Goal: Task Accomplishment & Management: Complete application form

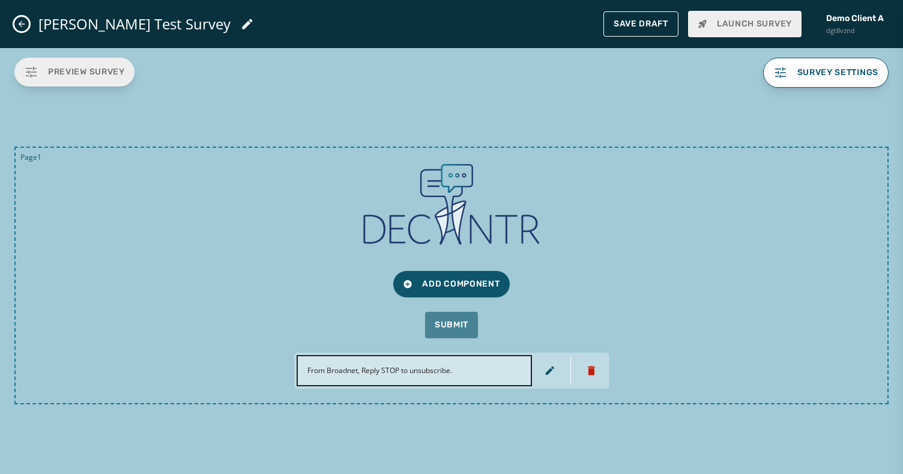
click at [23, 20] on icon "Close admin drawer" at bounding box center [22, 24] width 10 height 10
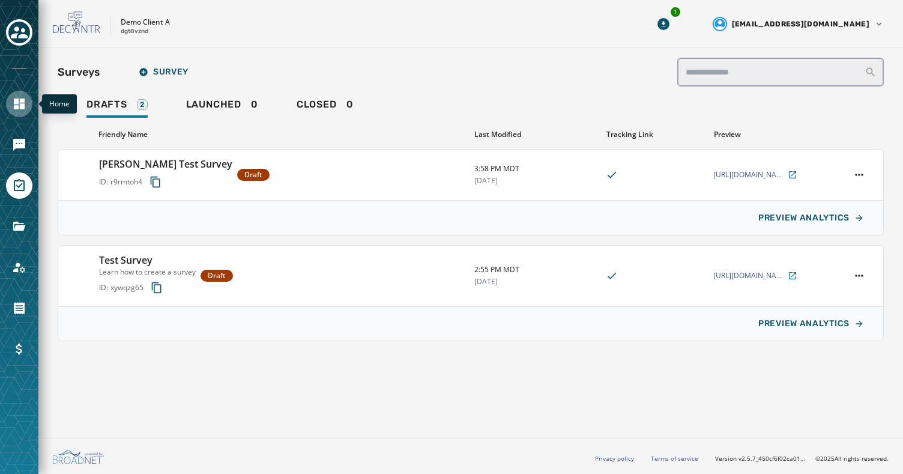
click at [19, 108] on icon "Navigate to Home" at bounding box center [19, 104] width 14 height 14
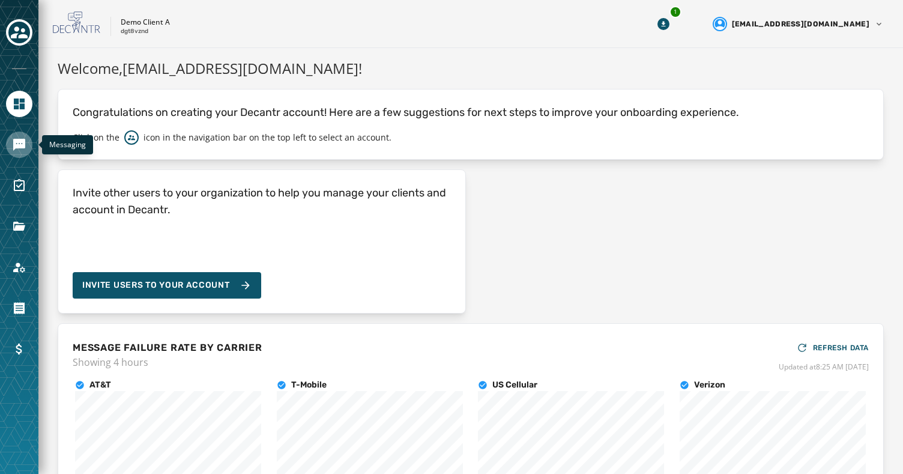
click at [19, 147] on icon "Navigate to Messaging" at bounding box center [19, 145] width 12 height 12
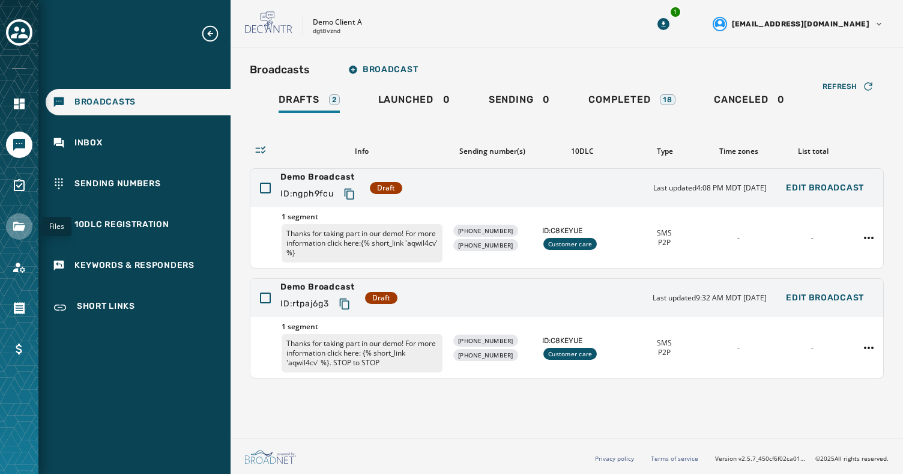
click at [17, 225] on icon "Navigate to Files" at bounding box center [19, 226] width 12 height 9
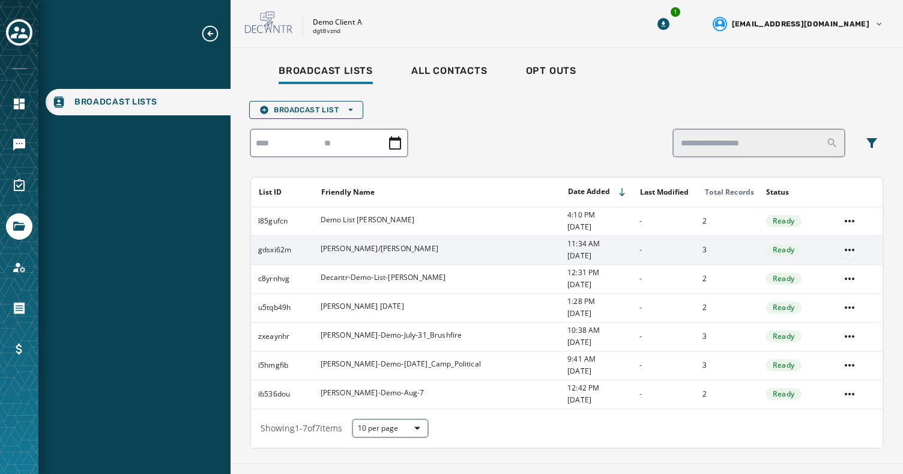
click at [852, 246] on html "Broadcast Lists Skip To Main Content Demo Client A dgt8vznd 1 [EMAIL_ADDRESS][D…" at bounding box center [451, 237] width 903 height 474
click at [854, 295] on div "Delete list" at bounding box center [850, 292] width 54 height 19
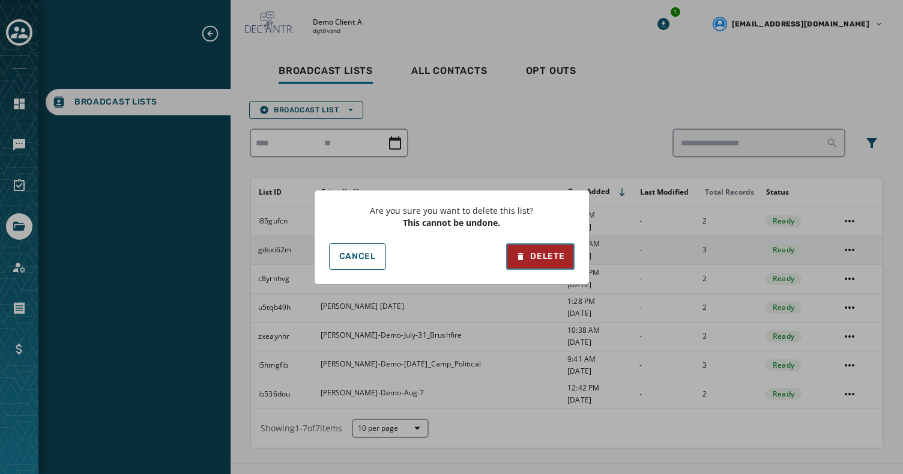
click at [562, 253] on div "Delete" at bounding box center [540, 256] width 49 height 12
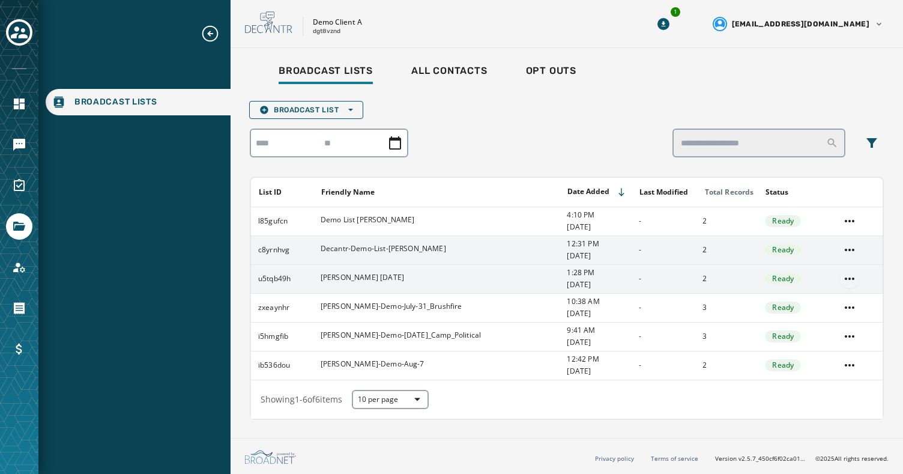
click at [850, 277] on html "Broadcast Lists Skip To Main Content Demo Client A dgt8vznd 1 [EMAIL_ADDRESS][D…" at bounding box center [451, 237] width 903 height 474
click at [847, 324] on div "Delete list" at bounding box center [850, 321] width 54 height 19
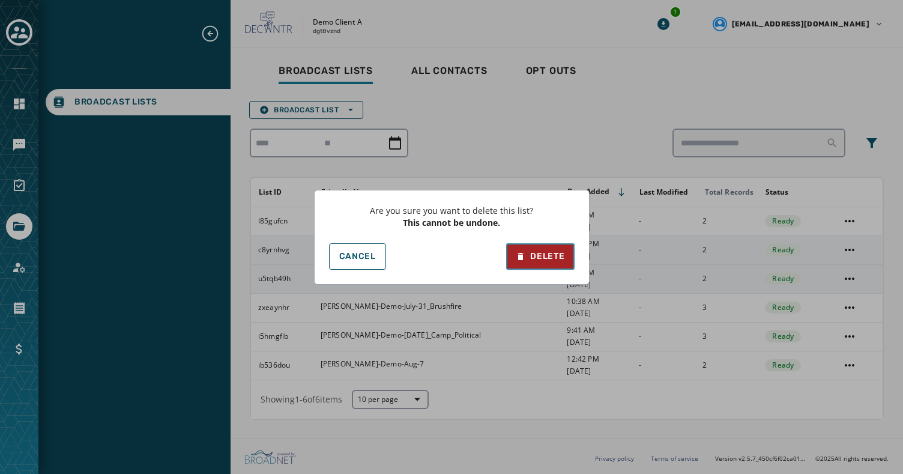
click at [551, 258] on div "Delete" at bounding box center [540, 256] width 49 height 12
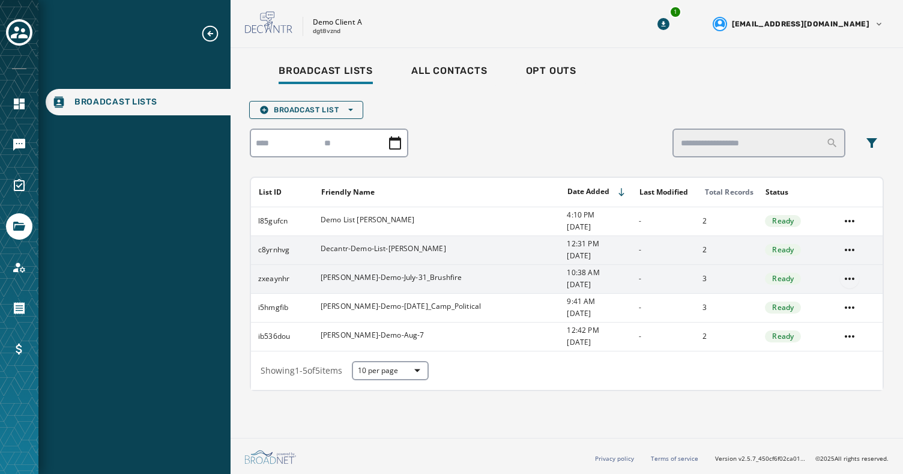
click at [851, 277] on html "Broadcast Lists Skip To Main Content Demo Client A dgt8vznd 1 [EMAIL_ADDRESS][D…" at bounding box center [451, 237] width 903 height 474
click at [847, 321] on div "Delete list" at bounding box center [850, 321] width 54 height 19
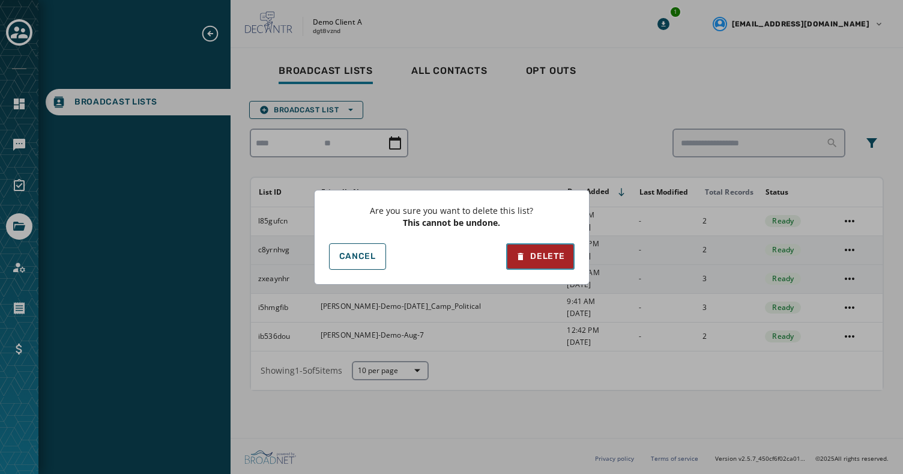
click at [553, 254] on div "Delete" at bounding box center [540, 256] width 49 height 12
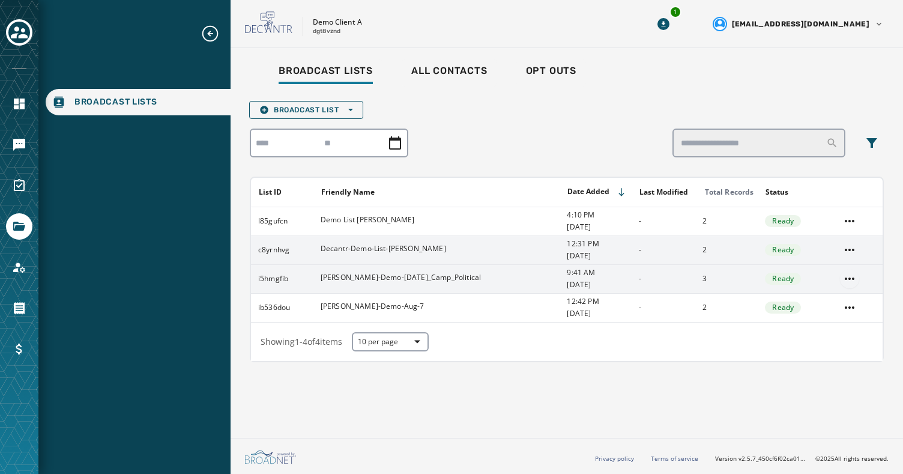
click at [848, 277] on html "Broadcast Lists Skip To Main Content Demo Client A dgt8vznd 1 [EMAIL_ADDRESS][D…" at bounding box center [451, 237] width 903 height 474
click at [850, 323] on div "Delete list" at bounding box center [850, 321] width 54 height 19
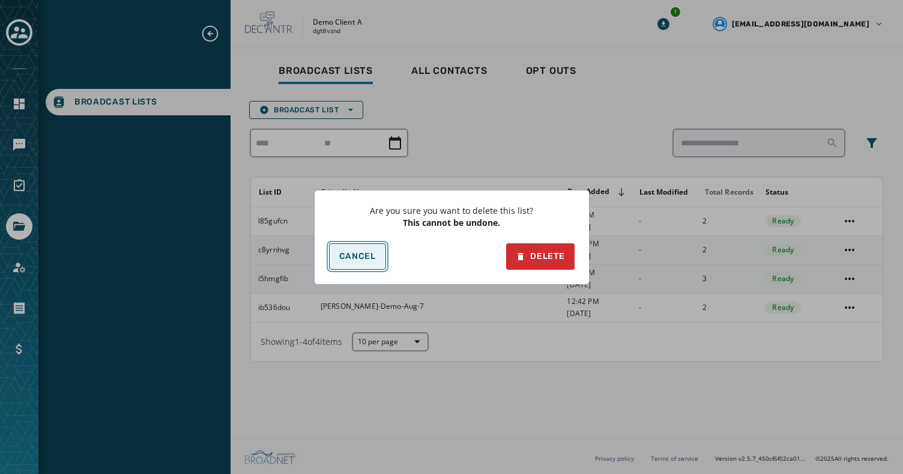
click at [349, 257] on span "Cancel" at bounding box center [357, 257] width 37 height 10
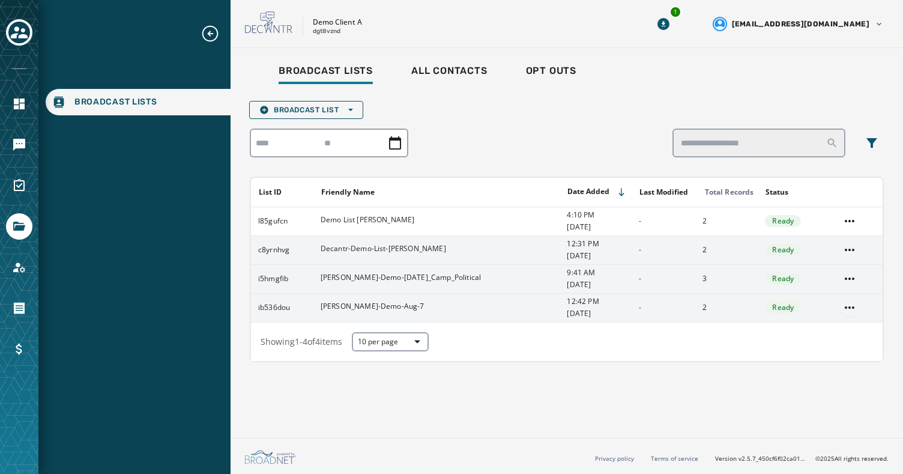
click at [851, 304] on html "Broadcast Lists Skip To Main Content Demo Client A dgt8vznd 1 [EMAIL_ADDRESS][D…" at bounding box center [451, 237] width 903 height 474
click at [842, 351] on div "Delete list" at bounding box center [850, 350] width 54 height 19
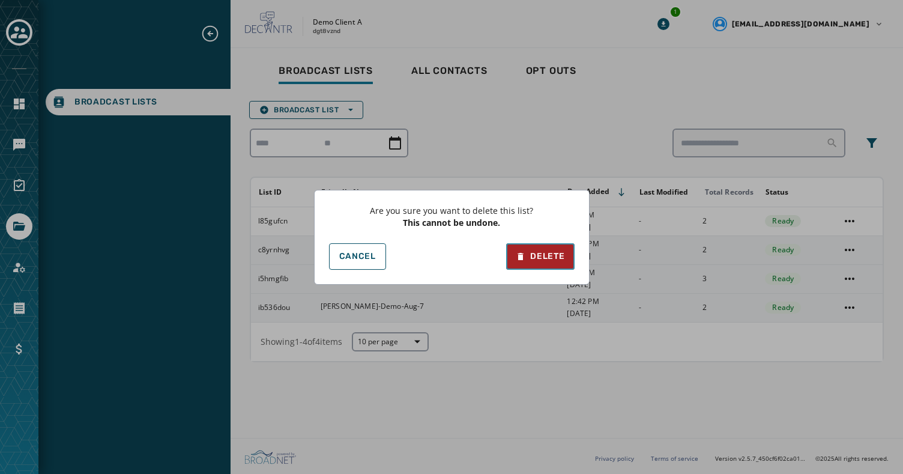
click at [542, 253] on div "Delete" at bounding box center [540, 256] width 49 height 12
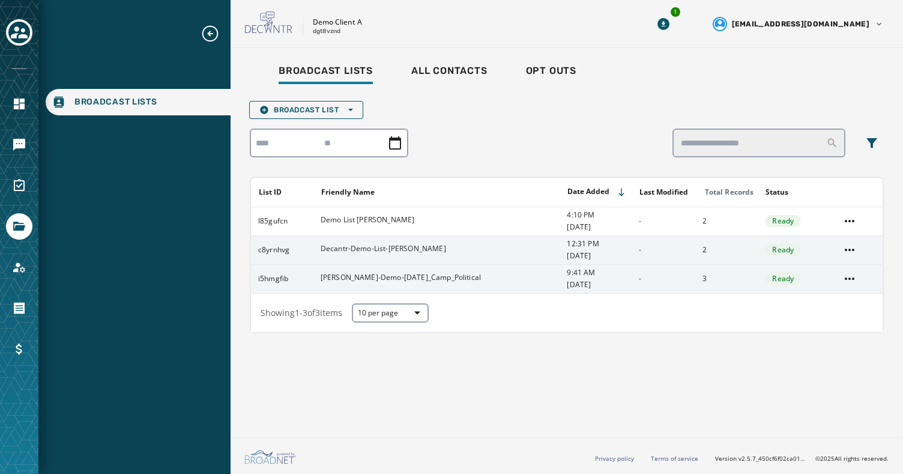
click at [441, 88] on div "Broadcast Lists All Contacts Opt Outs Broadcast List Open options List ID Frien…" at bounding box center [567, 196] width 634 height 276
click at [441, 65] on span "All Contacts" at bounding box center [449, 71] width 76 height 12
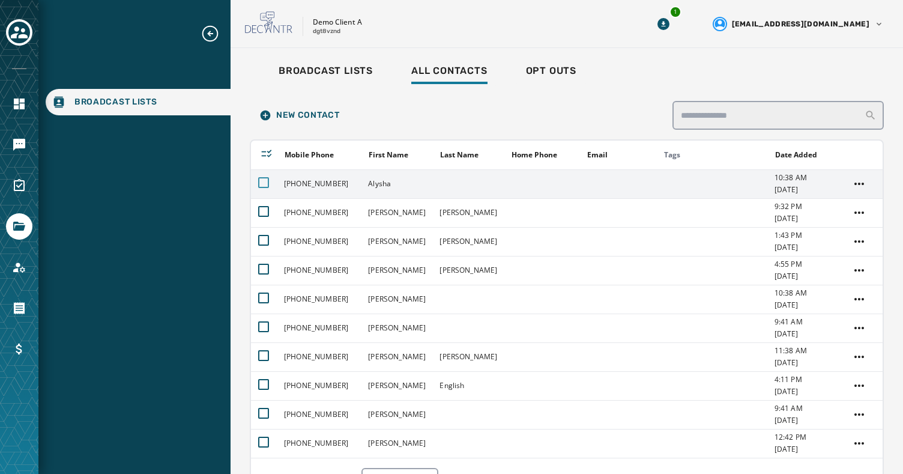
click at [265, 182] on div at bounding box center [263, 182] width 11 height 11
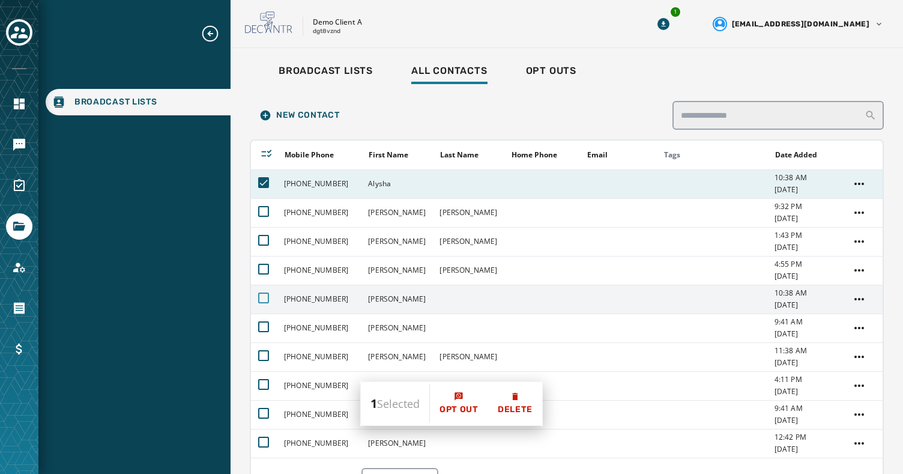
click at [261, 297] on div at bounding box center [263, 297] width 11 height 11
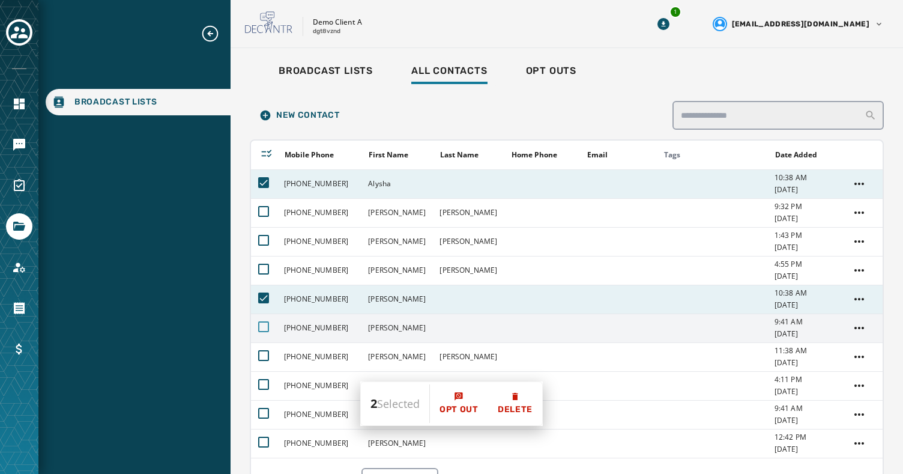
click at [261, 329] on div at bounding box center [263, 326] width 11 height 11
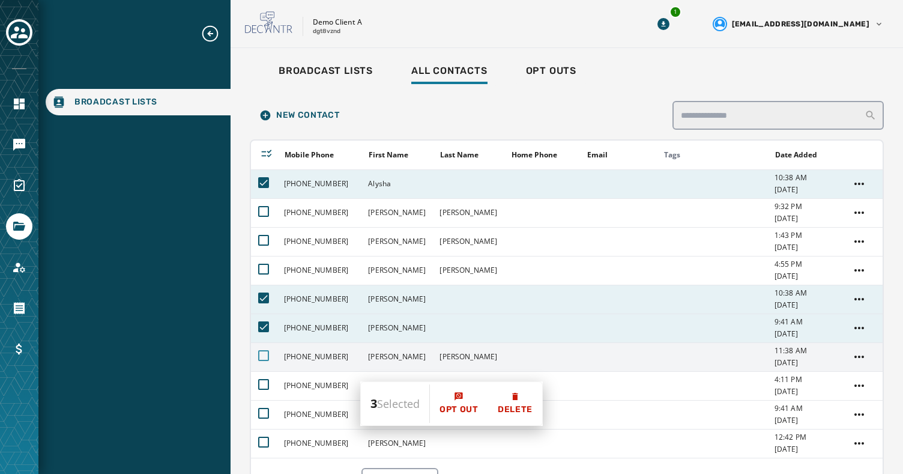
click at [262, 357] on div at bounding box center [263, 355] width 11 height 11
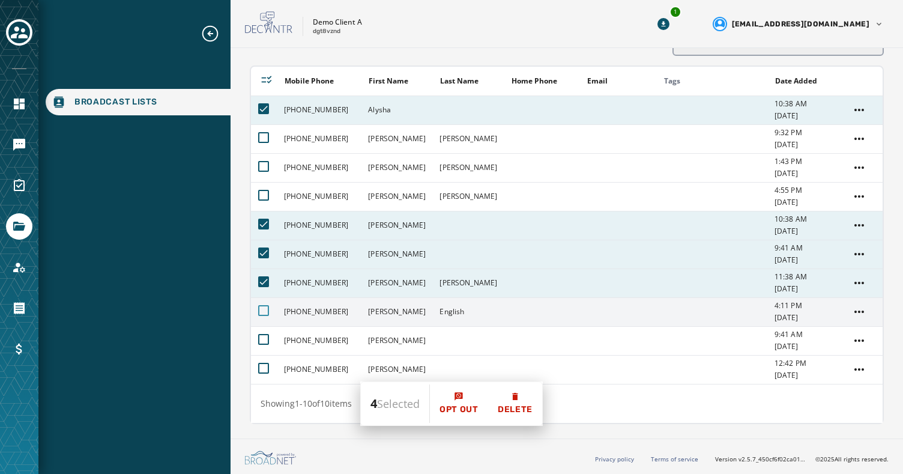
click at [259, 308] on div at bounding box center [263, 310] width 11 height 11
click at [259, 308] on icon at bounding box center [263, 310] width 11 height 11
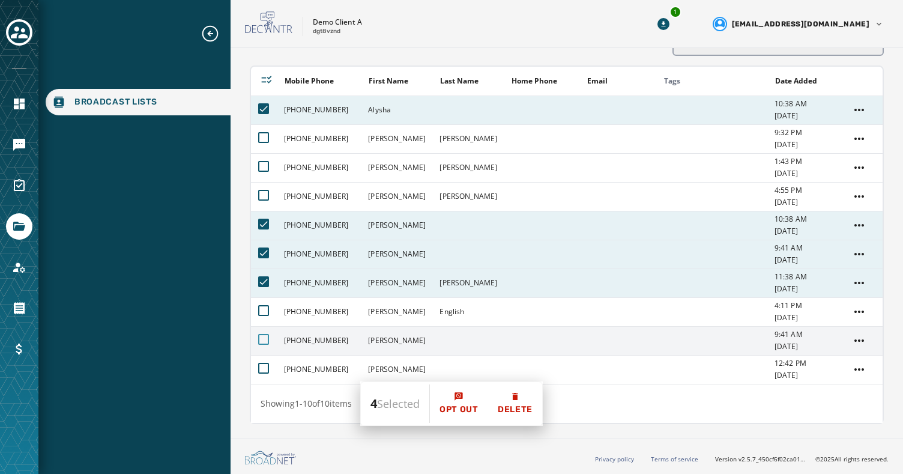
click at [262, 339] on div at bounding box center [263, 339] width 11 height 11
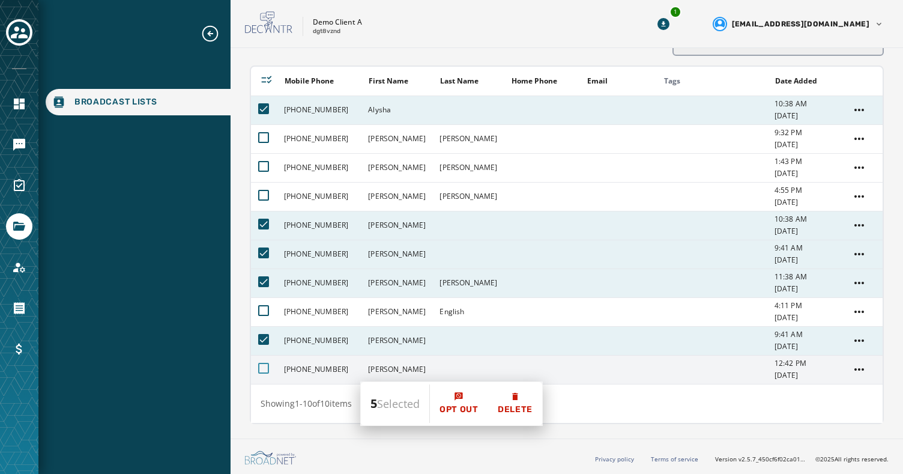
click at [264, 369] on div at bounding box center [263, 368] width 11 height 11
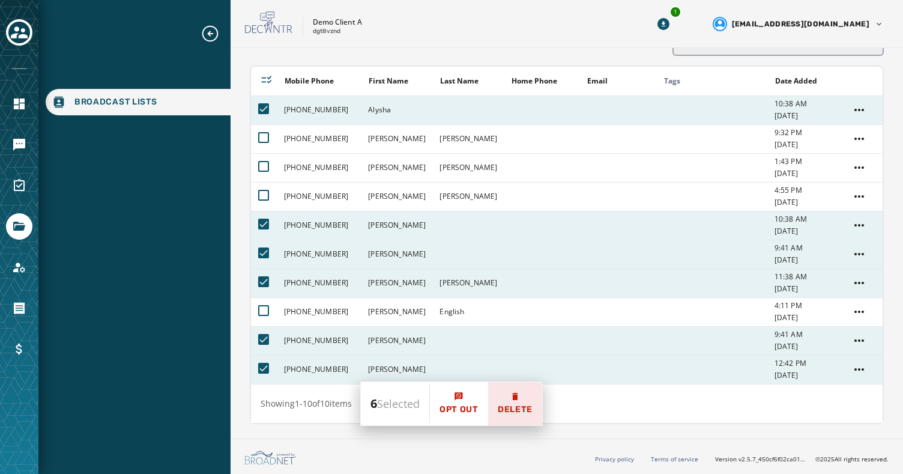
click at [518, 399] on icon at bounding box center [514, 396] width 5 height 7
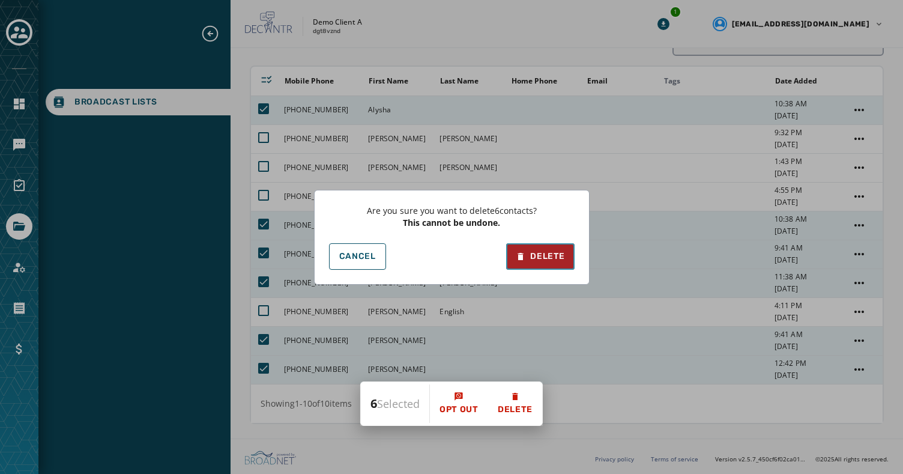
click at [552, 267] on button "Delete" at bounding box center [540, 256] width 68 height 26
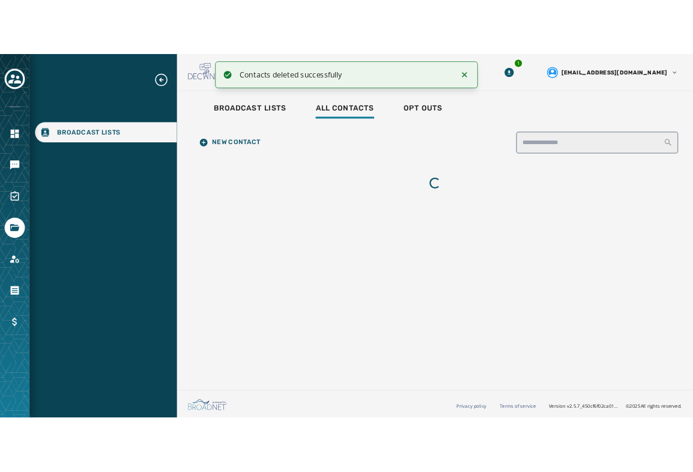
scroll to position [0, 0]
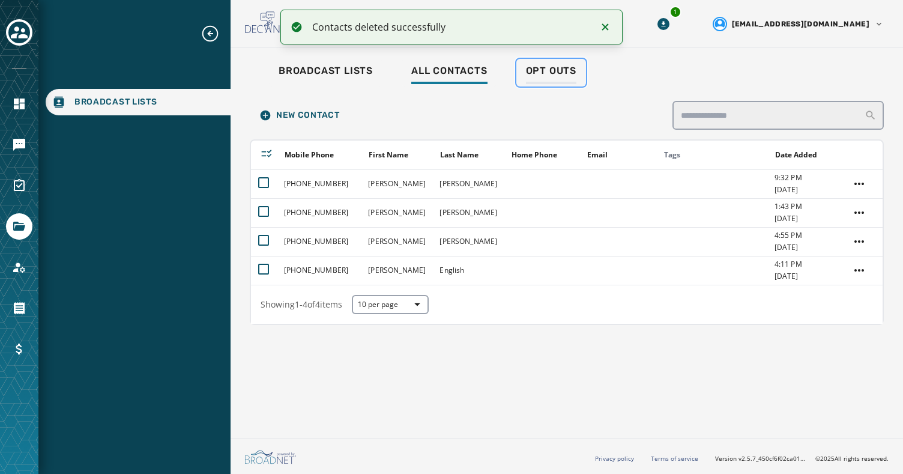
click at [545, 71] on span "Opt Outs" at bounding box center [551, 71] width 50 height 12
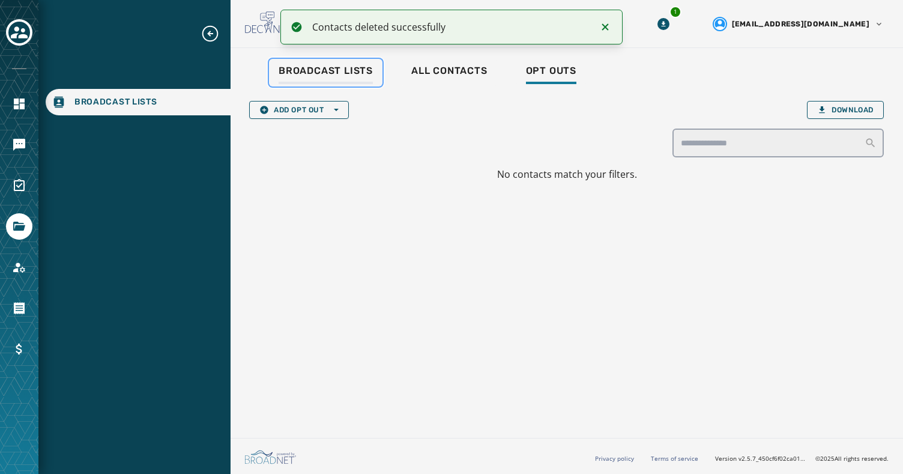
click at [323, 68] on span "Broadcast Lists" at bounding box center [326, 71] width 94 height 12
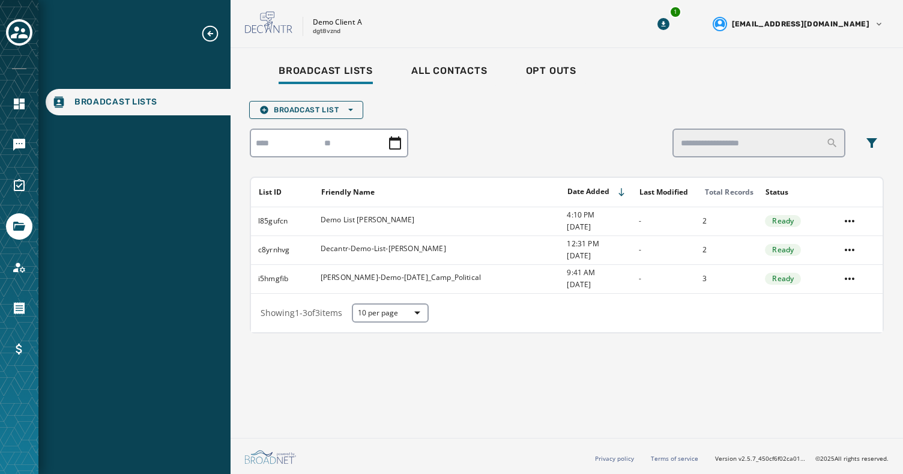
click at [401, 417] on div "Broadcast Lists All Contacts Opt Outs Broadcast List Open options List ID Frien…" at bounding box center [567, 240] width 673 height 385
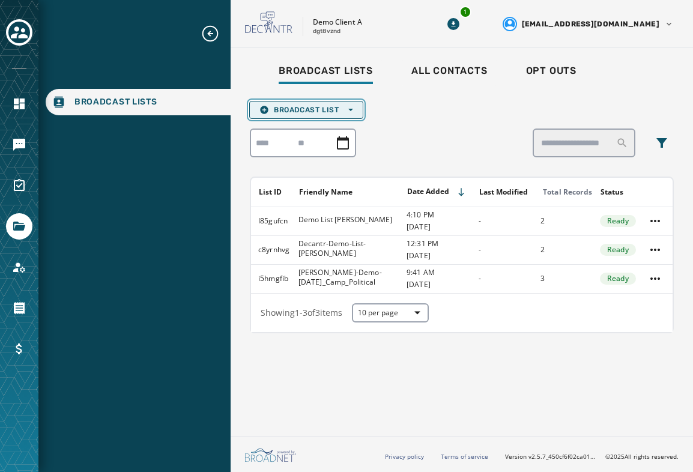
click at [297, 105] on span "Broadcast List Open options" at bounding box center [306, 110] width 94 height 10
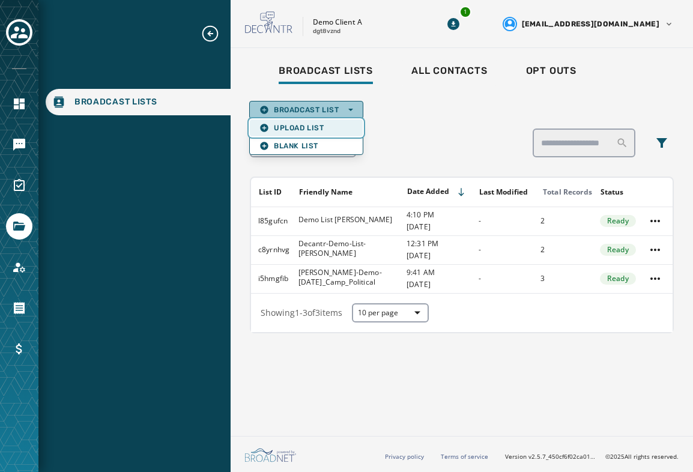
click at [303, 126] on span "Upload List" at bounding box center [306, 128] width 94 height 10
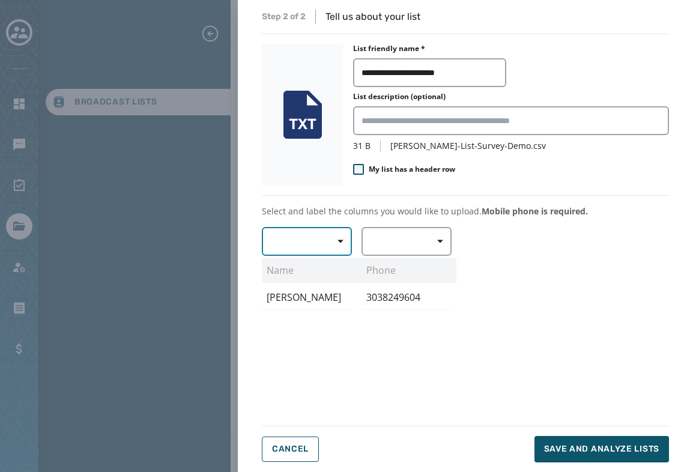
click at [338, 242] on icon "button" at bounding box center [341, 241] width 6 height 6
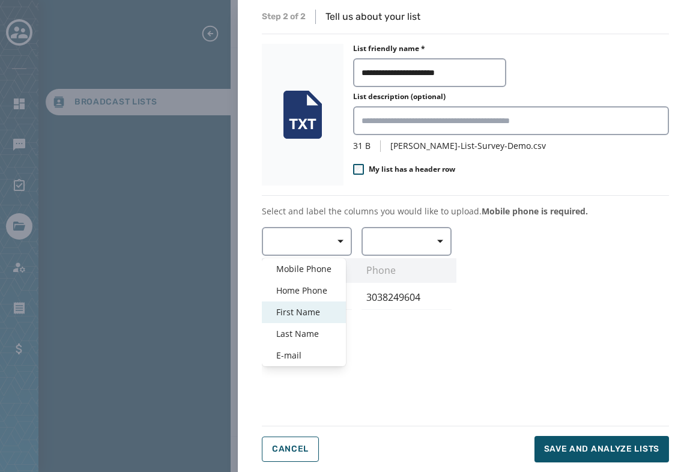
click at [301, 311] on span "First Name" at bounding box center [303, 312] width 55 height 12
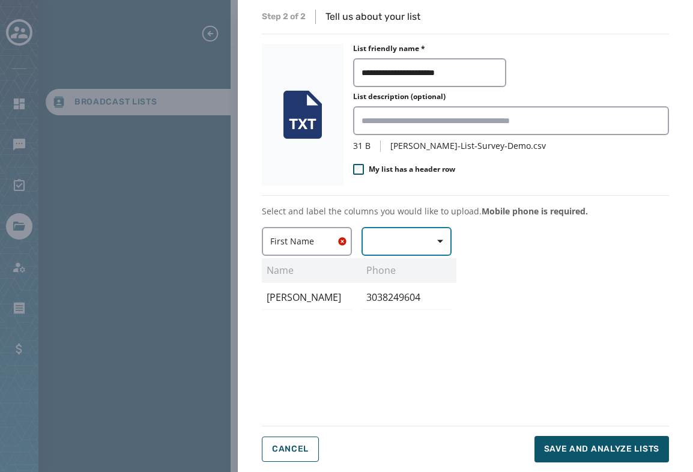
click at [441, 240] on icon "button" at bounding box center [440, 241] width 6 height 3
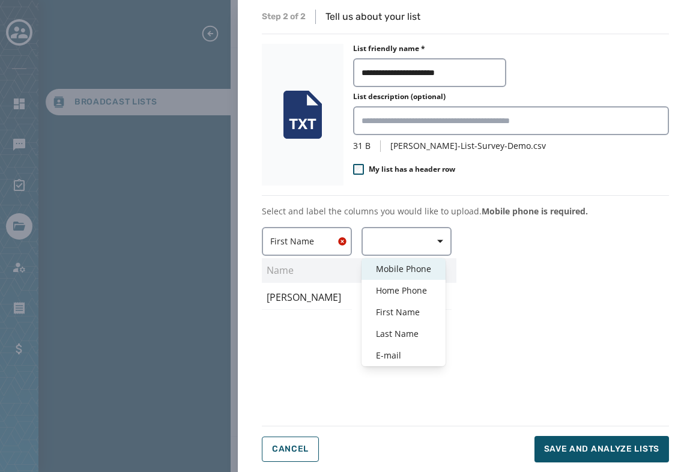
click at [396, 267] on span "Mobile Phone" at bounding box center [403, 269] width 55 height 12
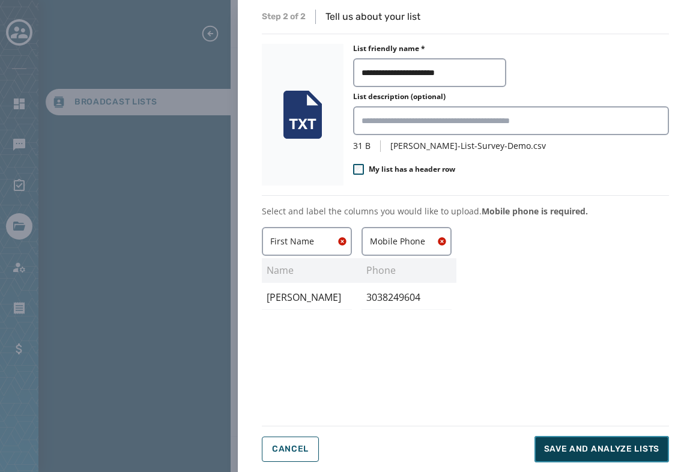
click at [596, 448] on span "Save and analyze lists" at bounding box center [601, 449] width 115 height 12
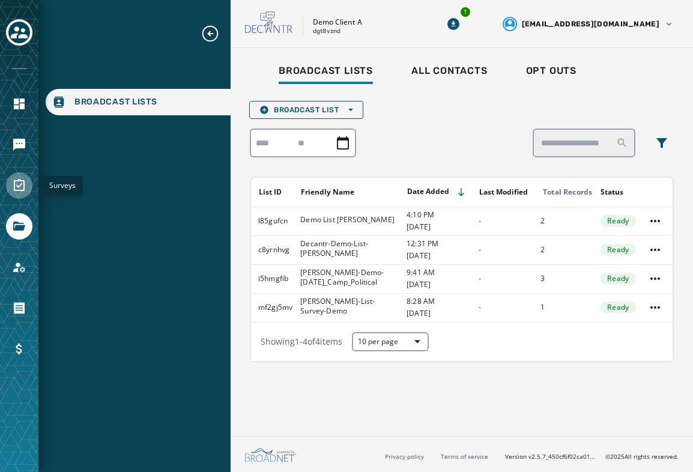
click at [17, 183] on icon "Navigate to Surveys" at bounding box center [19, 185] width 14 height 14
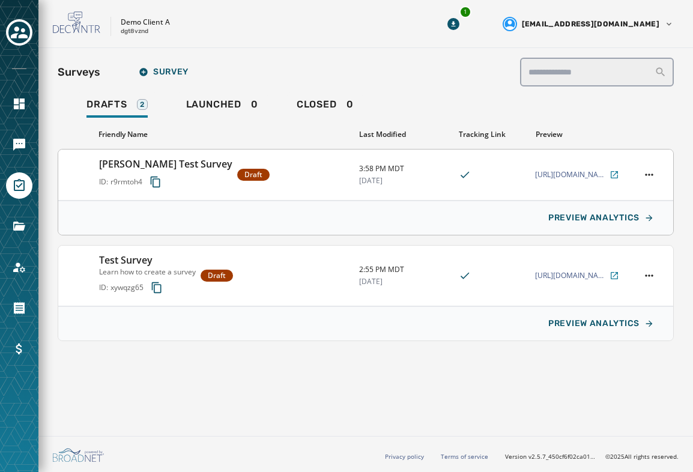
click at [151, 163] on h3 "[PERSON_NAME] Test Survey" at bounding box center [165, 164] width 133 height 14
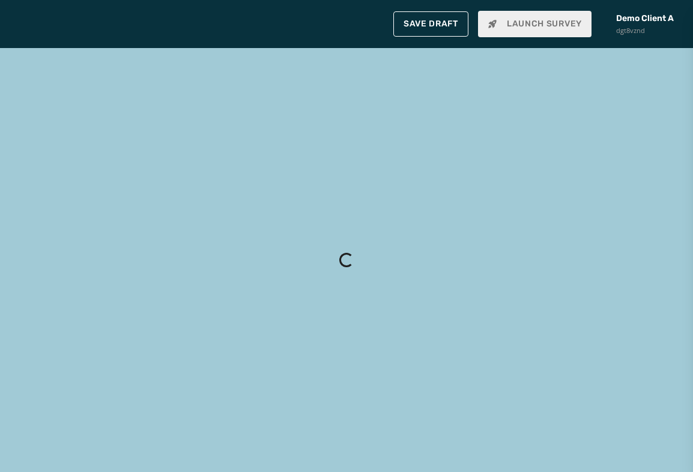
type input "**********"
type textarea "**********"
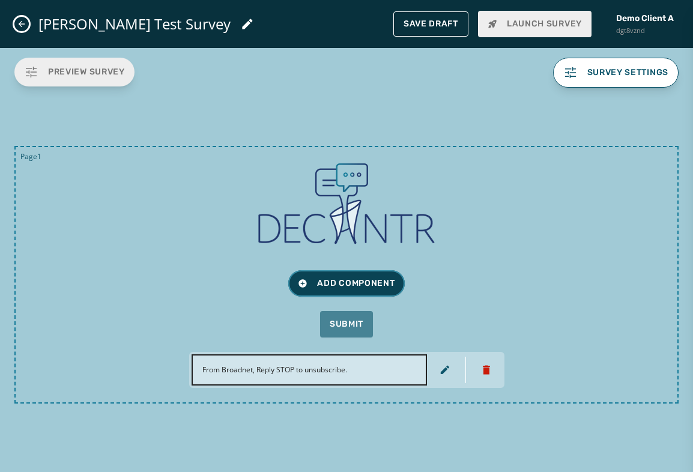
click at [310, 280] on span "Add Component" at bounding box center [346, 283] width 97 height 12
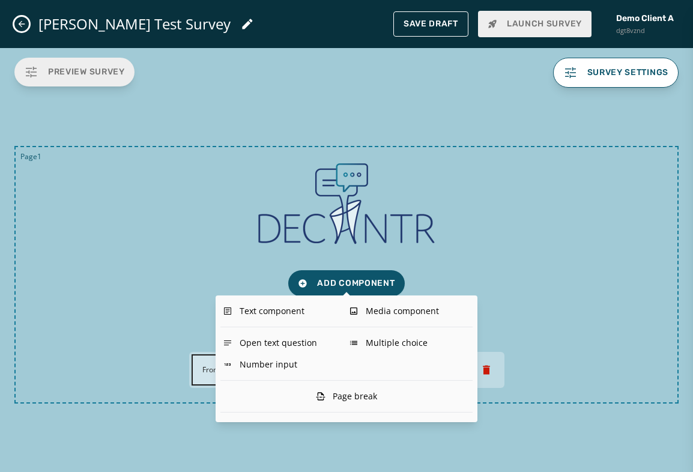
click at [22, 21] on icon "Close admin drawer" at bounding box center [22, 24] width 10 height 10
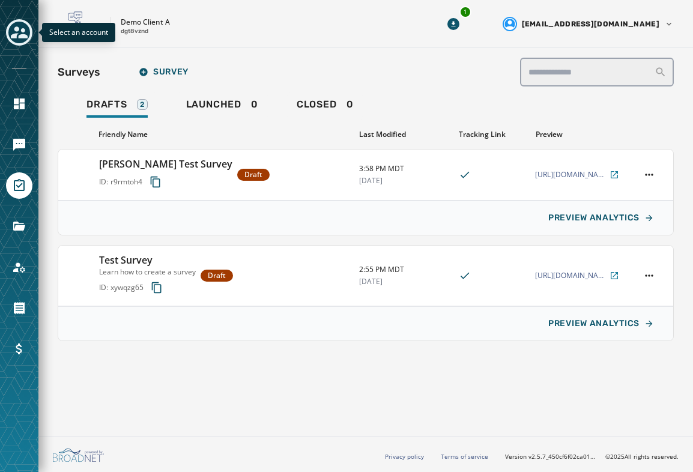
click at [14, 32] on icon "Toggle account select drawer" at bounding box center [19, 32] width 17 height 17
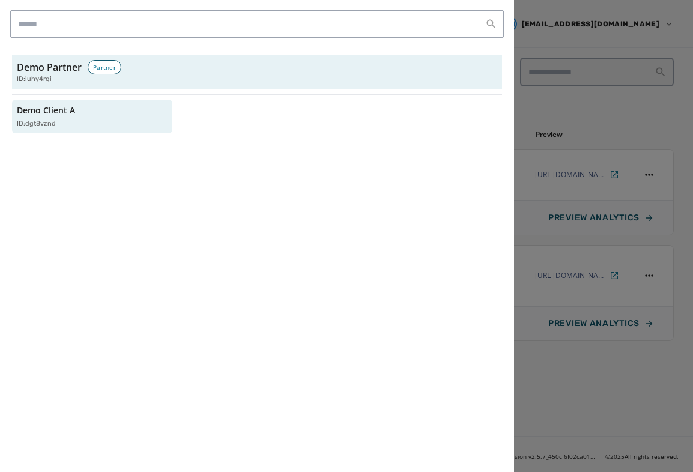
click at [602, 10] on div at bounding box center [346, 236] width 693 height 472
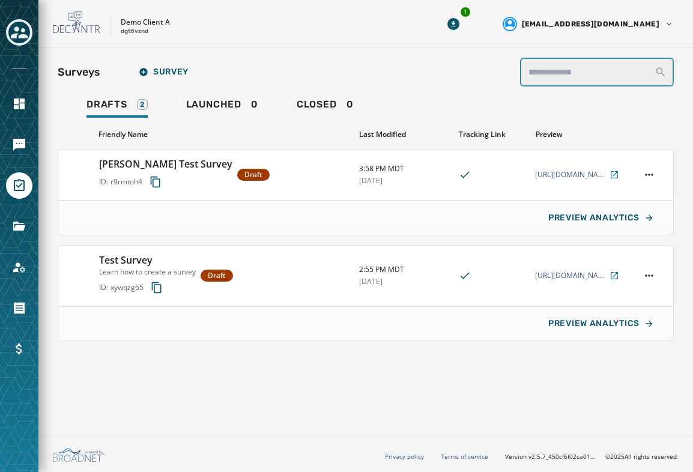
click at [604, 79] on input "search" at bounding box center [597, 72] width 154 height 29
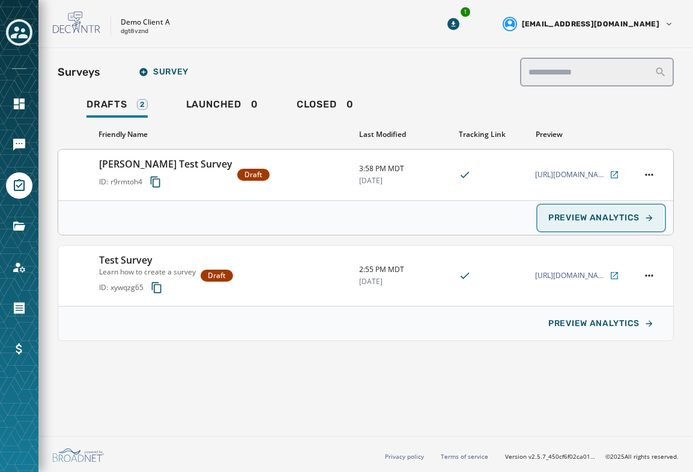
click at [590, 222] on span "PREVIEW ANALYTICS" at bounding box center [593, 218] width 91 height 10
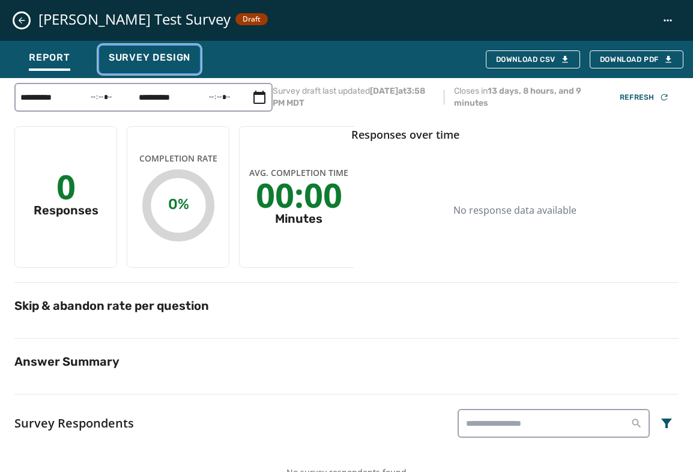
click at [166, 53] on span "Survey Design" at bounding box center [150, 58] width 82 height 12
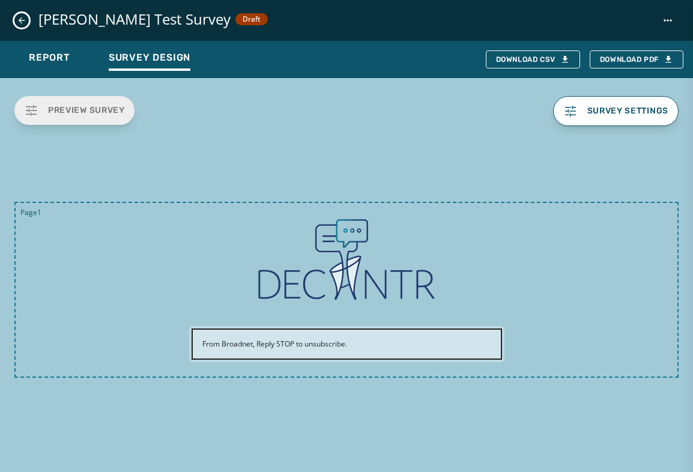
click at [22, 20] on icon "Close survey details drawer" at bounding box center [22, 21] width 10 height 10
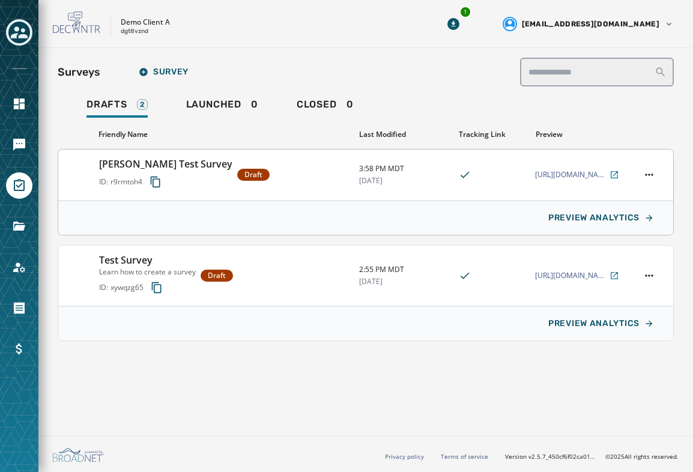
click at [259, 177] on div "[PERSON_NAME] Test Survey ID: r9rmtoh4 Draft" at bounding box center [224, 175] width 250 height 36
type input "**********"
type textarea "**********"
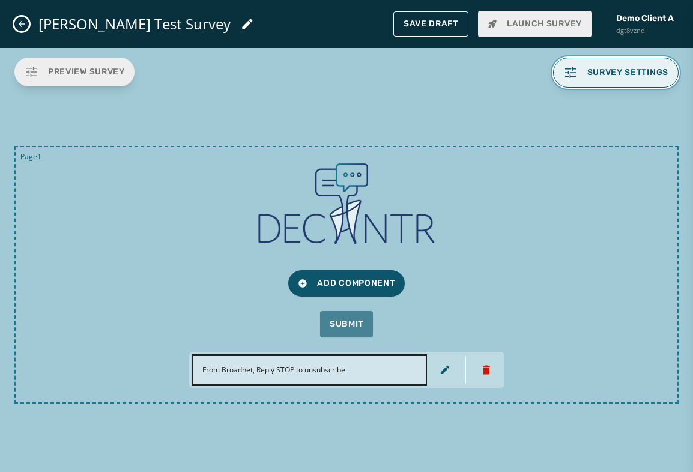
click at [625, 67] on span "Survey settings" at bounding box center [616, 72] width 106 height 14
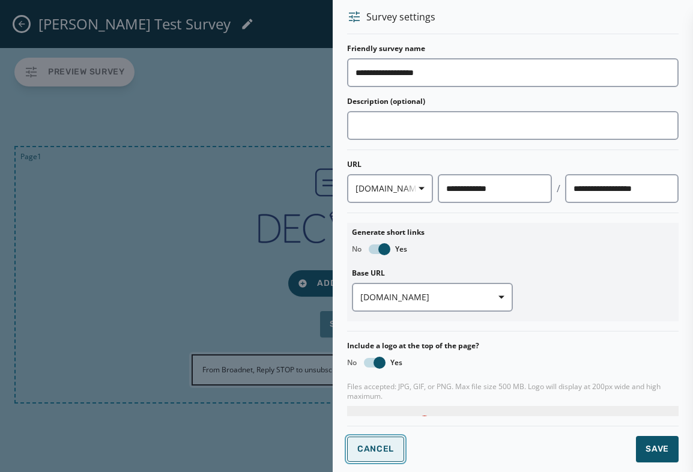
click at [375, 448] on span "Cancel" at bounding box center [375, 449] width 37 height 10
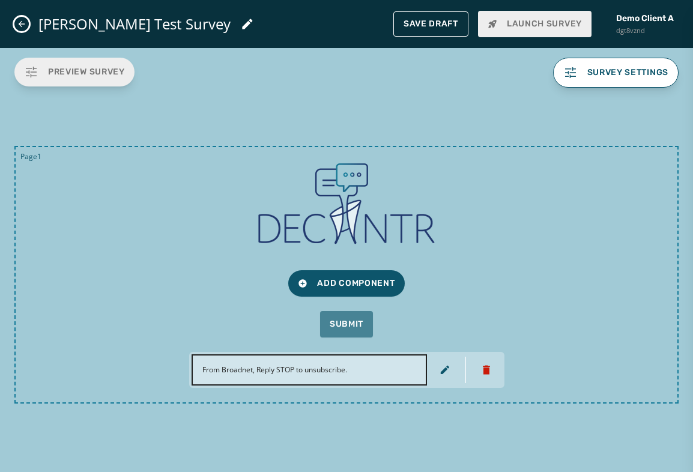
click at [197, 109] on div "Page 1 Add Component Submit From Broadnet, Reply STOP to unsubscribe." at bounding box center [346, 260] width 693 height 315
click at [621, 430] on div "Page 1 Add Component Submit From Broadnet, Reply STOP to unsubscribe." at bounding box center [346, 260] width 693 height 424
click at [598, 62] on button "Survey settings" at bounding box center [616, 73] width 126 height 30
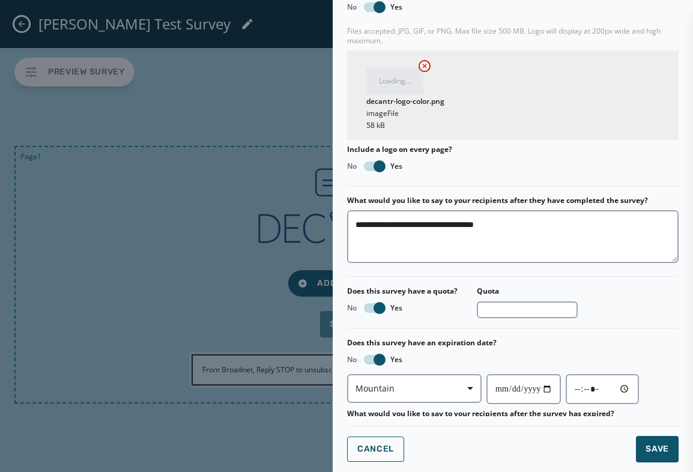
scroll to position [368, 0]
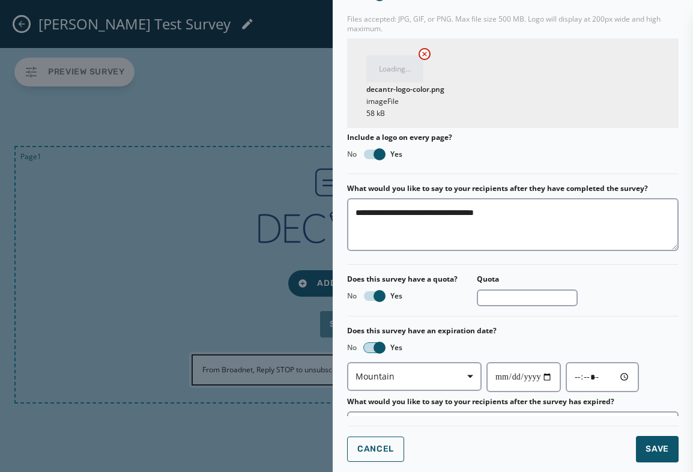
click at [378, 345] on span "button" at bounding box center [380, 348] width 12 height 12
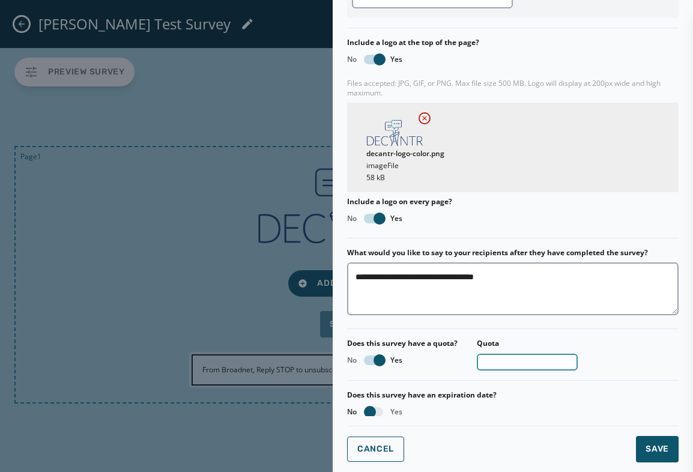
click at [576, 365] on input "*" at bounding box center [527, 362] width 101 height 17
type input "*"
click at [576, 365] on input "*" at bounding box center [527, 362] width 101 height 17
click at [378, 355] on span "button" at bounding box center [380, 360] width 12 height 12
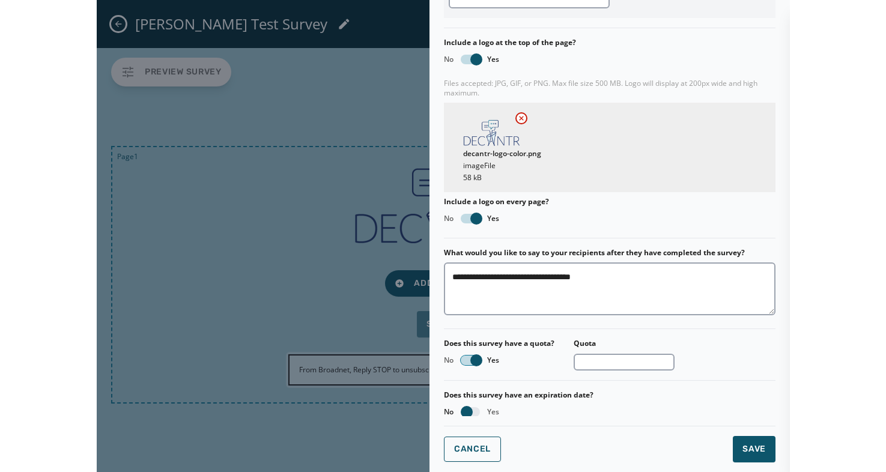
scroll to position [298, 0]
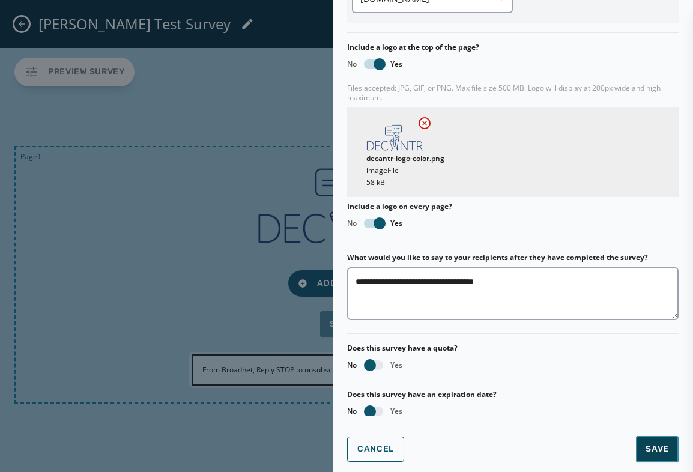
click at [658, 452] on span "Save" at bounding box center [657, 449] width 23 height 12
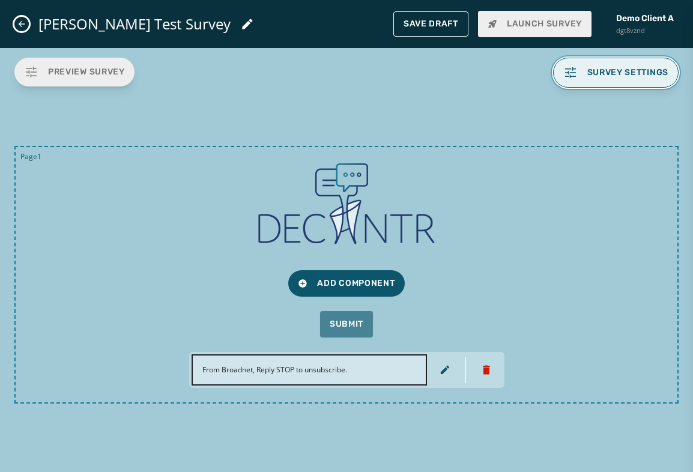
click at [602, 73] on span "Survey settings" at bounding box center [628, 73] width 82 height 10
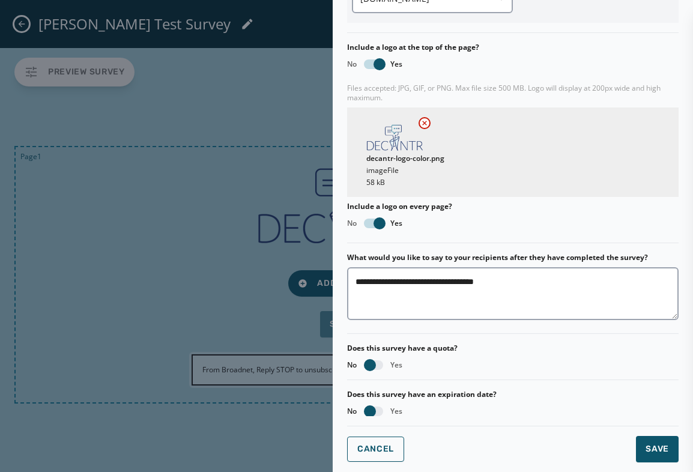
click at [201, 307] on div at bounding box center [346, 236] width 693 height 472
click at [654, 449] on span "Save" at bounding box center [657, 449] width 23 height 12
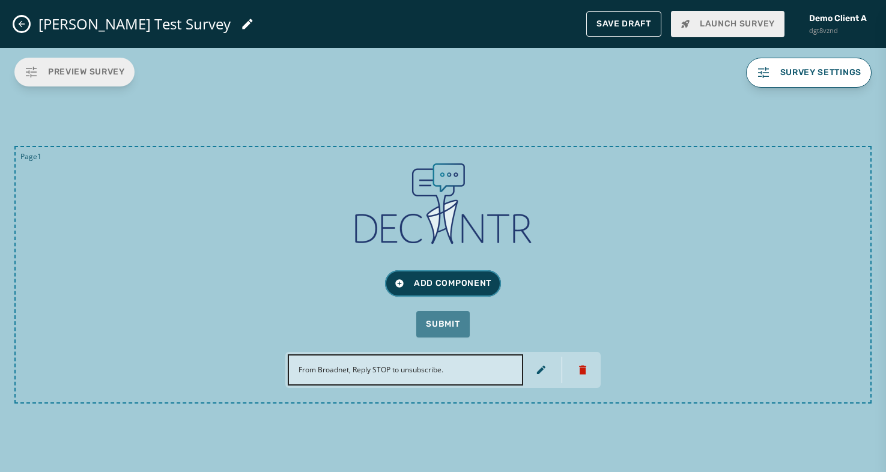
click at [420, 283] on span "Add Component" at bounding box center [443, 283] width 97 height 12
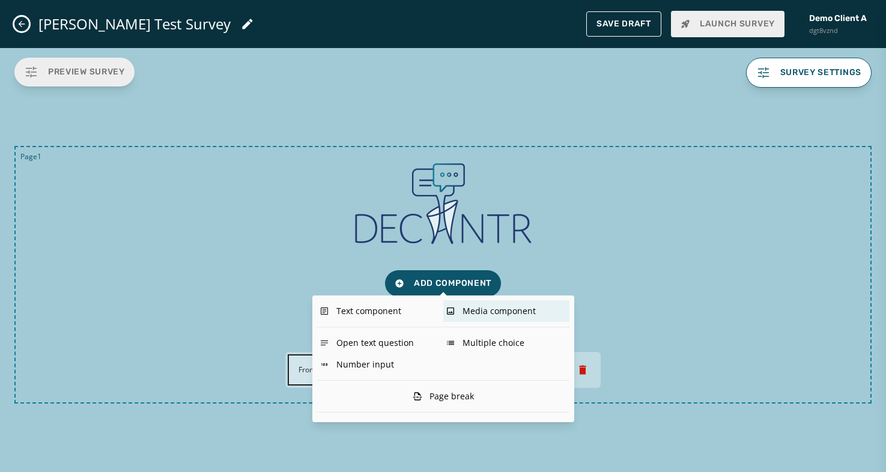
click at [486, 313] on div "Media component" at bounding box center [506, 311] width 126 height 22
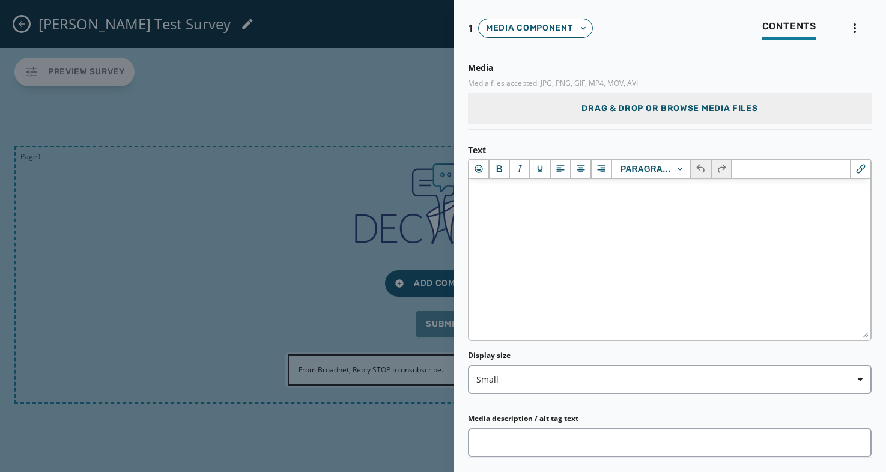
scroll to position [0, 0]
click at [244, 247] on div at bounding box center [443, 236] width 886 height 472
click at [493, 33] on span "Media component" at bounding box center [529, 28] width 87 height 12
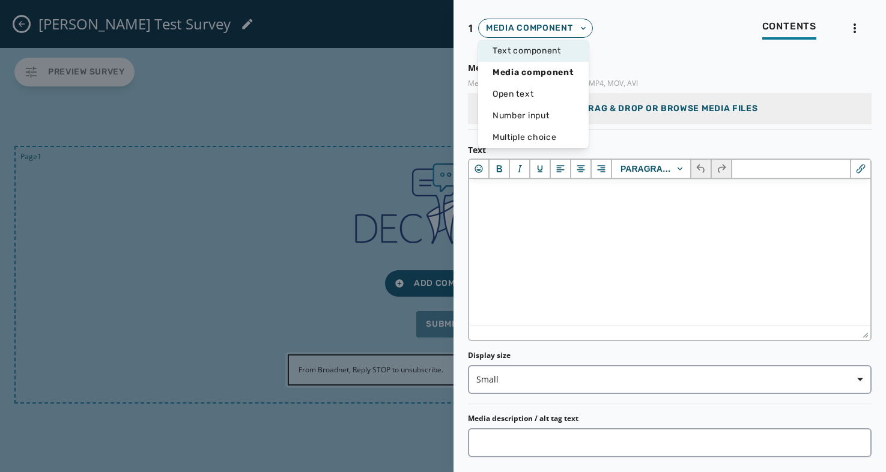
click at [513, 50] on span "Text component" at bounding box center [533, 51] width 82 height 12
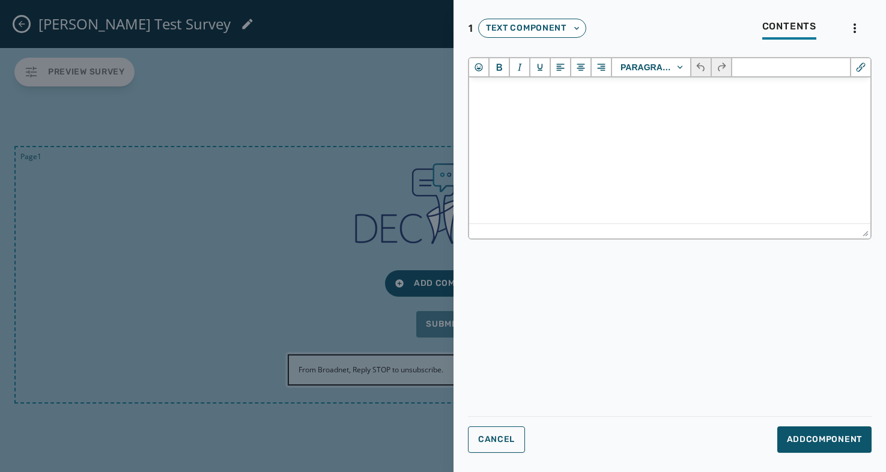
click at [510, 28] on span "Text component" at bounding box center [526, 28] width 80 height 12
click at [510, 69] on span "Media component" at bounding box center [529, 73] width 75 height 12
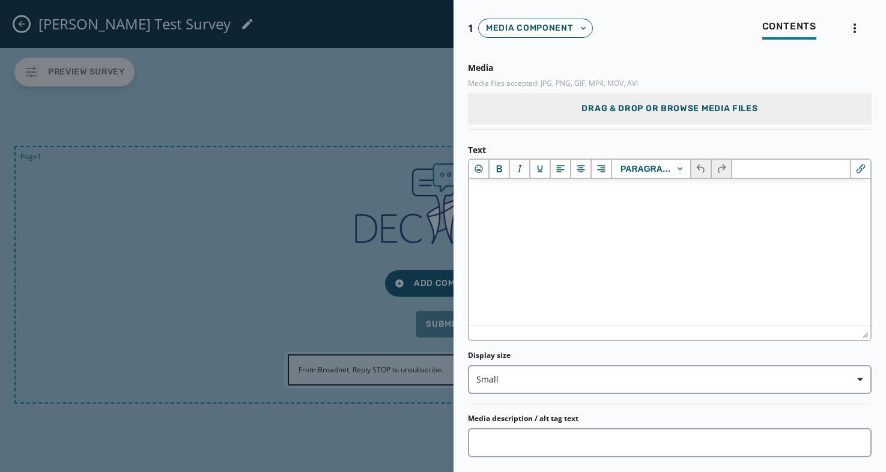
click at [513, 31] on span "Media component" at bounding box center [529, 28] width 87 height 12
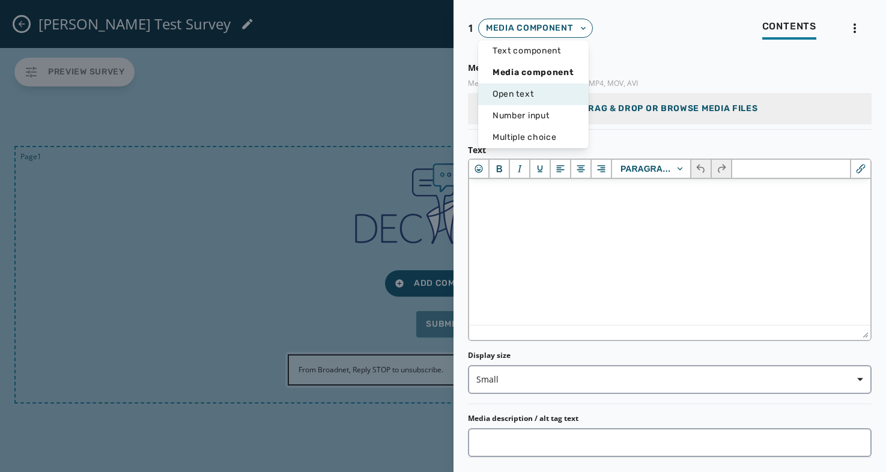
click at [504, 95] on span "Open text" at bounding box center [533, 94] width 82 height 12
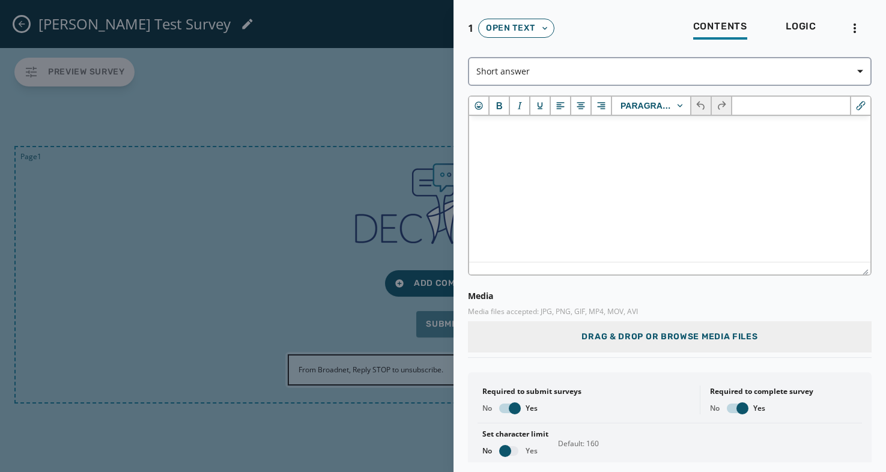
click at [502, 26] on span "Open text" at bounding box center [510, 28] width 49 height 12
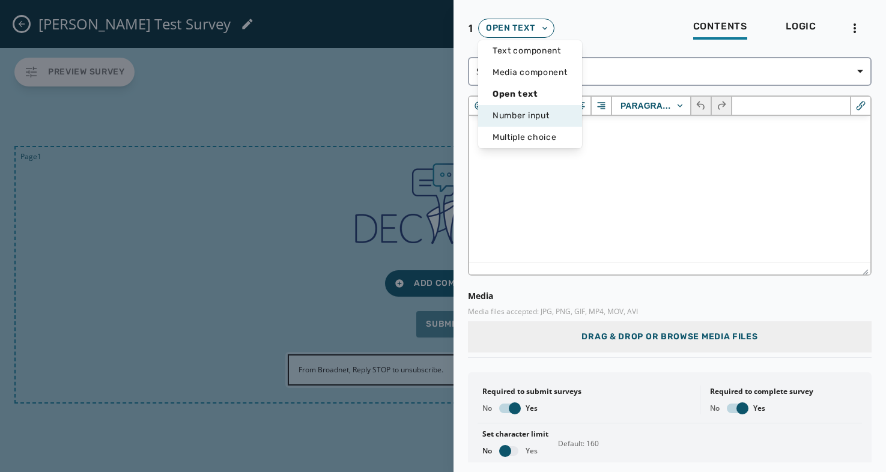
click at [498, 114] on span "Number input" at bounding box center [529, 116] width 75 height 12
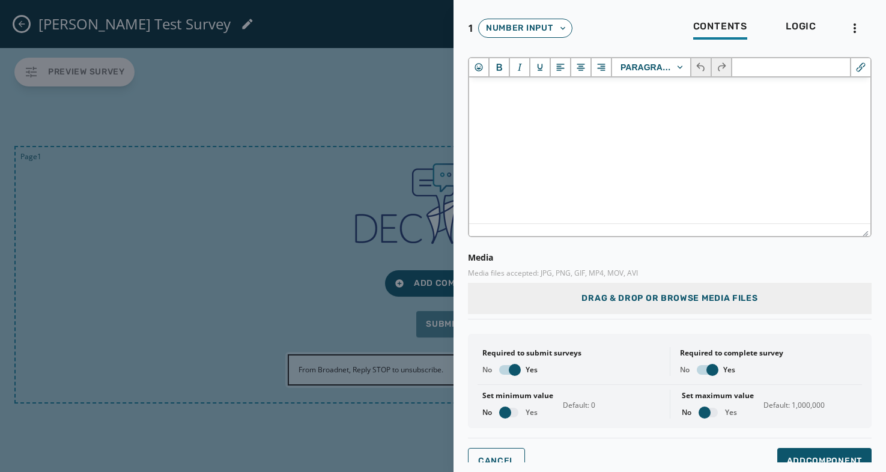
click at [509, 25] on span "Number input" at bounding box center [519, 28] width 67 height 12
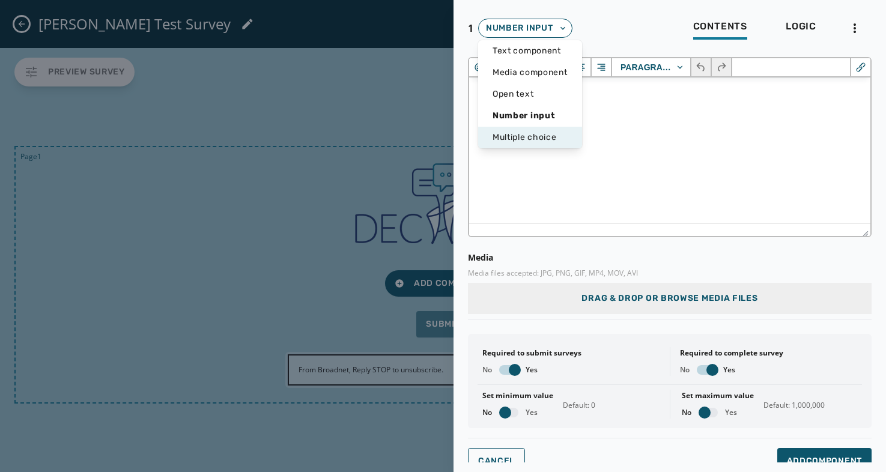
click at [509, 135] on span "Multiple choice" at bounding box center [529, 138] width 75 height 12
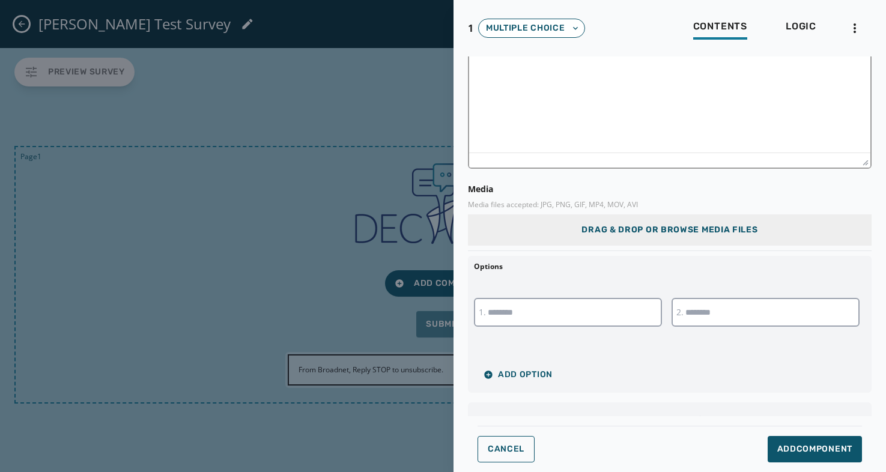
scroll to position [53, 0]
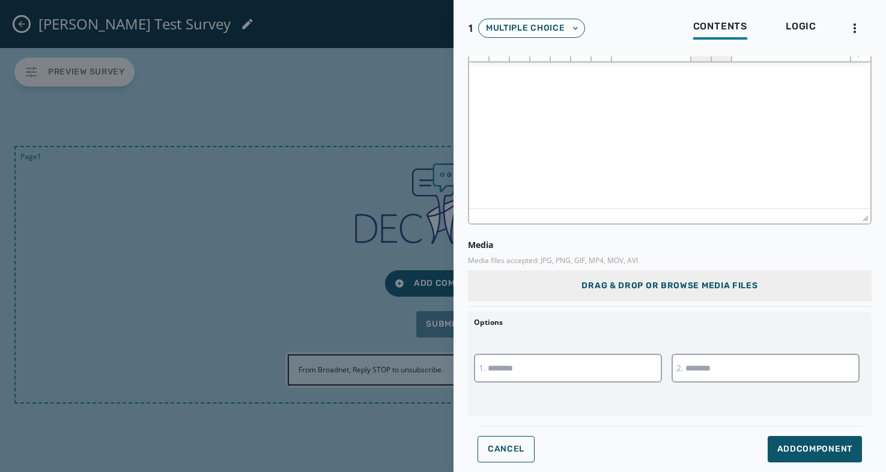
click at [507, 31] on span "Multiple choice" at bounding box center [525, 28] width 79 height 12
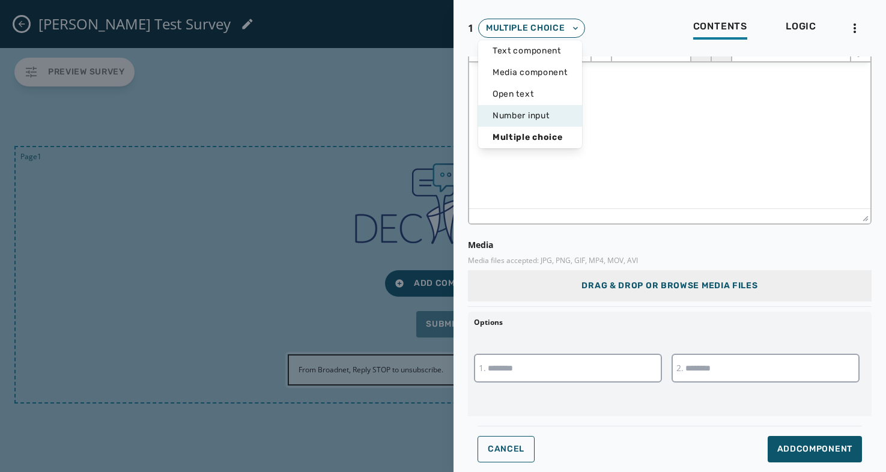
click at [504, 118] on span "Number input" at bounding box center [529, 116] width 75 height 12
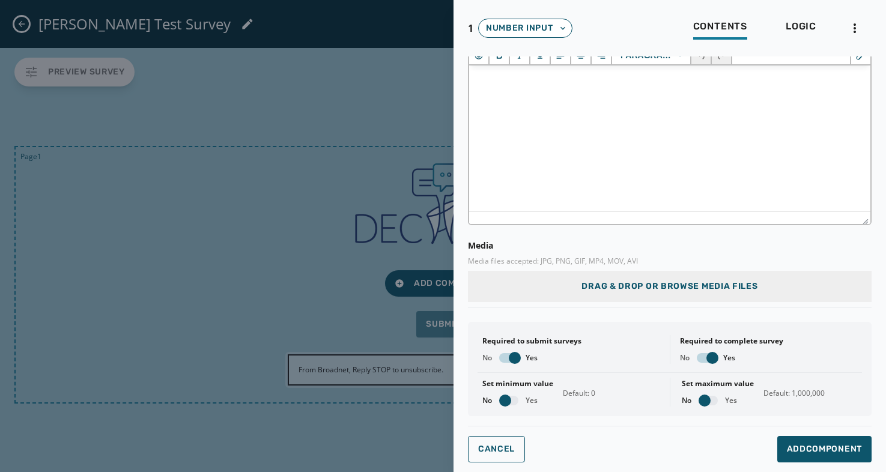
scroll to position [0, 0]
click at [500, 30] on span "Number input" at bounding box center [519, 28] width 67 height 12
click at [509, 74] on span "Media component" at bounding box center [529, 73] width 75 height 12
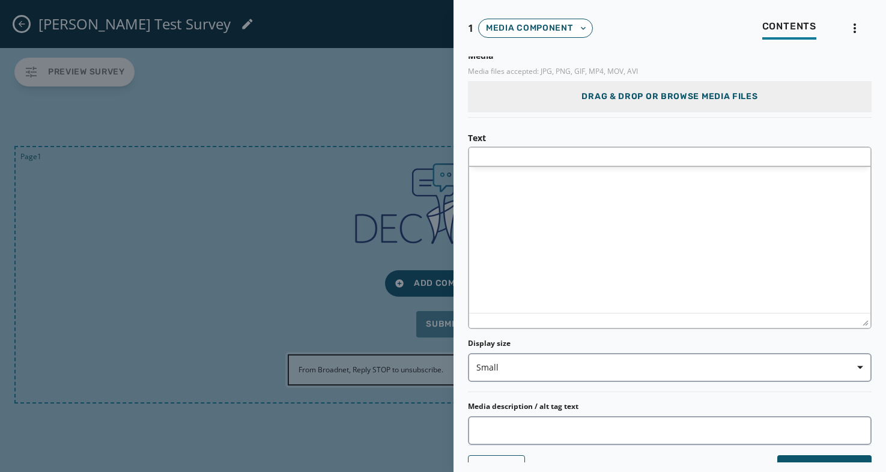
scroll to position [31, 0]
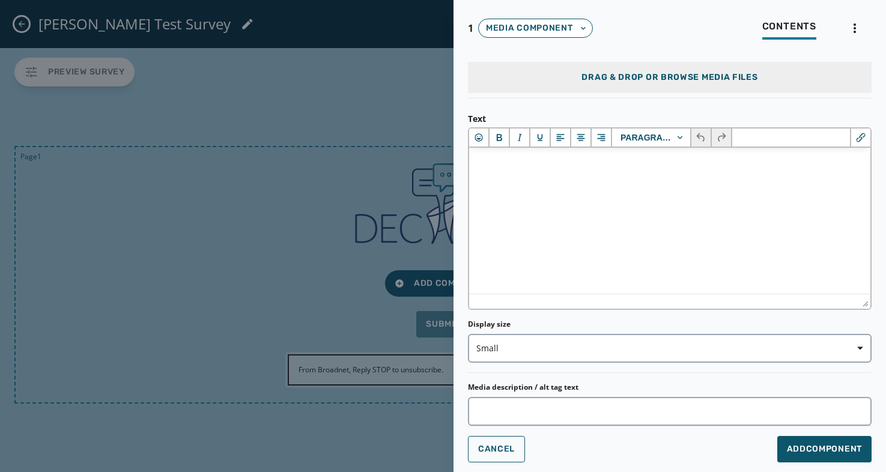
click at [500, 23] on span "Media component" at bounding box center [529, 28] width 87 height 12
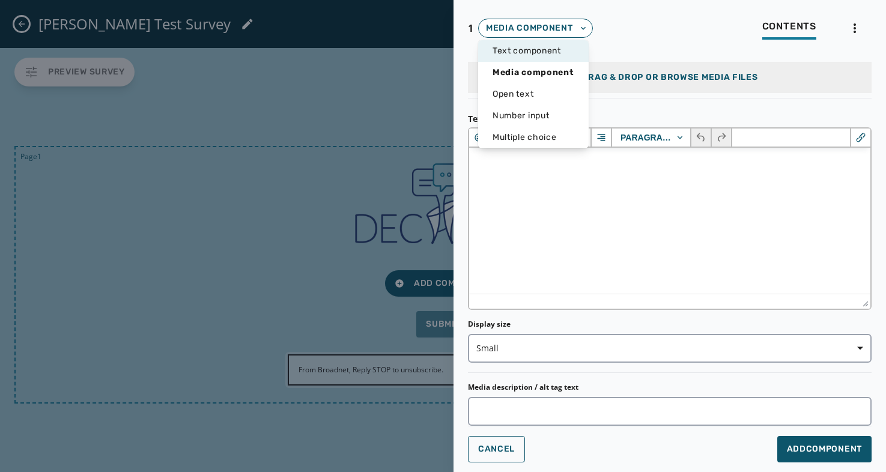
click at [503, 57] on div "Text component" at bounding box center [533, 51] width 111 height 22
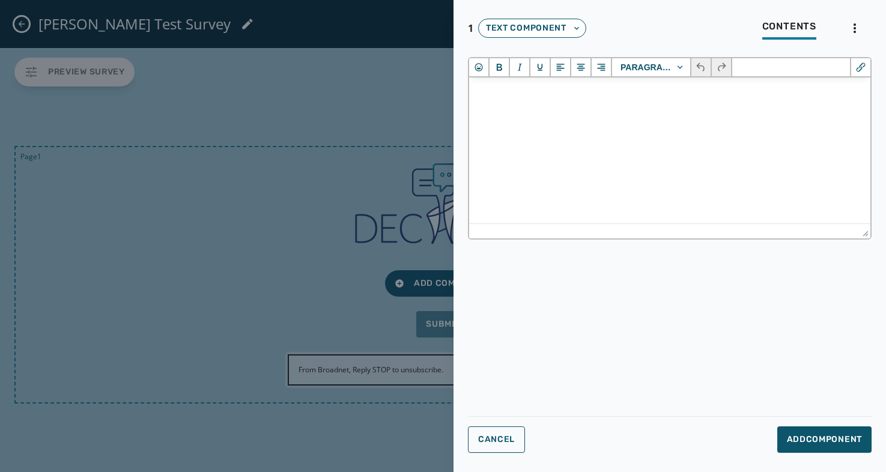
scroll to position [0, 0]
click at [575, 27] on span "Text component" at bounding box center [532, 28] width 108 height 19
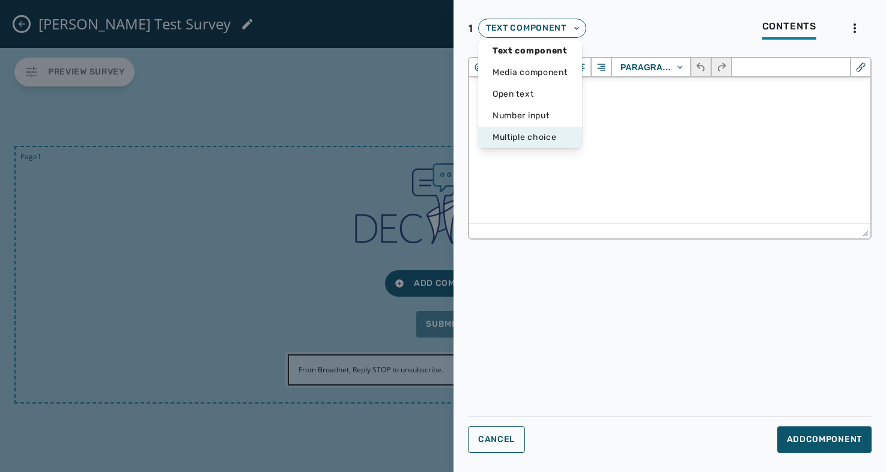
click at [529, 134] on span "Multiple choice" at bounding box center [529, 138] width 75 height 12
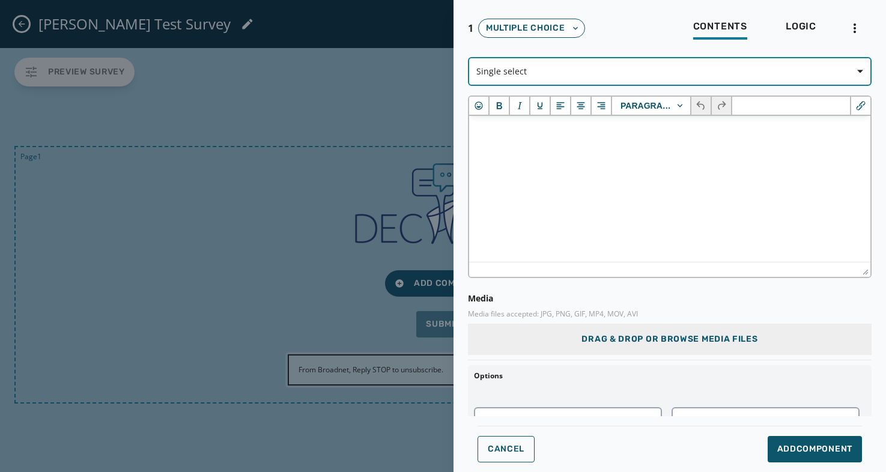
click at [613, 83] on button "Single select" at bounding box center [670, 71] width 404 height 29
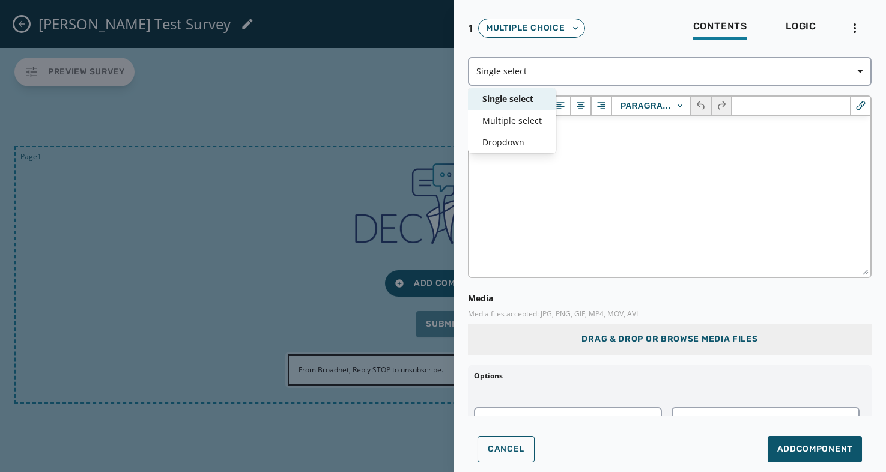
click at [518, 98] on span "Single select" at bounding box center [511, 99] width 59 height 12
click at [533, 141] on html at bounding box center [669, 132] width 401 height 32
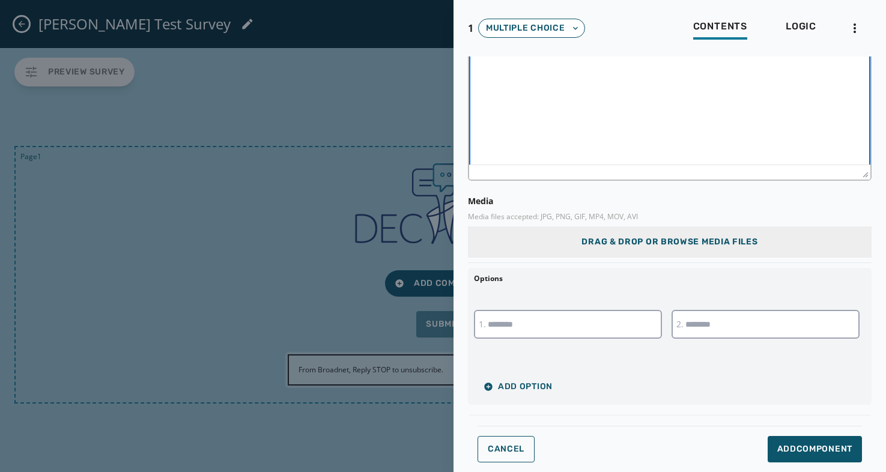
scroll to position [105, 0]
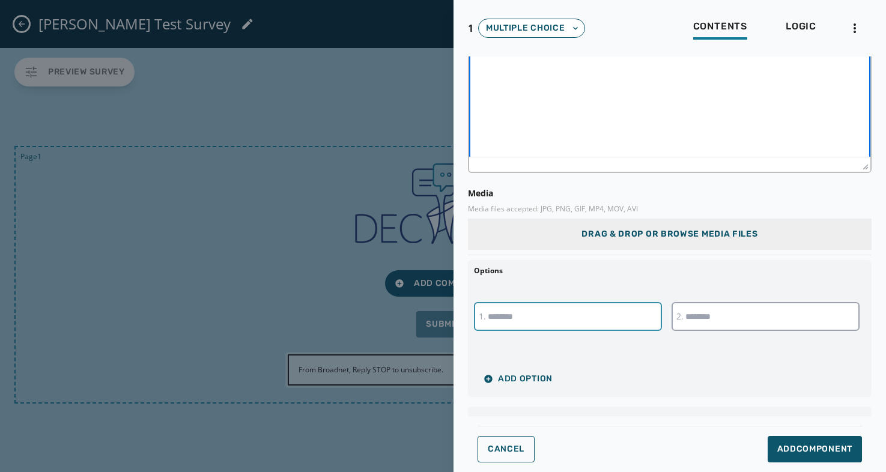
click at [530, 318] on input "text" at bounding box center [568, 316] width 188 height 29
type input "*********"
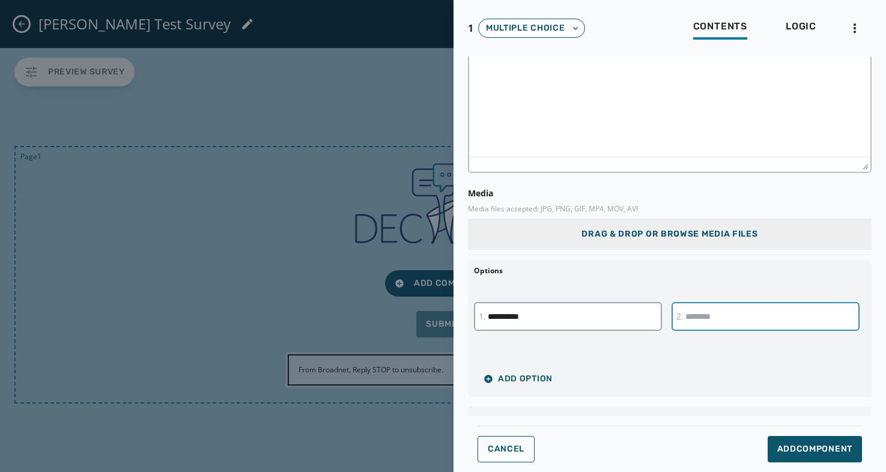
click at [711, 313] on input "text" at bounding box center [765, 316] width 188 height 29
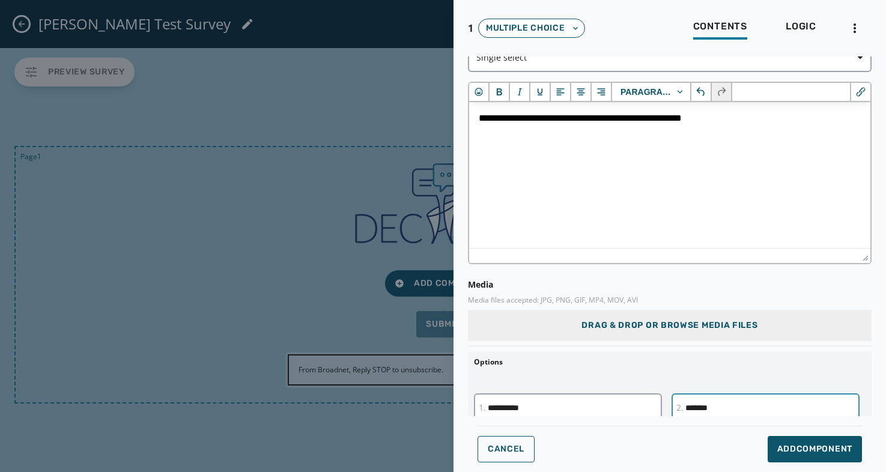
scroll to position [11, 0]
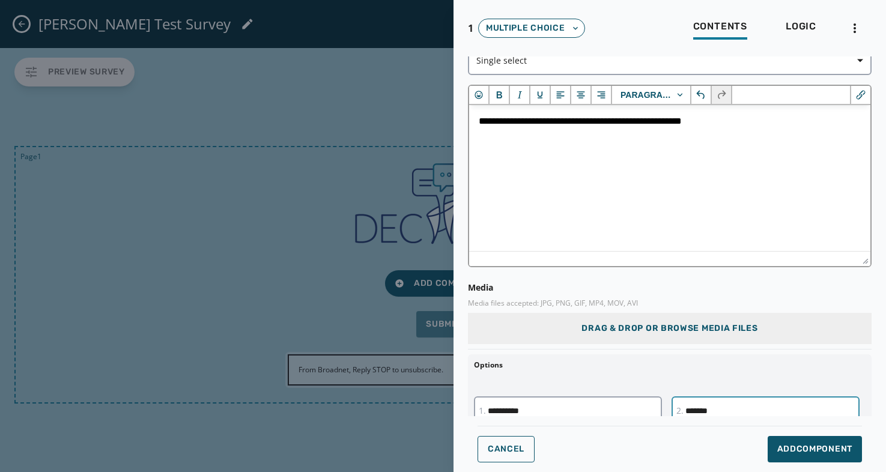
type input "*******"
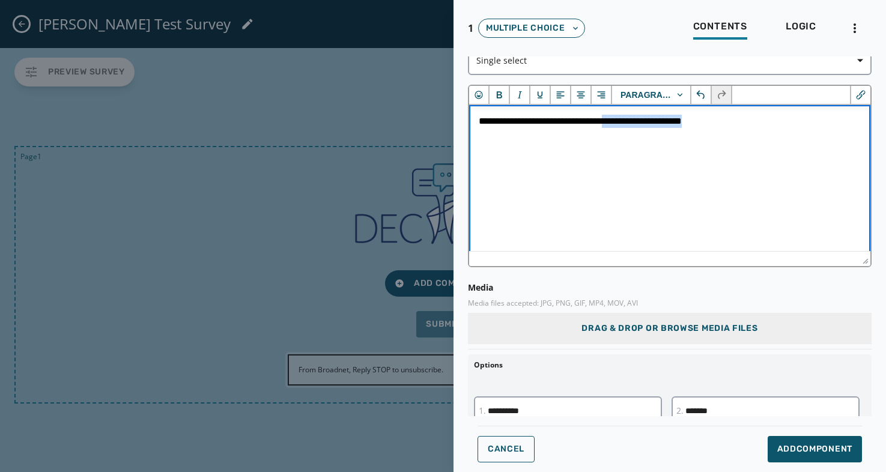
drag, startPoint x: 726, startPoint y: 123, endPoint x: 622, endPoint y: 124, distance: 103.9
click at [622, 124] on p "**********" at bounding box center [670, 121] width 382 height 13
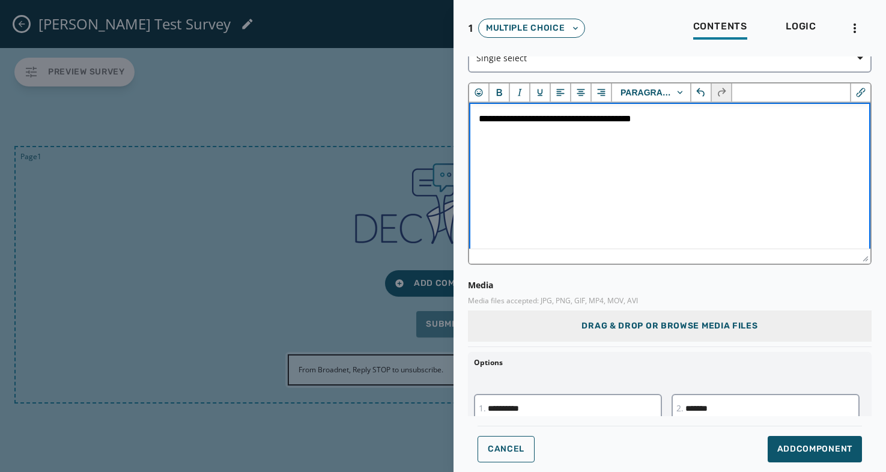
scroll to position [8, 0]
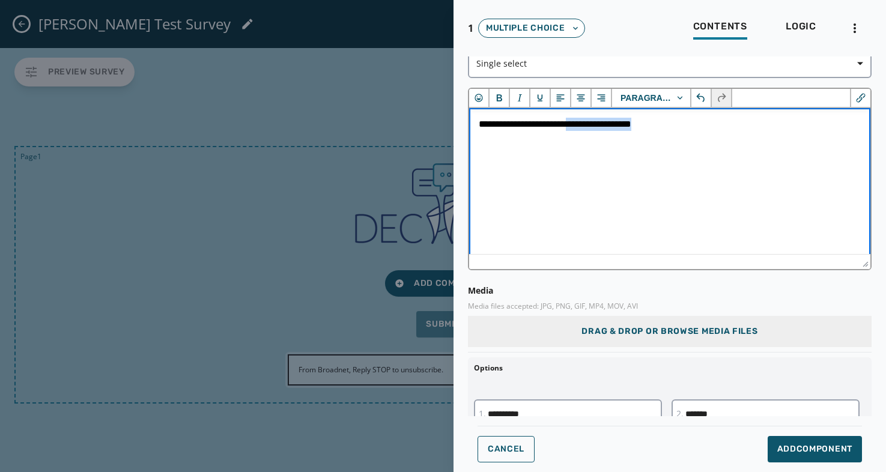
drag, startPoint x: 672, startPoint y: 125, endPoint x: 585, endPoint y: 126, distance: 87.1
click at [585, 126] on p "**********" at bounding box center [670, 124] width 382 height 13
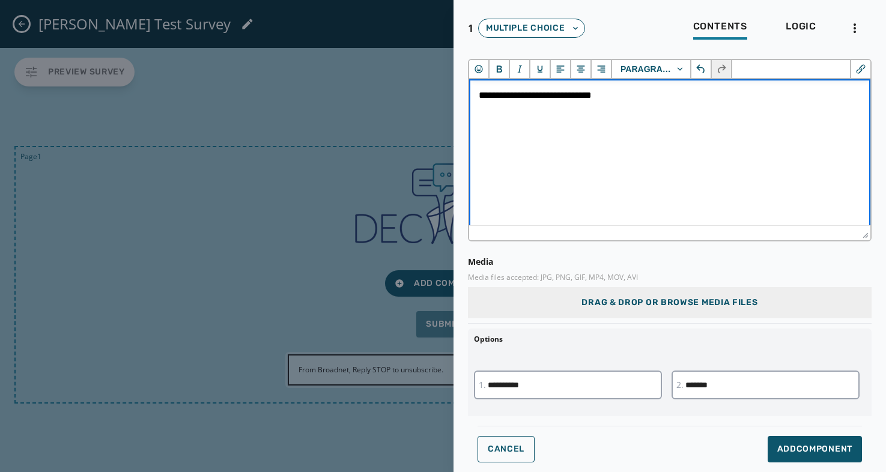
scroll to position [160, 0]
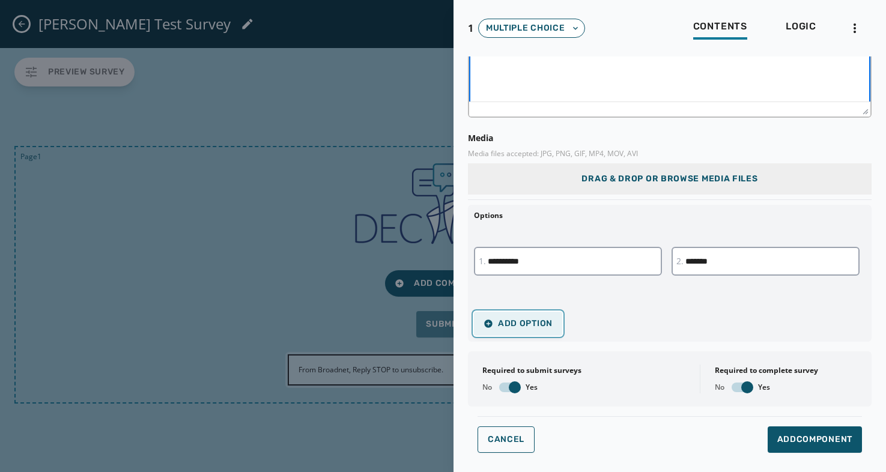
click at [525, 319] on span "Add Option" at bounding box center [517, 324] width 69 height 10
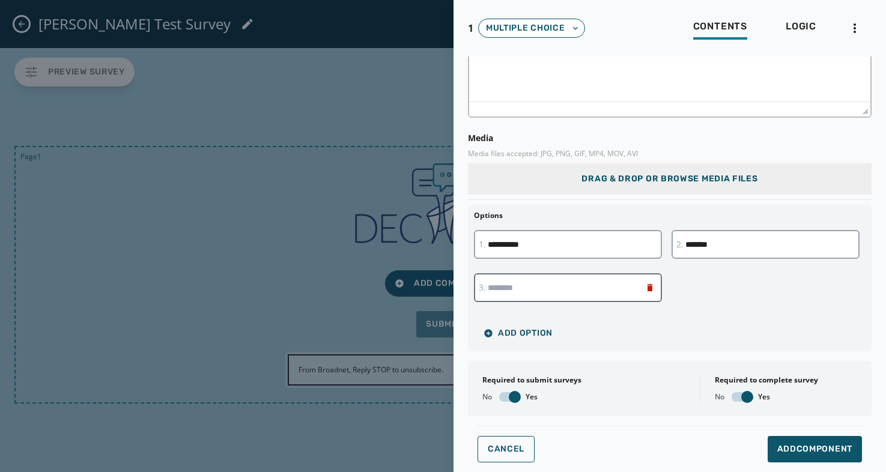
click at [521, 292] on input "text" at bounding box center [568, 287] width 188 height 29
type input "*******"
click at [686, 310] on div "********* 1. ******* 2. ******* 3." at bounding box center [670, 271] width 392 height 82
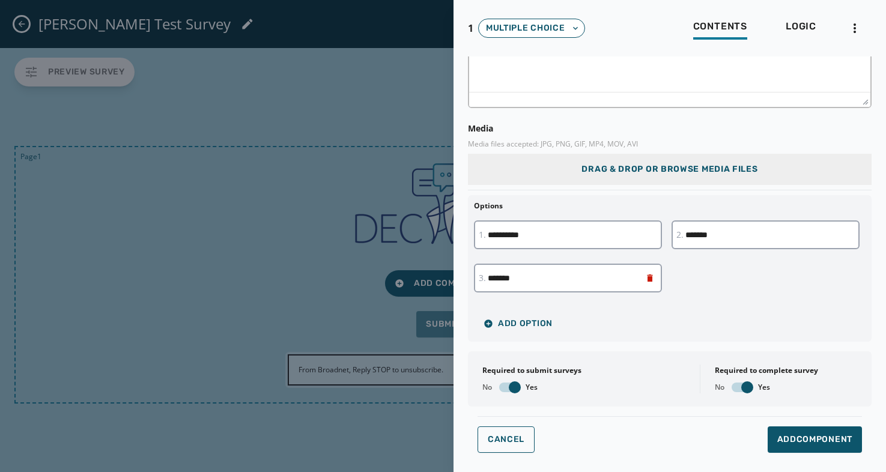
click at [611, 405] on div "Required to submit surveys No Yes Required to complete survey No Yes" at bounding box center [670, 378] width 404 height 55
click at [795, 435] on span "Add Component" at bounding box center [814, 440] width 75 height 12
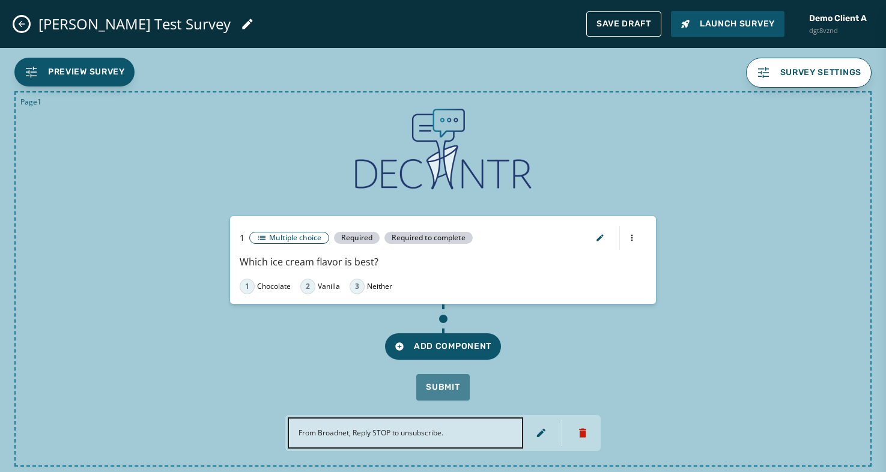
scroll to position [0, 0]
click at [433, 347] on span "Add Component" at bounding box center [443, 347] width 97 height 12
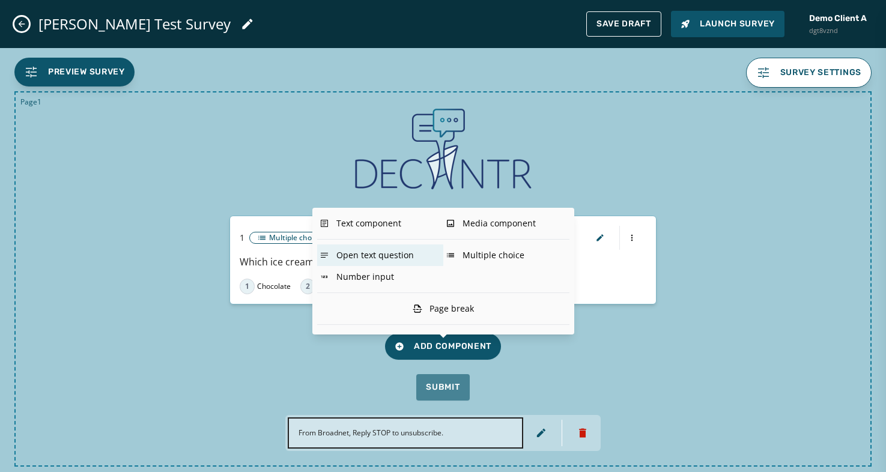
click at [359, 255] on div "Open text question" at bounding box center [380, 255] width 126 height 22
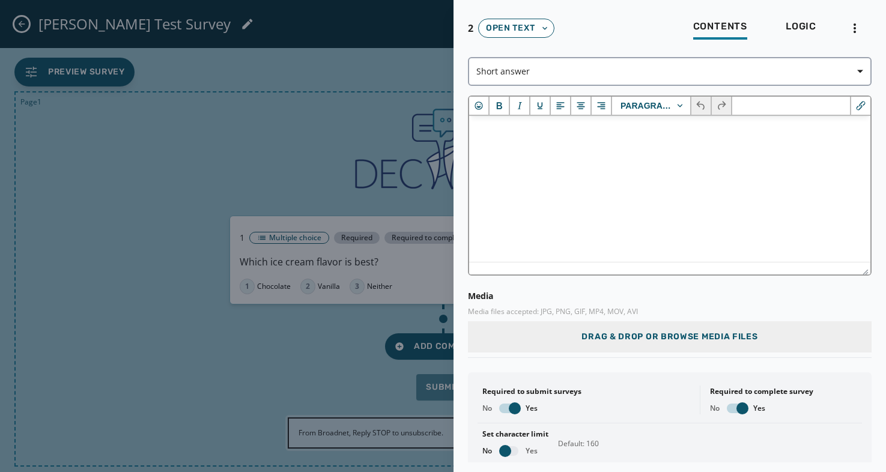
click at [632, 148] on html at bounding box center [669, 132] width 401 height 32
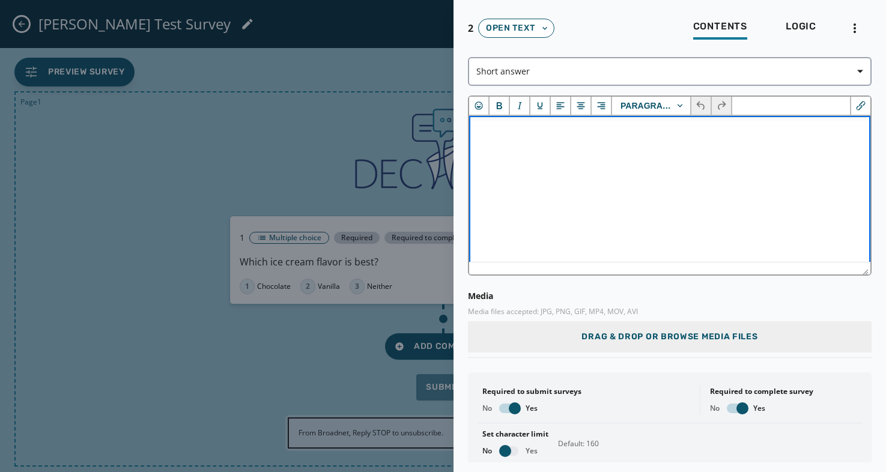
click at [596, 148] on html at bounding box center [669, 132] width 401 height 32
drag, startPoint x: 536, startPoint y: 135, endPoint x: 569, endPoint y: 135, distance: 32.4
click at [569, 135] on p "**********" at bounding box center [670, 132] width 382 height 13
click at [497, 106] on icon "Bold" at bounding box center [499, 105] width 5 height 7
click at [538, 111] on icon "Underline" at bounding box center [540, 106] width 12 height 12
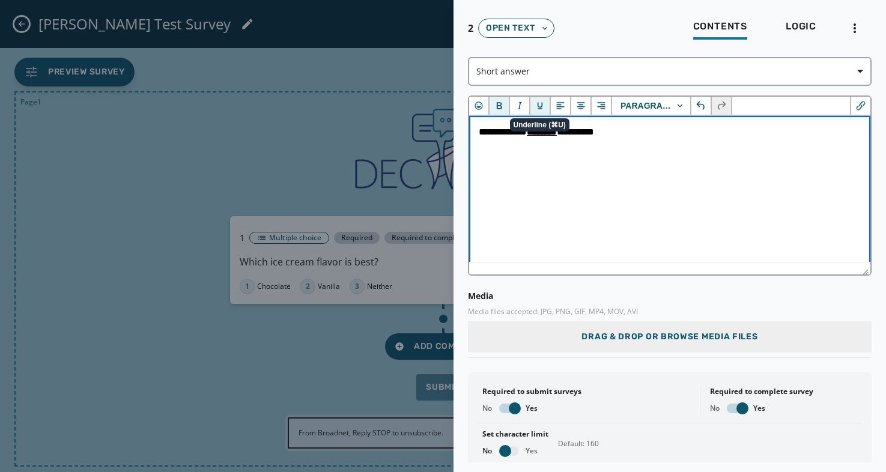
click at [589, 148] on html "**********" at bounding box center [669, 132] width 401 height 32
click at [628, 134] on p "**********" at bounding box center [670, 132] width 382 height 13
click at [479, 106] on icon "Emojis" at bounding box center [479, 106] width 12 height 12
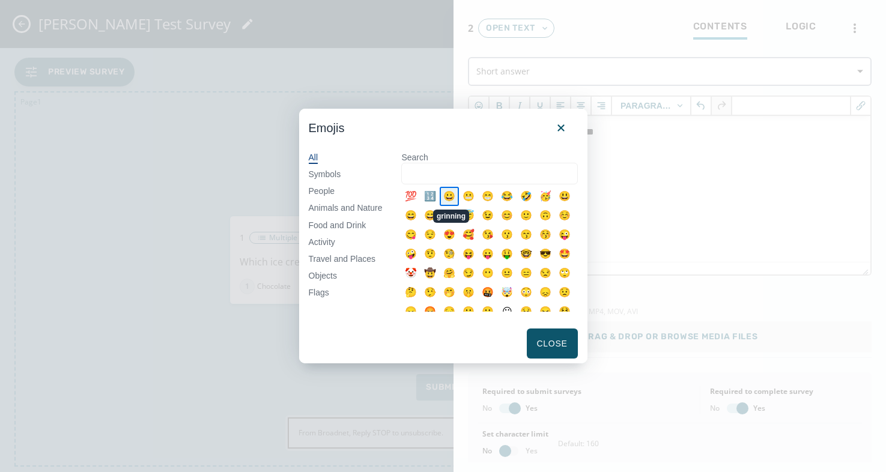
click at [451, 196] on div "😀" at bounding box center [449, 196] width 19 height 19
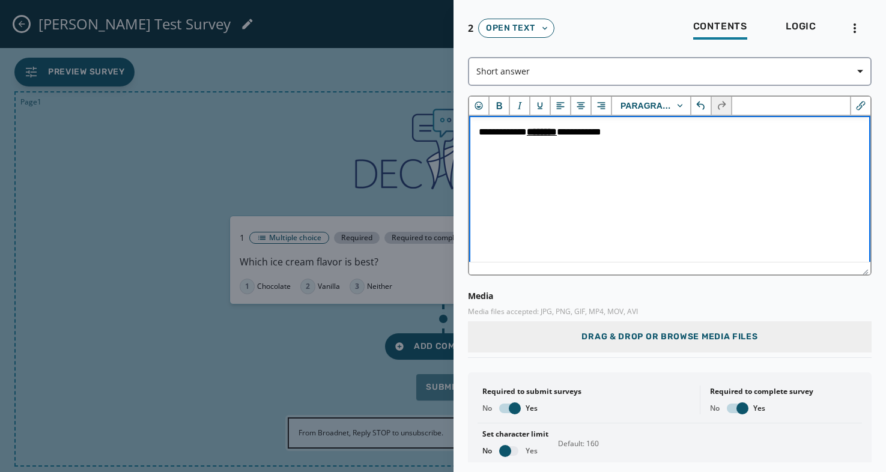
click at [608, 132] on p "**********" at bounding box center [670, 132] width 382 height 13
click at [583, 104] on icon "Align center" at bounding box center [581, 106] width 12 height 12
click at [556, 106] on icon "Align left" at bounding box center [560, 106] width 12 height 12
click at [602, 107] on icon "Align right" at bounding box center [601, 106] width 12 height 12
click at [561, 108] on icon "Align left" at bounding box center [560, 106] width 12 height 12
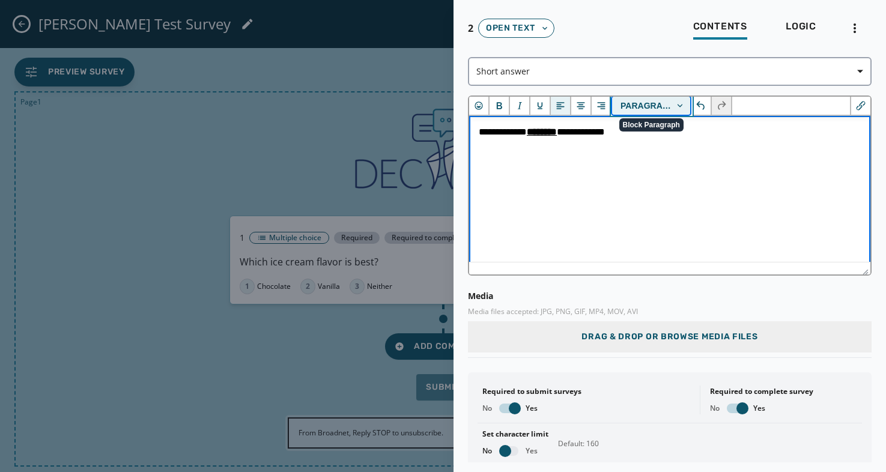
click at [678, 104] on button "Paragraph" at bounding box center [651, 106] width 79 height 18
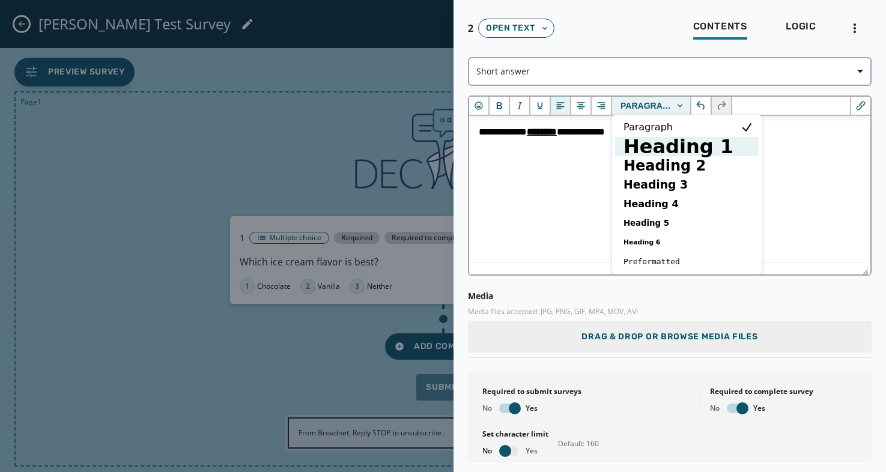
click at [659, 150] on h1 "Heading 1" at bounding box center [678, 146] width 112 height 14
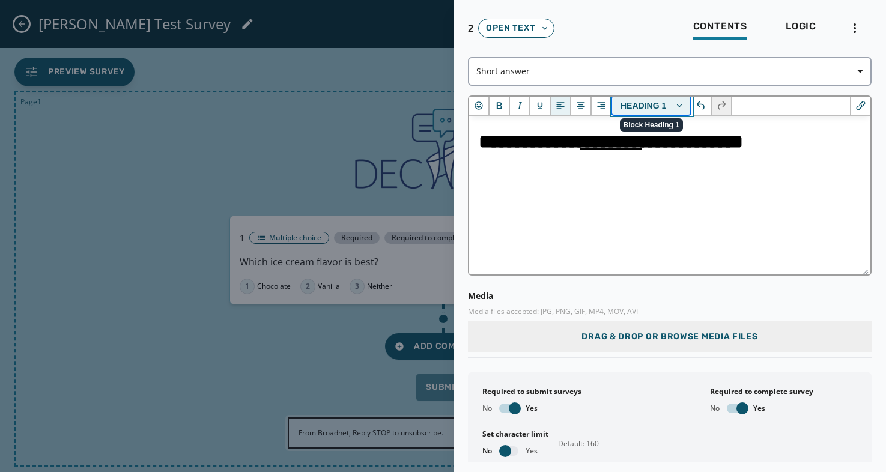
click at [680, 107] on button "Heading 1" at bounding box center [651, 106] width 79 height 18
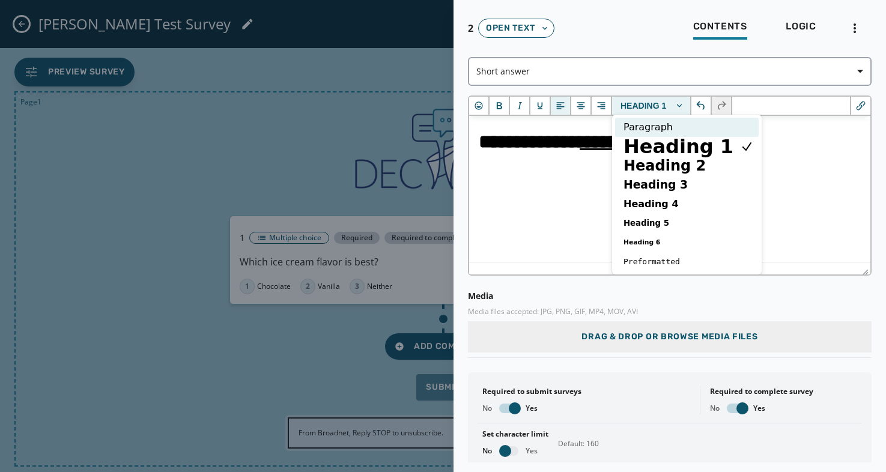
click at [656, 128] on p "Paragraph" at bounding box center [678, 127] width 112 height 14
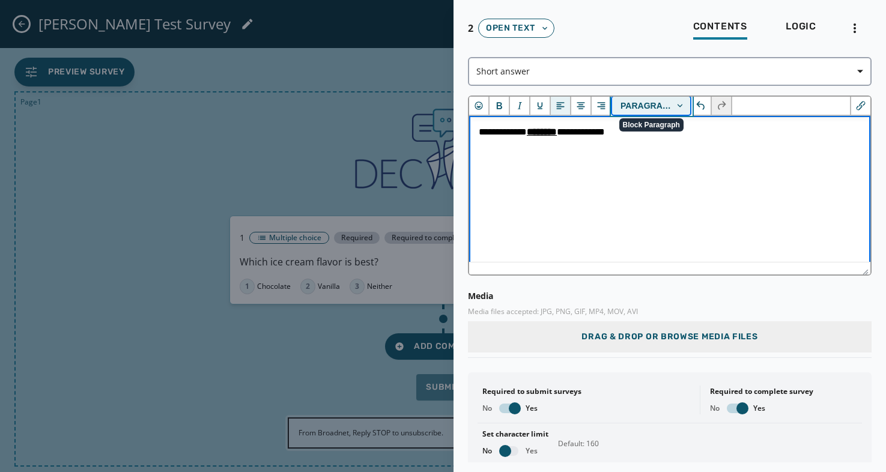
click at [682, 108] on button "Paragraph" at bounding box center [651, 106] width 79 height 18
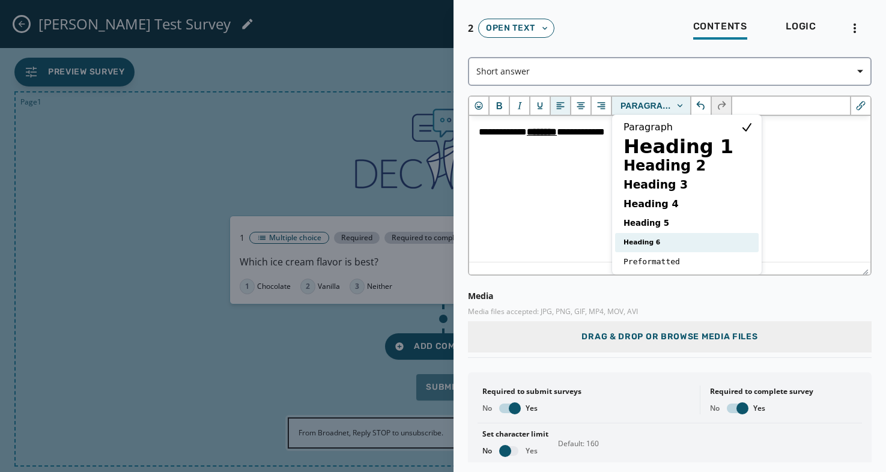
click at [647, 244] on h6 "Heading 6" at bounding box center [678, 242] width 112 height 14
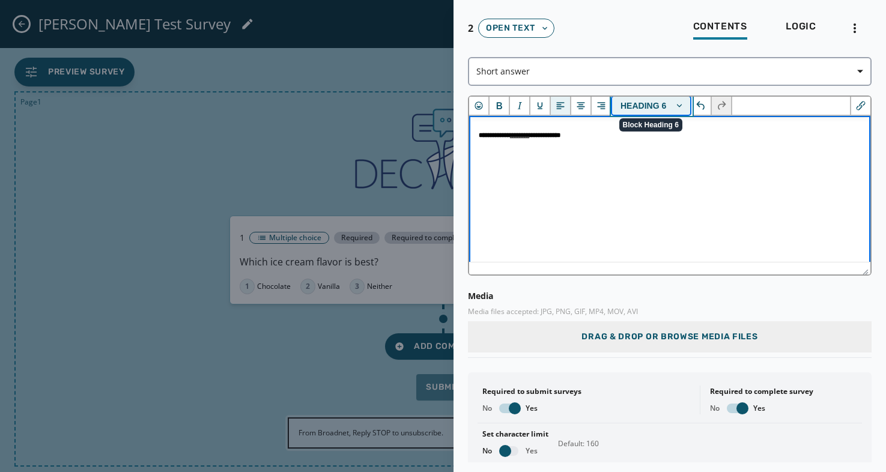
click at [684, 101] on button "Heading 6" at bounding box center [651, 106] width 79 height 18
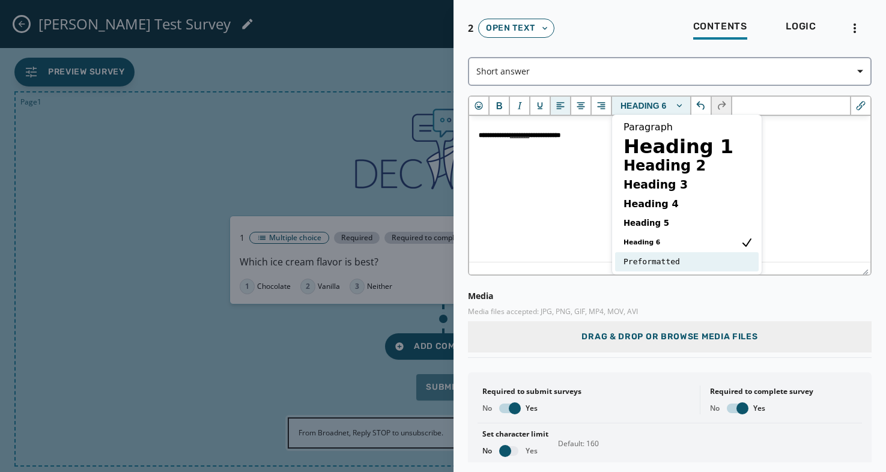
click at [664, 259] on pre "Preformatted" at bounding box center [678, 262] width 112 height 14
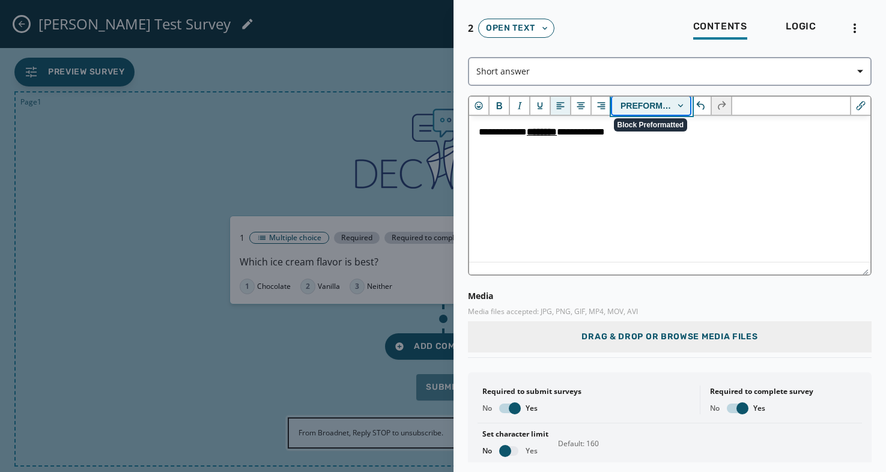
click at [679, 102] on button "Preformatted" at bounding box center [651, 106] width 79 height 18
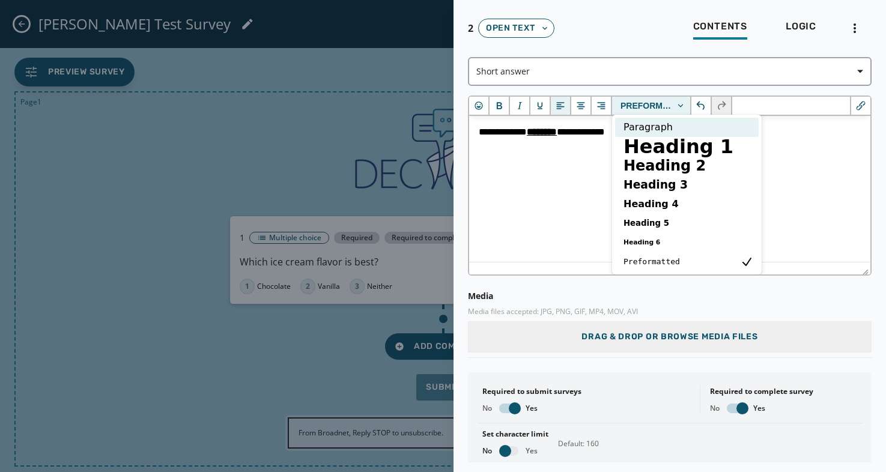
click at [651, 127] on p "Paragraph" at bounding box center [678, 127] width 112 height 14
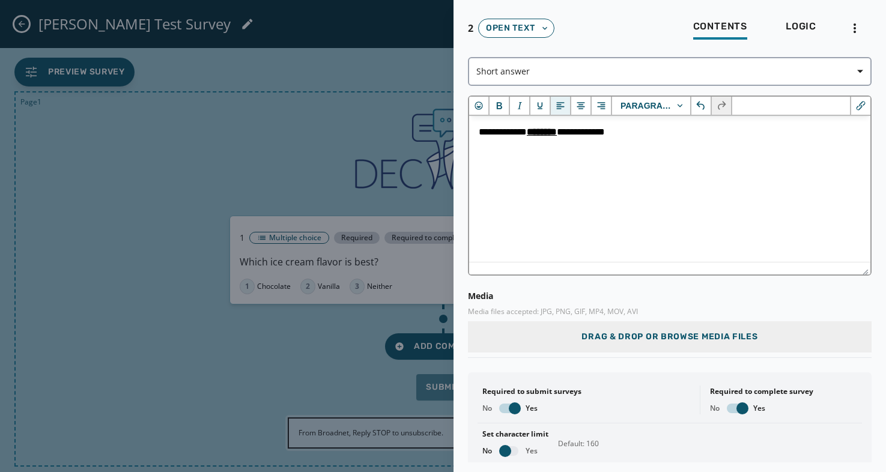
click at [800, 106] on div "Paragraph" at bounding box center [669, 106] width 401 height 19
click at [864, 106] on icon "Insert/edit link" at bounding box center [861, 106] width 12 height 12
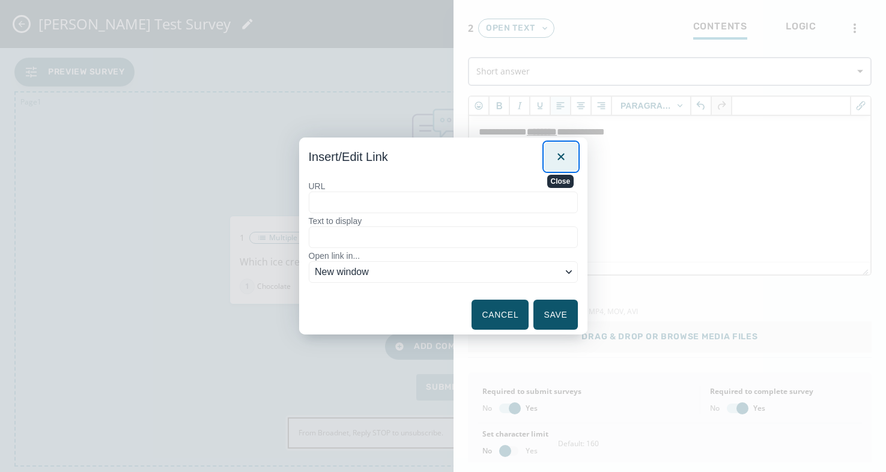
click at [564, 153] on icon "Close" at bounding box center [561, 157] width 14 height 14
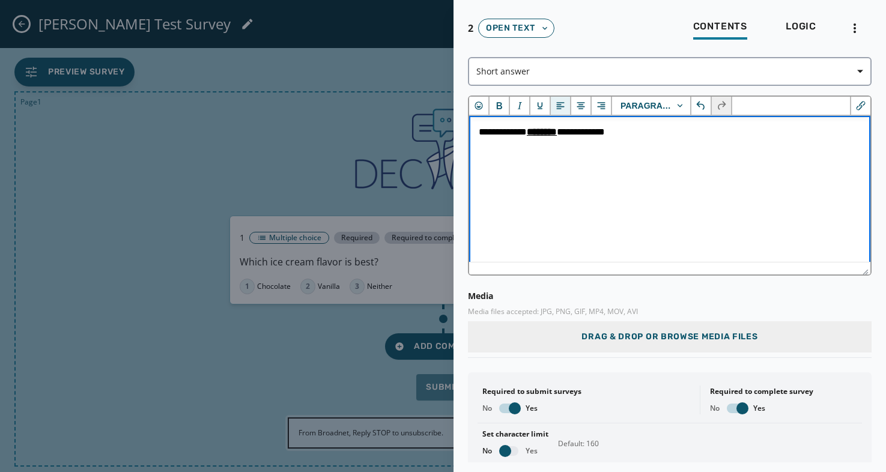
scroll to position [1, 0]
drag, startPoint x: 572, startPoint y: 134, endPoint x: 535, endPoint y: 134, distance: 37.2
click at [535, 134] on p "**********" at bounding box center [670, 131] width 382 height 13
click at [540, 103] on icon "Underline" at bounding box center [540, 105] width 12 height 12
click at [551, 148] on html "**********" at bounding box center [669, 131] width 401 height 32
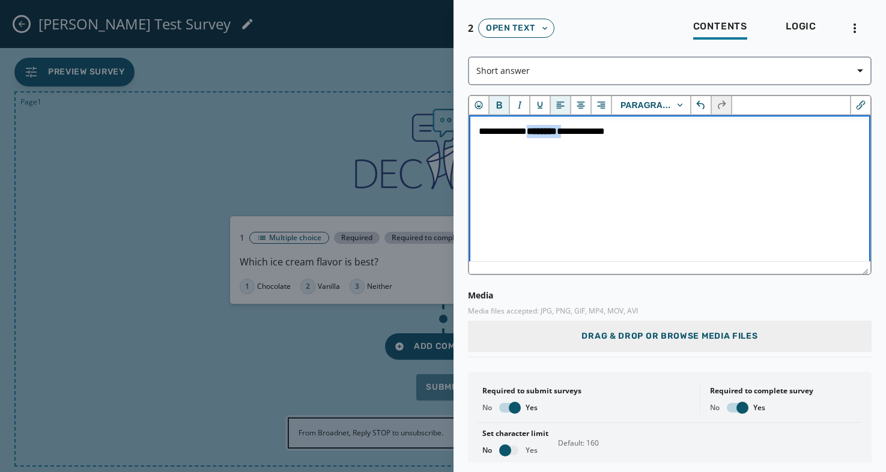
drag, startPoint x: 572, startPoint y: 134, endPoint x: 536, endPoint y: 133, distance: 36.6
click at [536, 133] on p "**********" at bounding box center [670, 131] width 382 height 13
click at [519, 101] on icon "Italic" at bounding box center [519, 105] width 12 height 12
click at [573, 148] on html "**********" at bounding box center [669, 131] width 401 height 32
drag, startPoint x: 571, startPoint y: 133, endPoint x: 536, endPoint y: 135, distance: 35.5
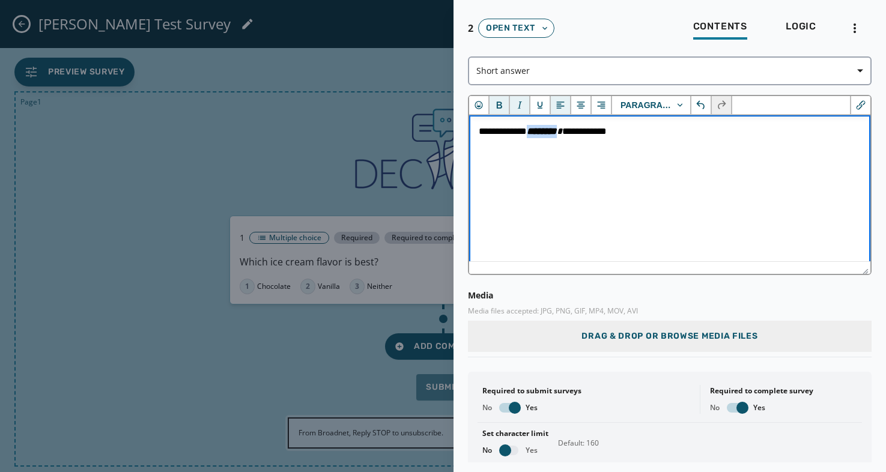
click at [536, 135] on em "********" at bounding box center [544, 131] width 35 height 9
click at [521, 101] on icon "Italic" at bounding box center [520, 104] width 4 height 7
click at [557, 148] on html "**********" at bounding box center [669, 131] width 401 height 32
drag, startPoint x: 572, startPoint y: 136, endPoint x: 536, endPoint y: 135, distance: 36.0
click at [536, 135] on p "**********" at bounding box center [670, 131] width 382 height 13
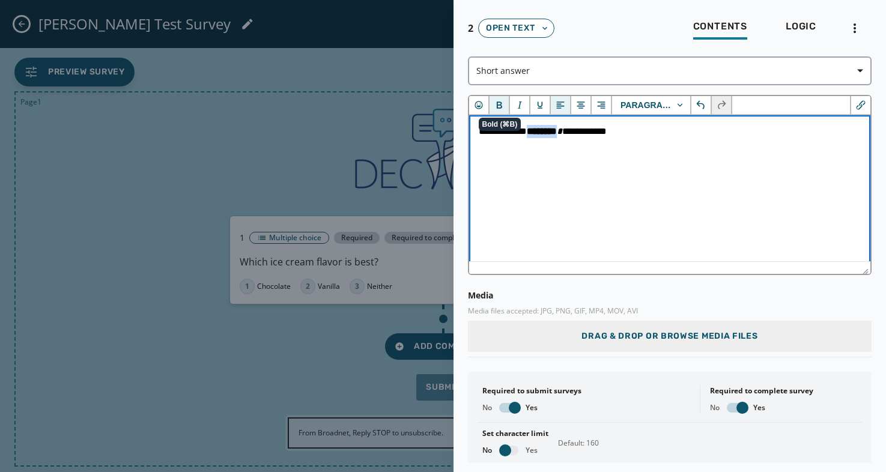
click at [499, 108] on icon "Bold" at bounding box center [499, 104] width 5 height 7
click at [567, 148] on html "**********" at bounding box center [669, 131] width 401 height 32
drag, startPoint x: 568, startPoint y: 133, endPoint x: 536, endPoint y: 132, distance: 31.9
click at [536, 132] on p "**********" at bounding box center [670, 131] width 382 height 13
click at [495, 101] on icon "Bold" at bounding box center [499, 105] width 12 height 12
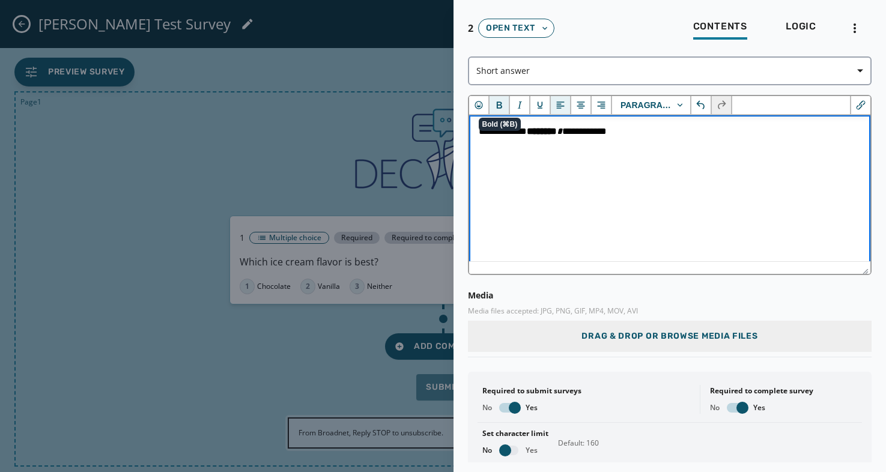
click at [535, 148] on html "**********" at bounding box center [669, 131] width 401 height 32
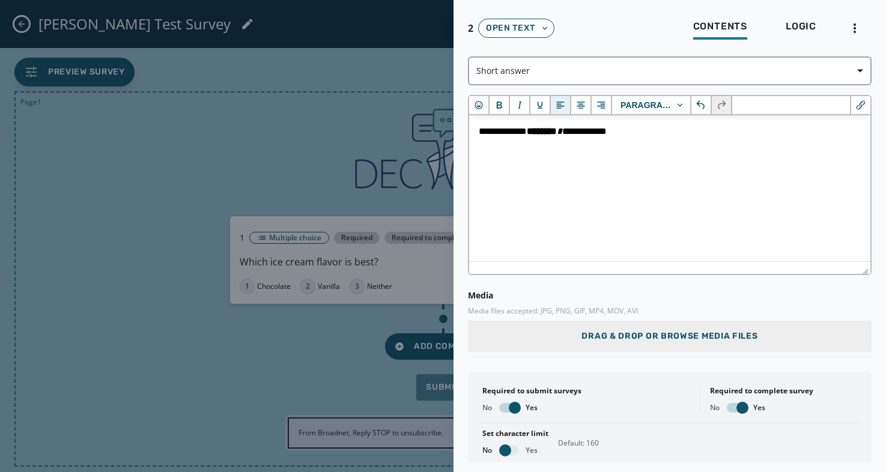
click at [509, 444] on div "Set character limit No Yes" at bounding box center [515, 442] width 66 height 26
click at [503, 448] on span "button" at bounding box center [505, 450] width 12 height 12
click at [640, 444] on input "***" at bounding box center [638, 442] width 49 height 29
type input "*"
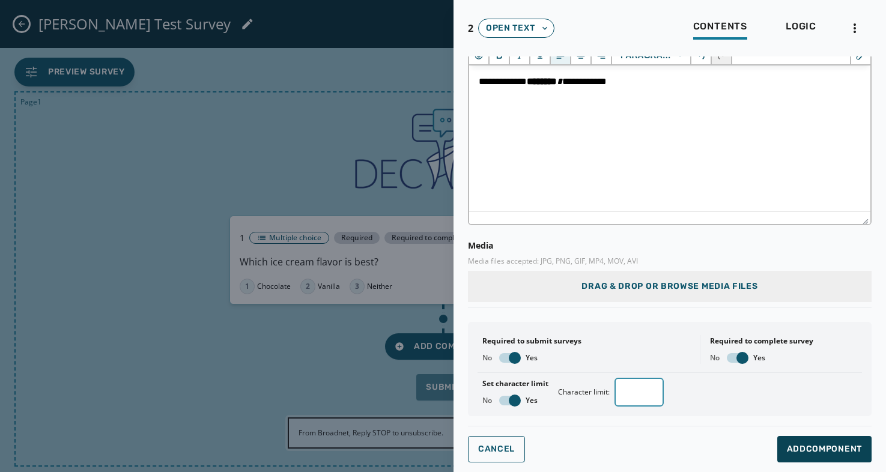
type input "***"
click at [813, 451] on span "Add Component" at bounding box center [824, 449] width 75 height 12
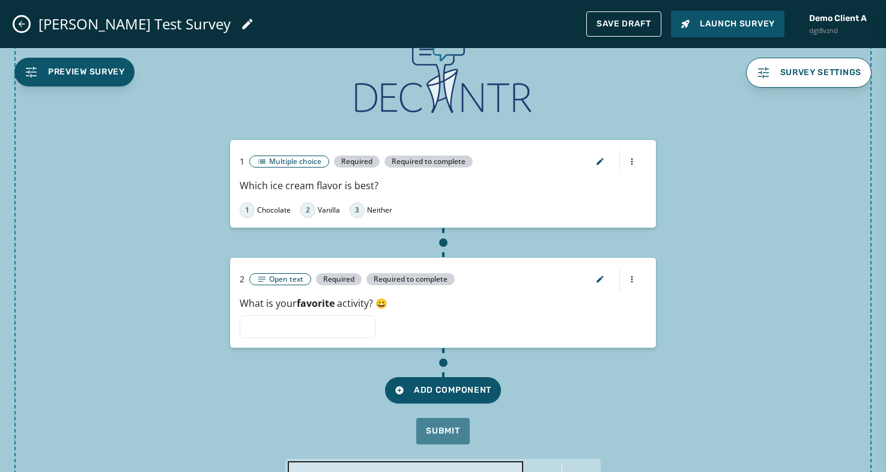
scroll to position [80, 0]
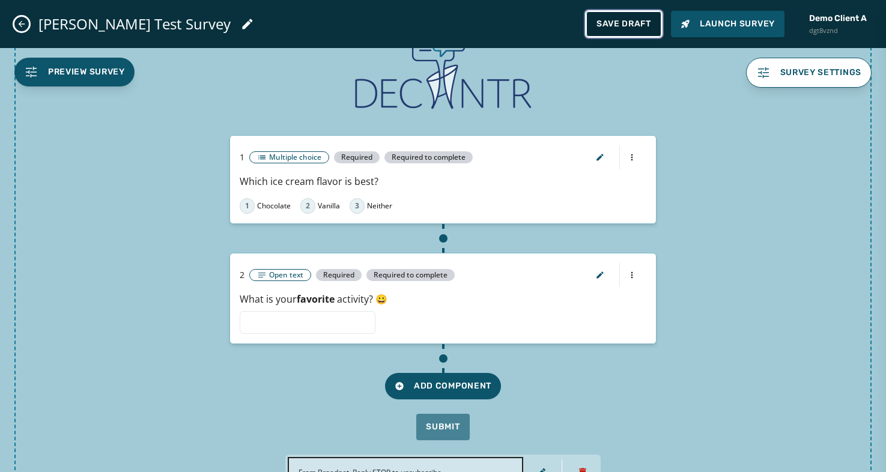
click at [637, 26] on span "Save Draft" at bounding box center [623, 24] width 55 height 10
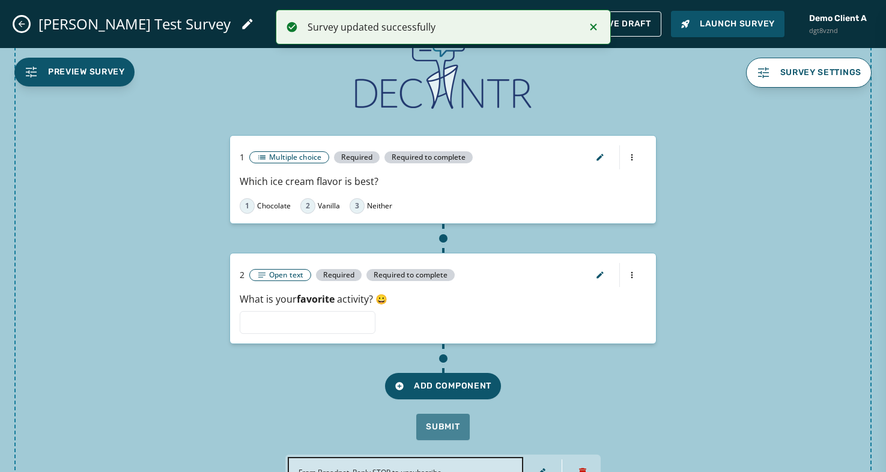
scroll to position [129, 0]
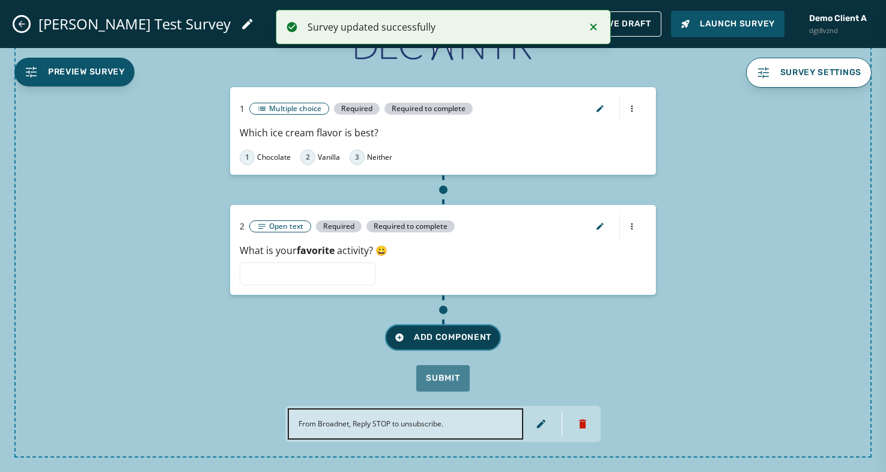
click at [444, 341] on span "Add Component" at bounding box center [443, 338] width 97 height 12
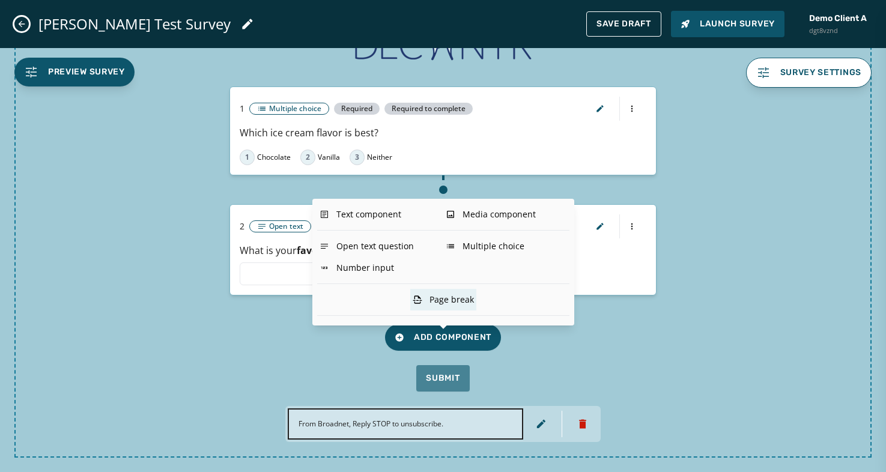
click at [449, 300] on div "Page break" at bounding box center [443, 300] width 66 height 22
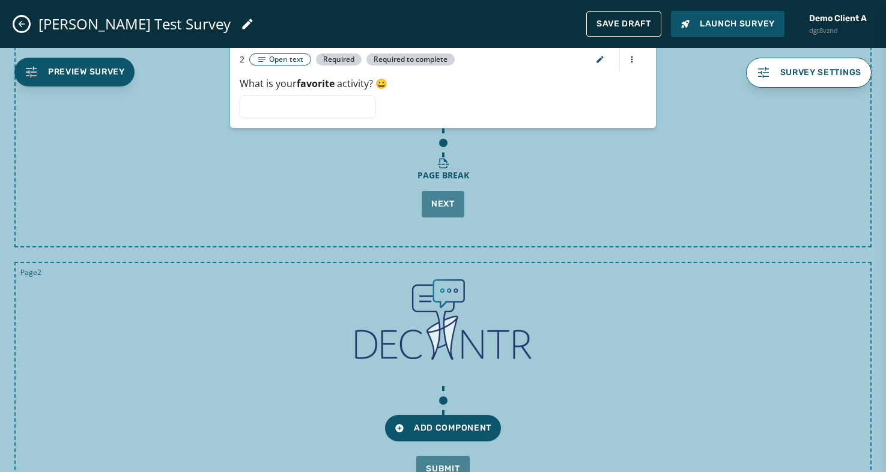
scroll to position [387, 0]
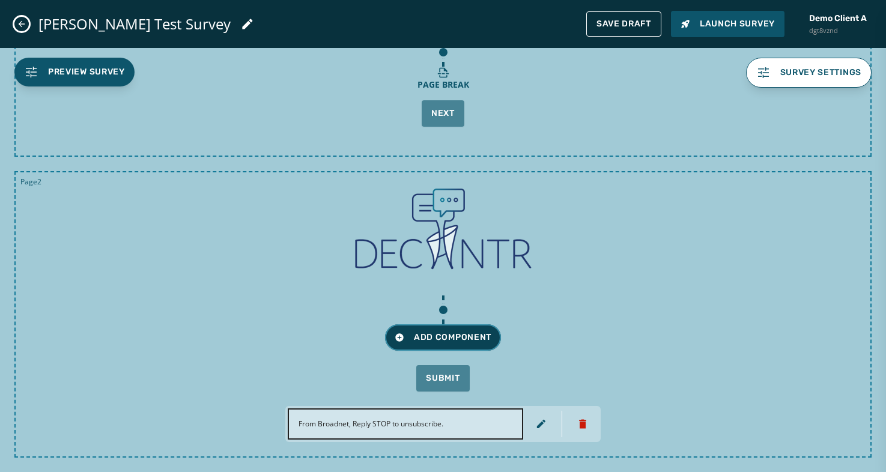
click at [402, 339] on icon at bounding box center [399, 337] width 8 height 8
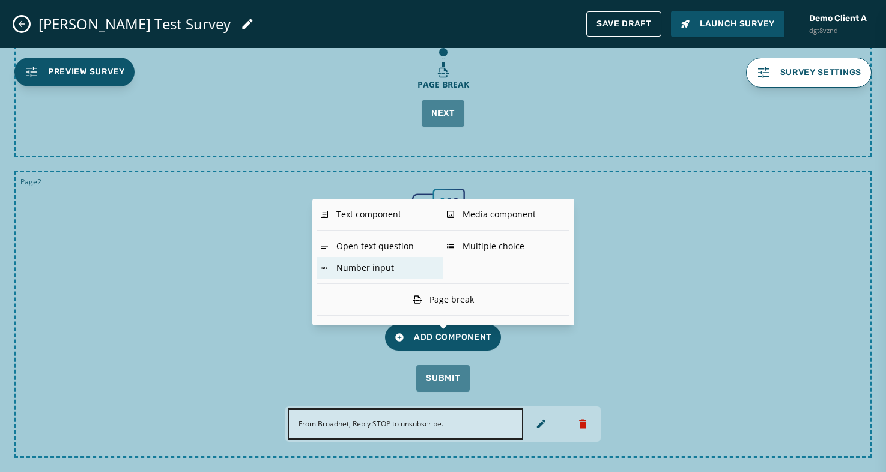
click at [368, 266] on div "Number input" at bounding box center [380, 268] width 126 height 22
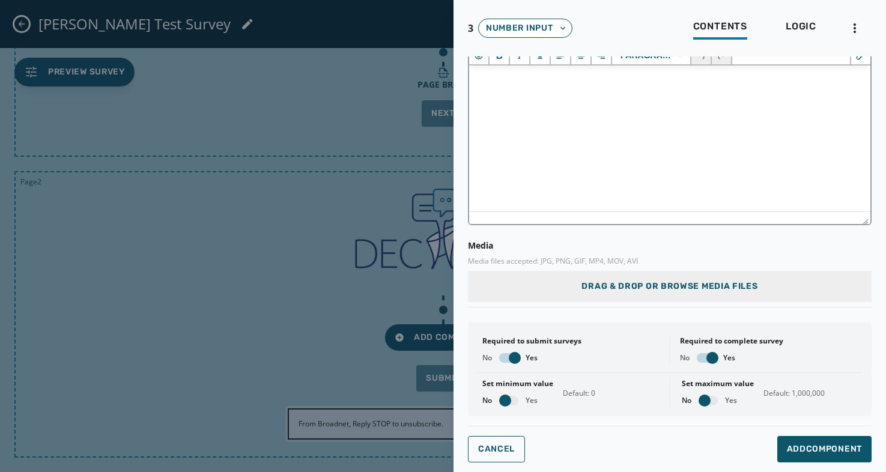
scroll to position [0, 0]
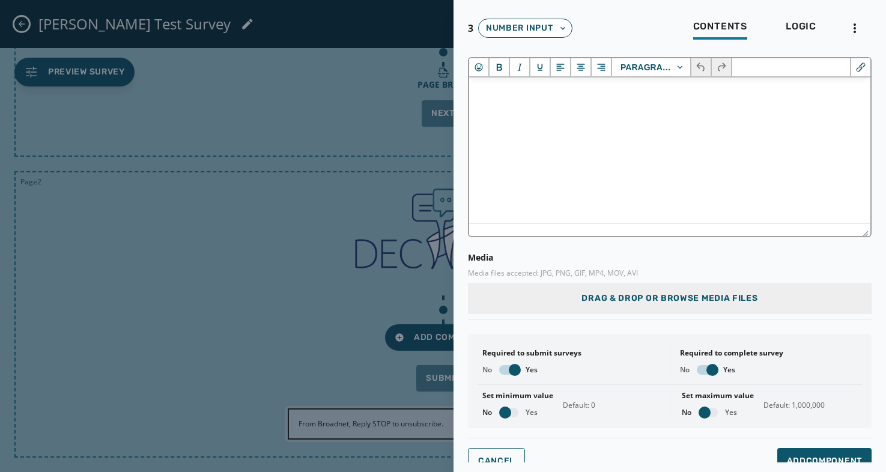
click at [566, 110] on html at bounding box center [669, 93] width 401 height 32
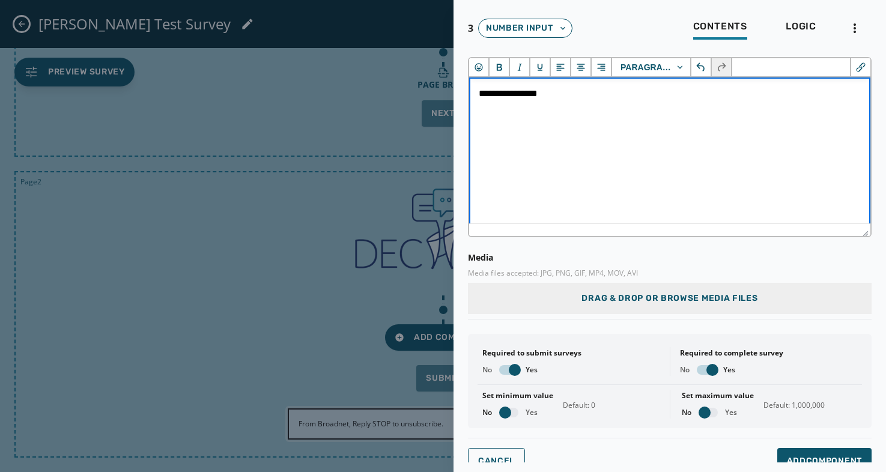
scroll to position [12, 0]
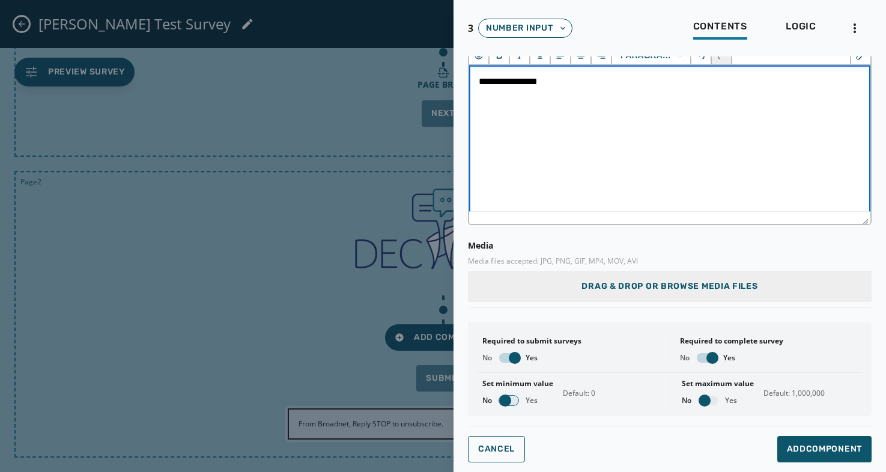
click at [507, 400] on span "button" at bounding box center [505, 401] width 12 height 12
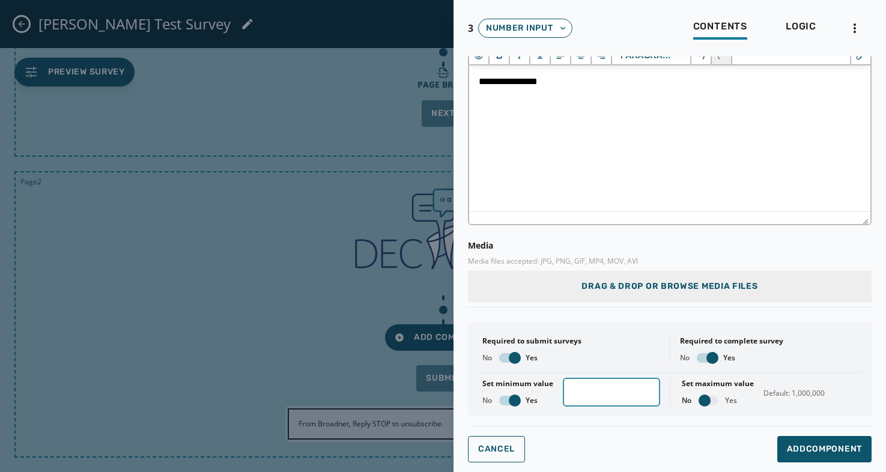
click at [586, 394] on input "*" at bounding box center [611, 392] width 97 height 29
type input "**"
click at [708, 396] on span "button" at bounding box center [704, 401] width 12 height 12
click at [807, 392] on input "*******" at bounding box center [812, 392] width 98 height 29
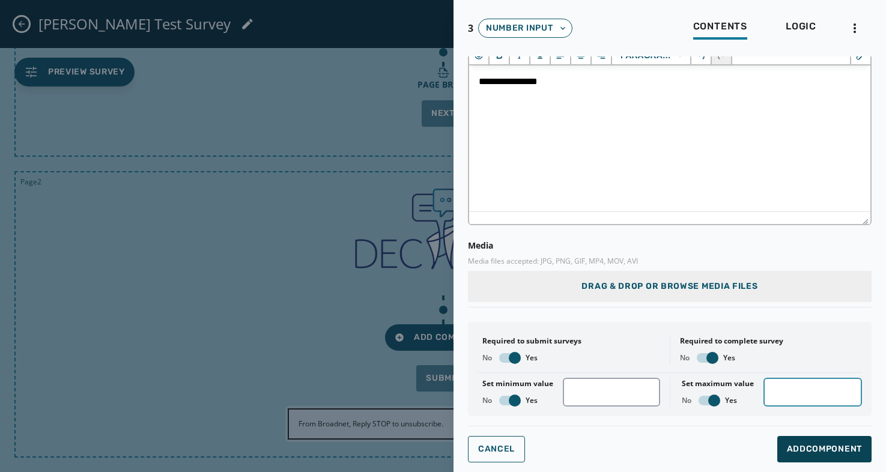
type input "***"
click at [817, 449] on span "Add Component" at bounding box center [824, 449] width 75 height 12
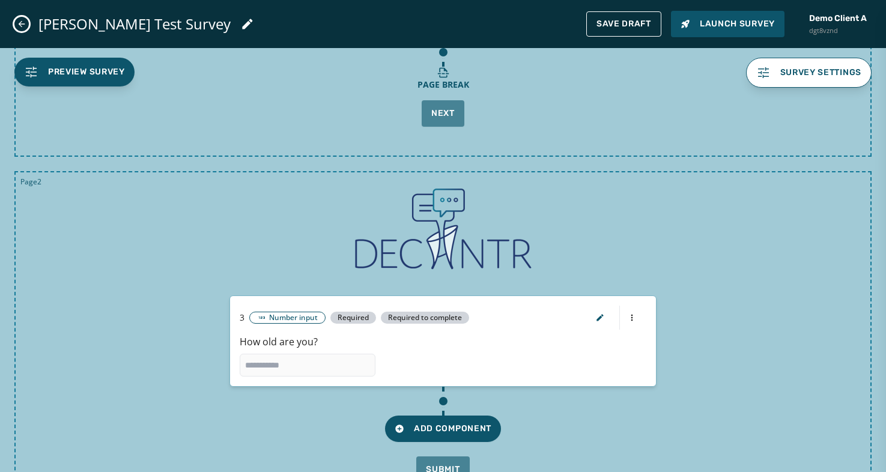
scroll to position [478, 0]
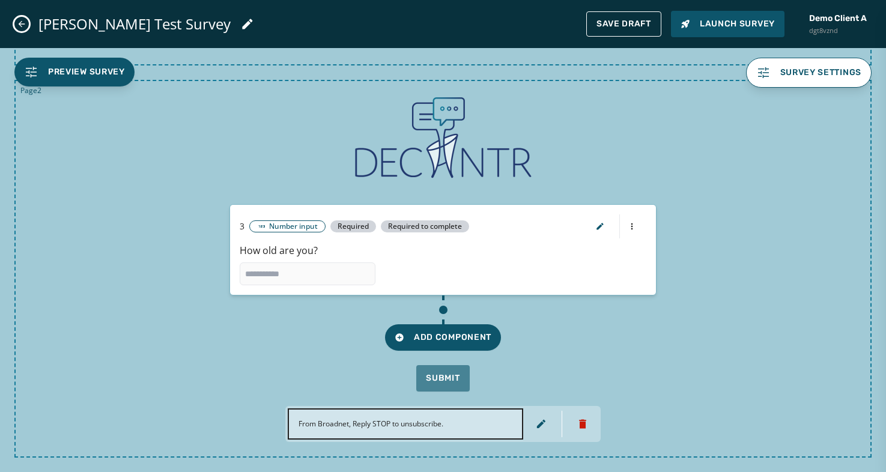
click at [433, 426] on p "From Broadnet, Reply STOP to unsubscribe." at bounding box center [405, 424] width 214 height 10
click at [547, 422] on button "button" at bounding box center [540, 424] width 31 height 26
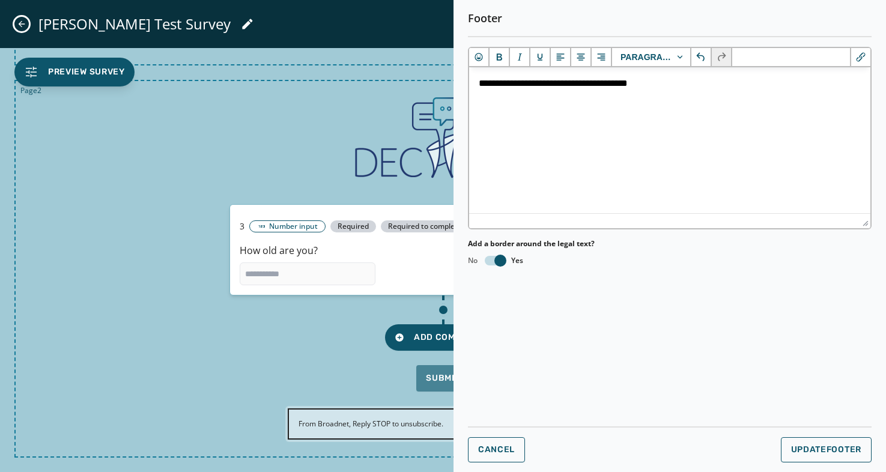
click at [313, 183] on div "Page 2 3 Number input Required Required to complete How old are you? Add Compon…" at bounding box center [442, 269] width 857 height 378
click at [497, 450] on span "Cancel" at bounding box center [496, 450] width 37 height 10
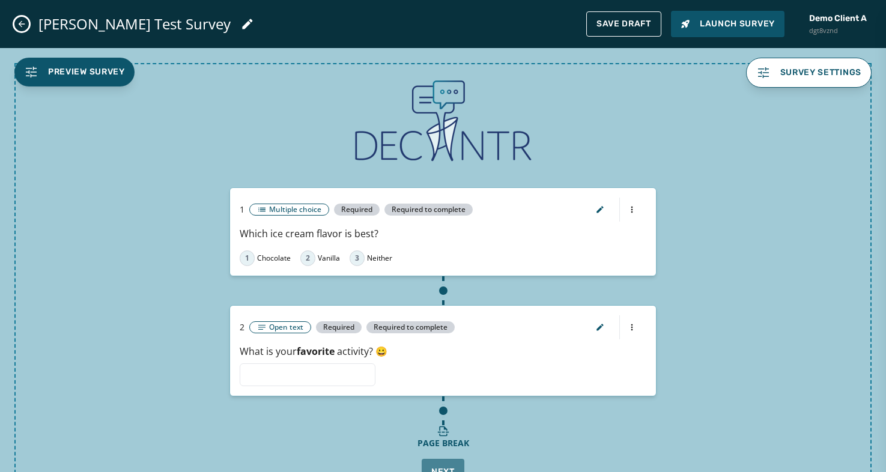
scroll to position [0, 0]
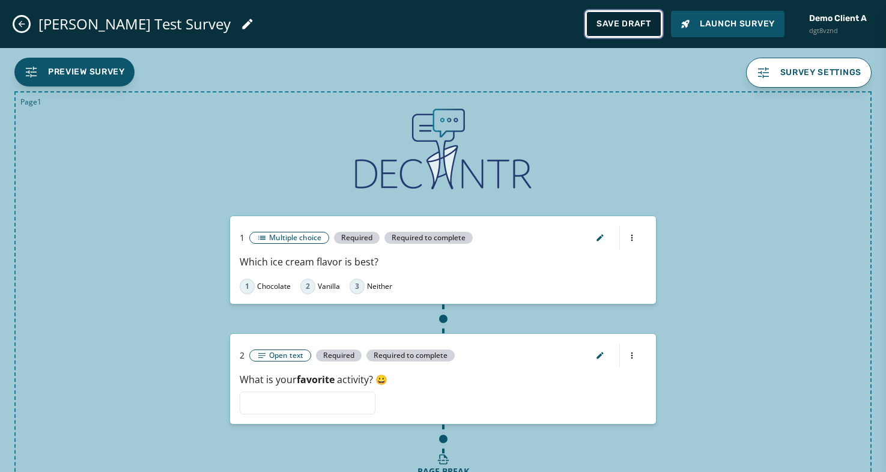
click at [620, 20] on span "Save Draft" at bounding box center [623, 24] width 55 height 10
click at [598, 241] on icon "button" at bounding box center [600, 237] width 7 height 7
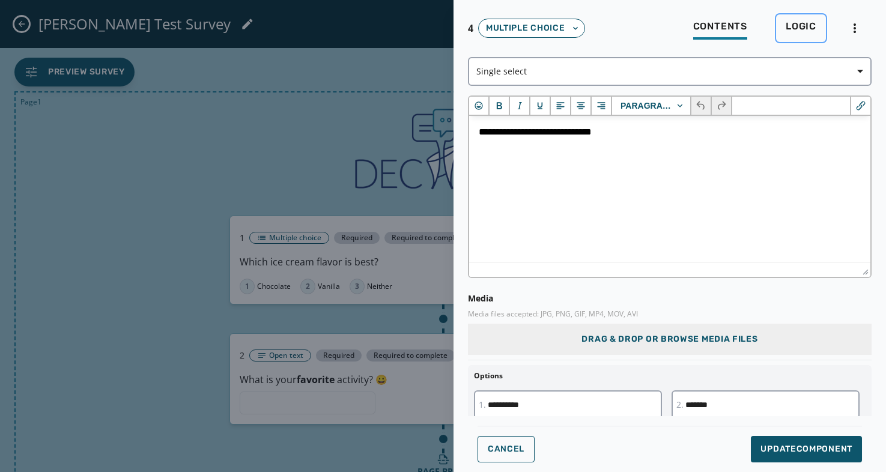
click at [808, 23] on span "Logic" at bounding box center [801, 26] width 31 height 12
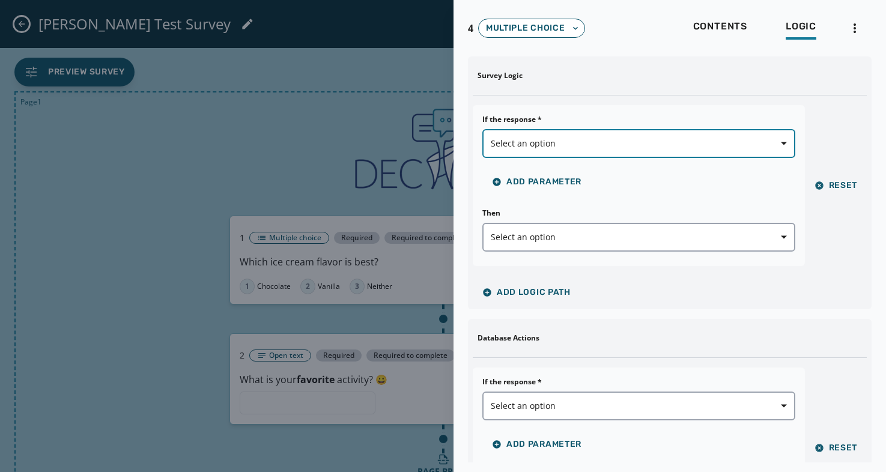
click at [787, 147] on span "button" at bounding box center [779, 144] width 29 height 24
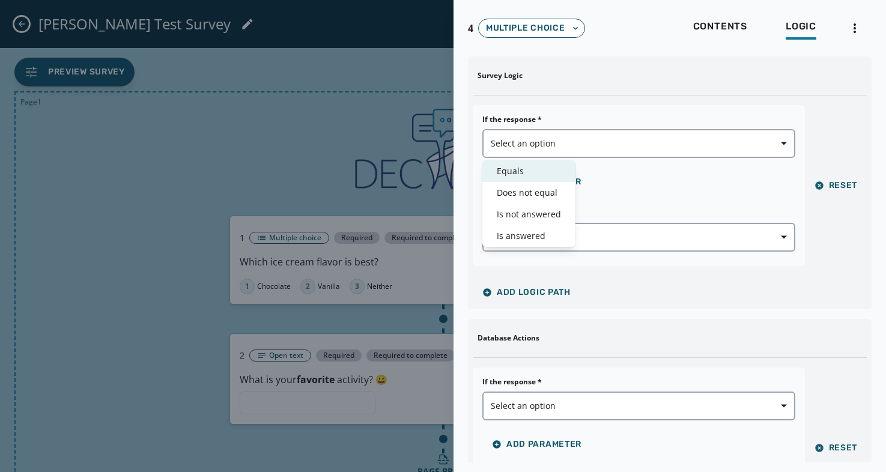
click at [515, 168] on span "Equals" at bounding box center [529, 171] width 64 height 12
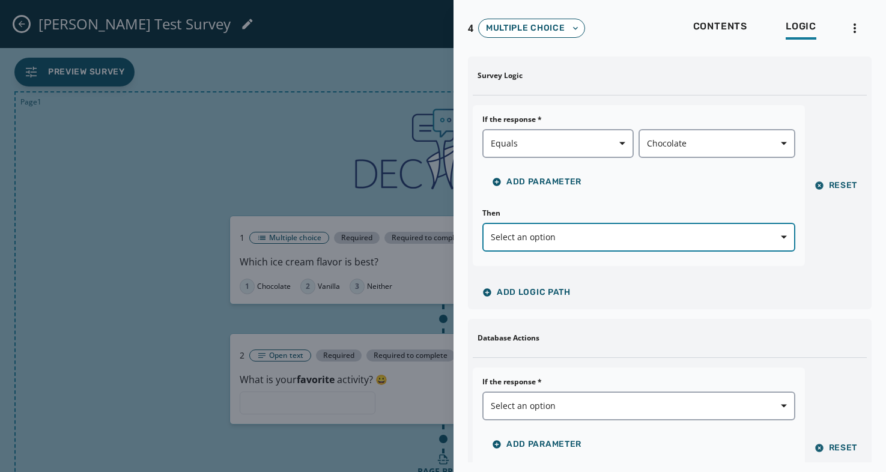
click at [649, 244] on button "Select an option" at bounding box center [638, 237] width 313 height 29
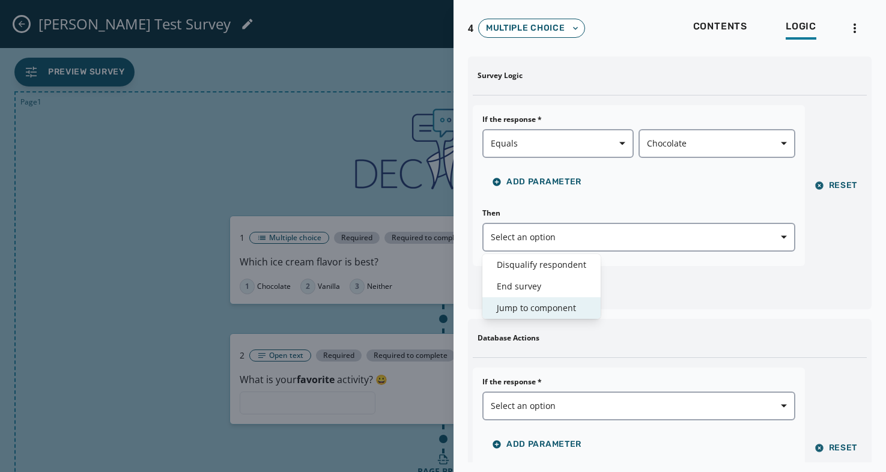
click at [521, 306] on span "Jump to component" at bounding box center [541, 308] width 89 height 12
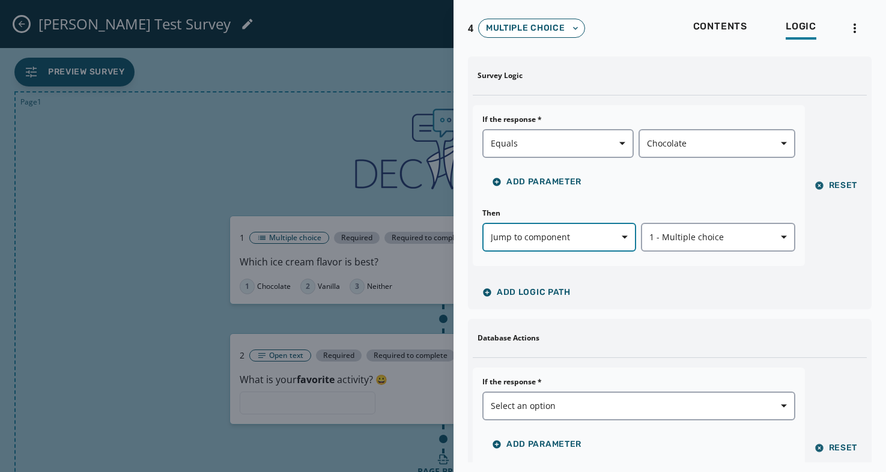
click at [626, 236] on icon "button" at bounding box center [625, 237] width 6 height 3
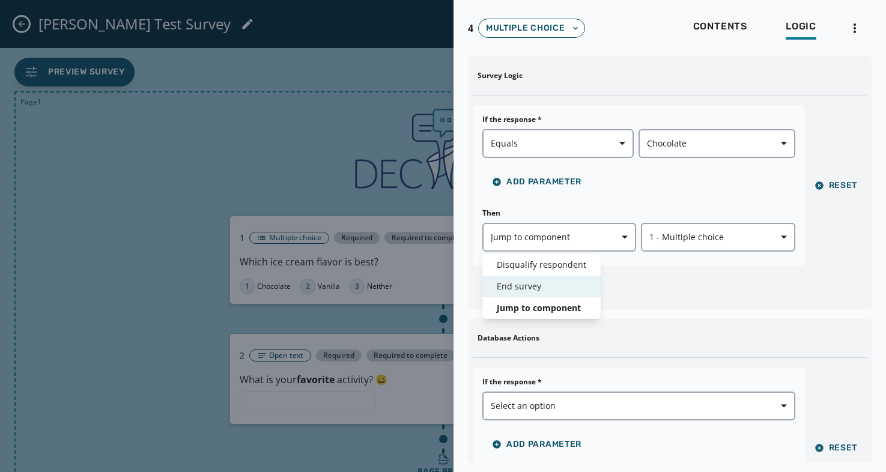
click at [534, 281] on span "End survey" at bounding box center [541, 286] width 89 height 12
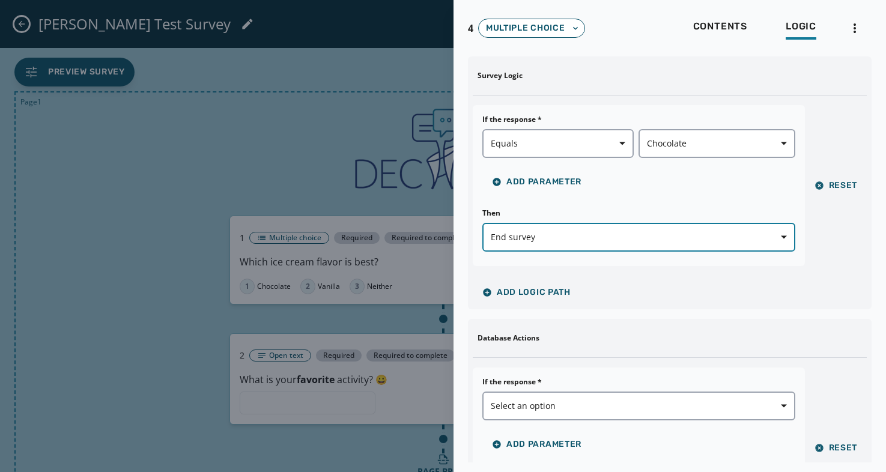
click at [753, 244] on button "End survey" at bounding box center [638, 237] width 313 height 29
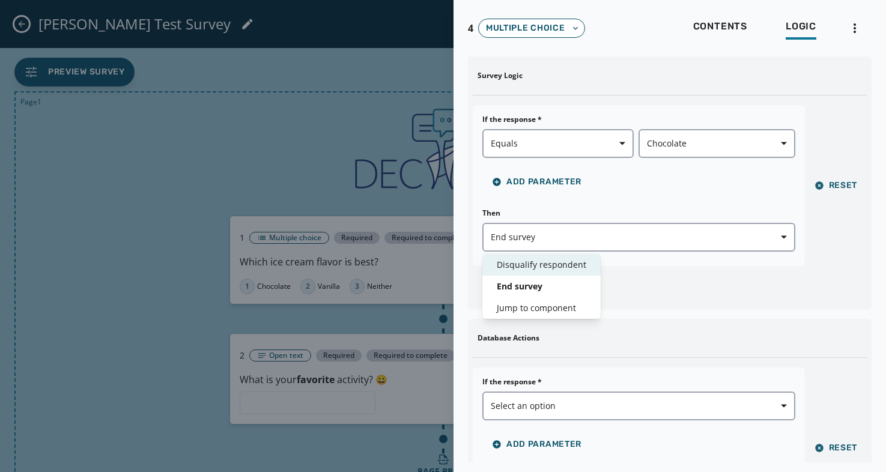
click at [512, 265] on span "Disqualify respondent" at bounding box center [541, 265] width 89 height 12
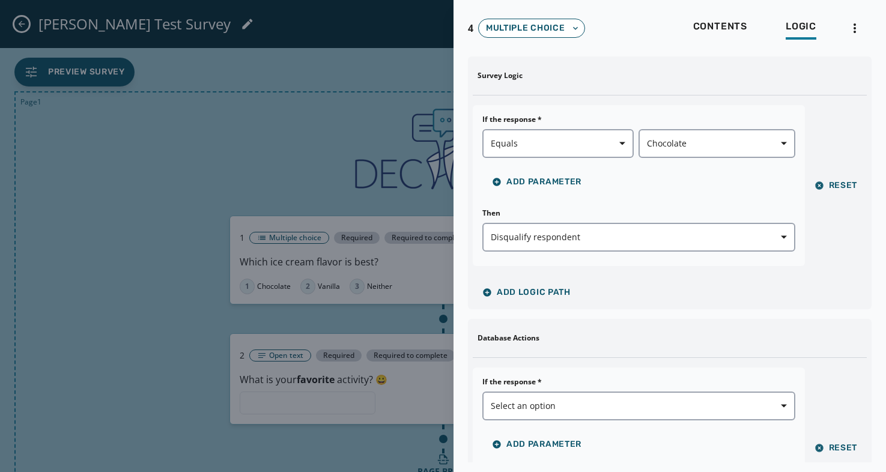
click at [345, 122] on div at bounding box center [443, 236] width 886 height 472
click at [718, 28] on span "Contents" at bounding box center [720, 26] width 54 height 12
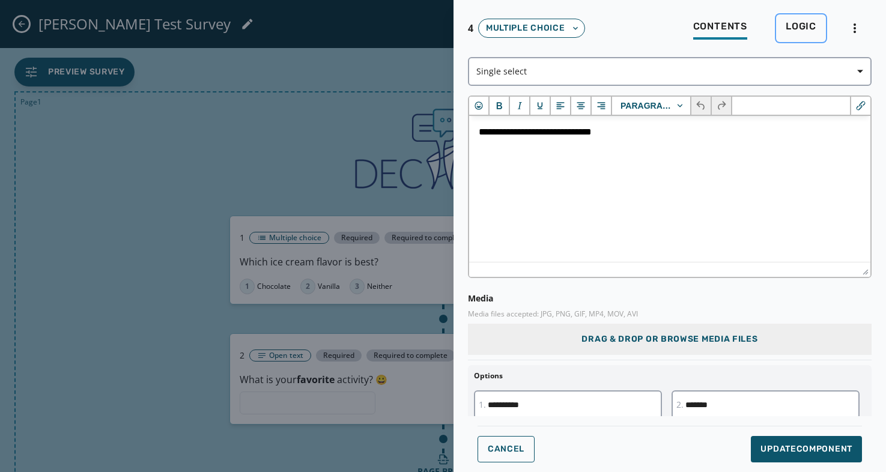
click at [801, 29] on span "Logic" at bounding box center [801, 26] width 31 height 12
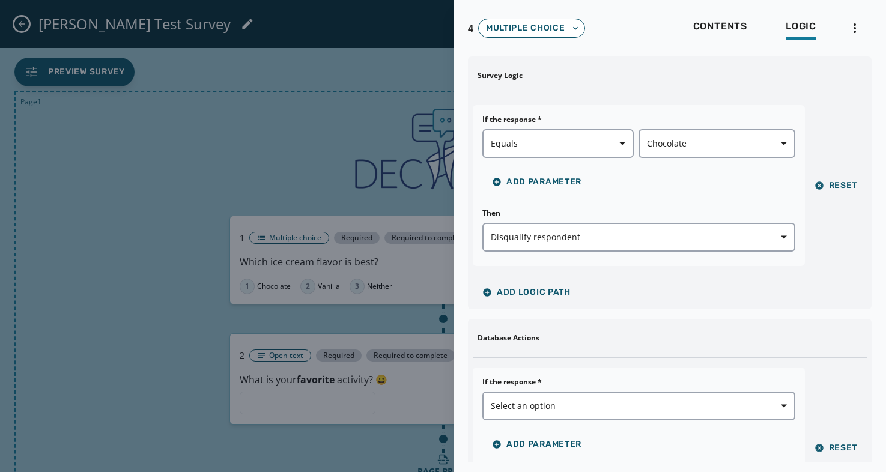
click at [470, 29] on span "4" at bounding box center [470, 28] width 5 height 14
click at [344, 41] on div at bounding box center [443, 236] width 886 height 472
click at [852, 33] on html "**********" at bounding box center [443, 236] width 886 height 472
click at [325, 156] on html "**********" at bounding box center [443, 236] width 886 height 472
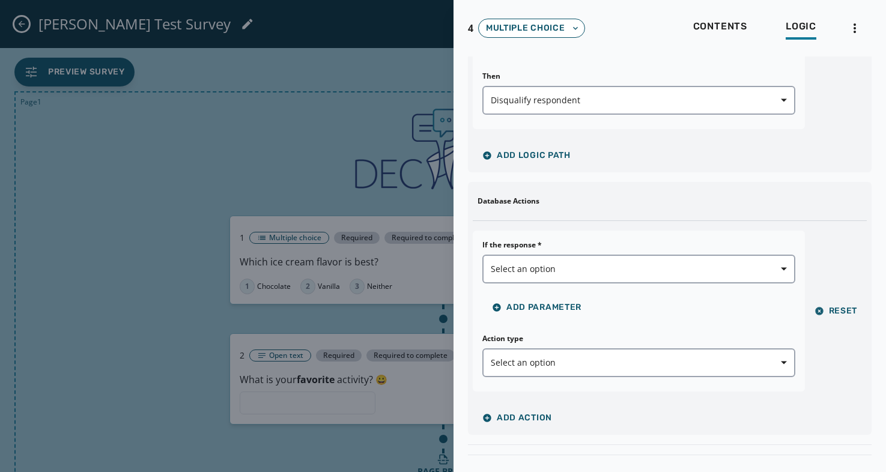
scroll to position [166, 0]
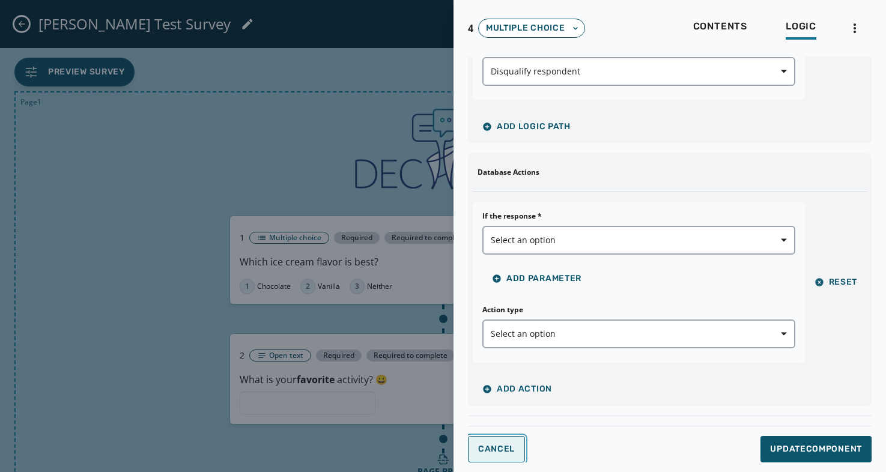
click at [513, 446] on span "Cancel" at bounding box center [496, 449] width 37 height 10
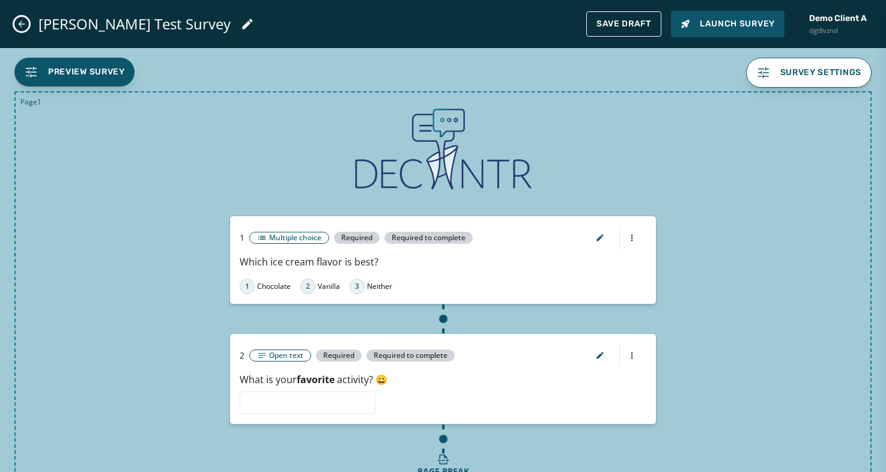
scroll to position [0, 0]
click at [618, 31] on button "Save Draft" at bounding box center [623, 23] width 75 height 25
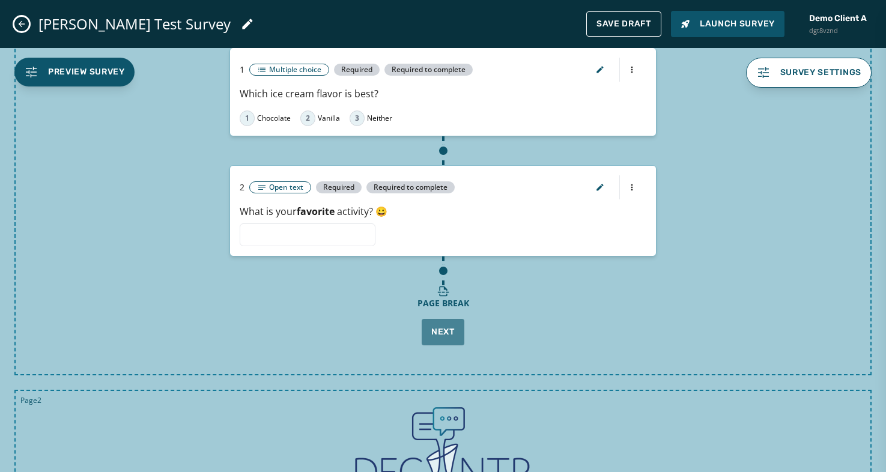
scroll to position [43, 0]
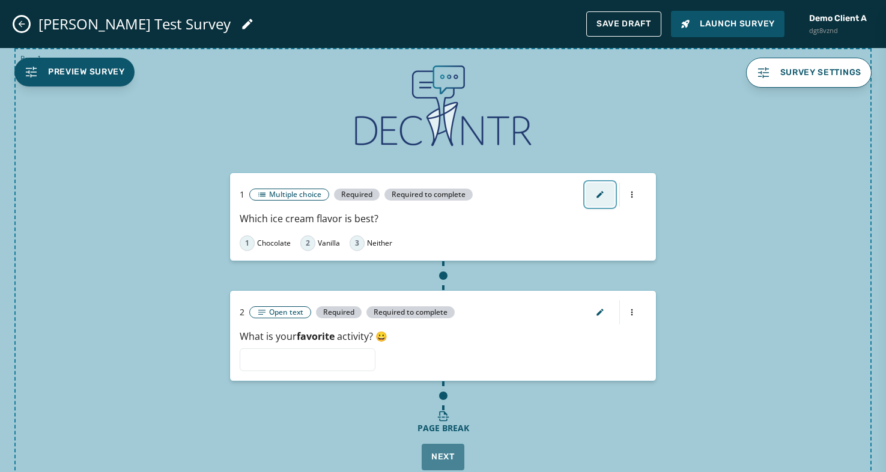
click at [600, 195] on icon "button" at bounding box center [600, 194] width 7 height 7
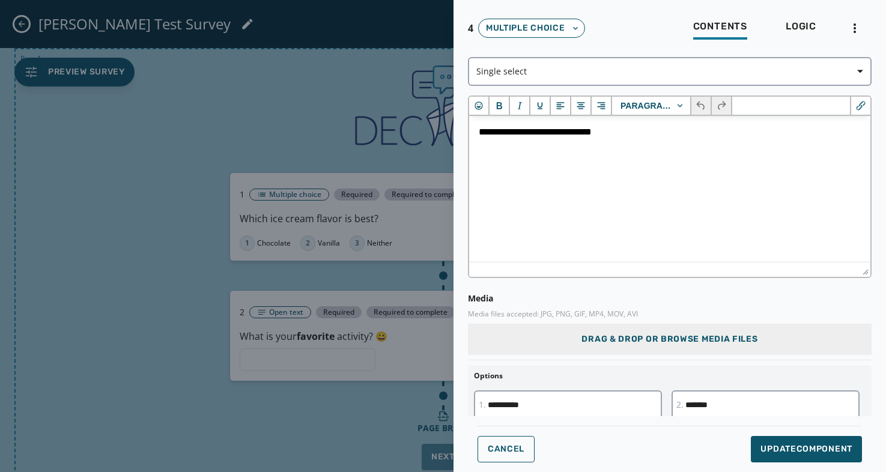
scroll to position [0, 0]
click at [801, 29] on span "Logic" at bounding box center [801, 26] width 31 height 12
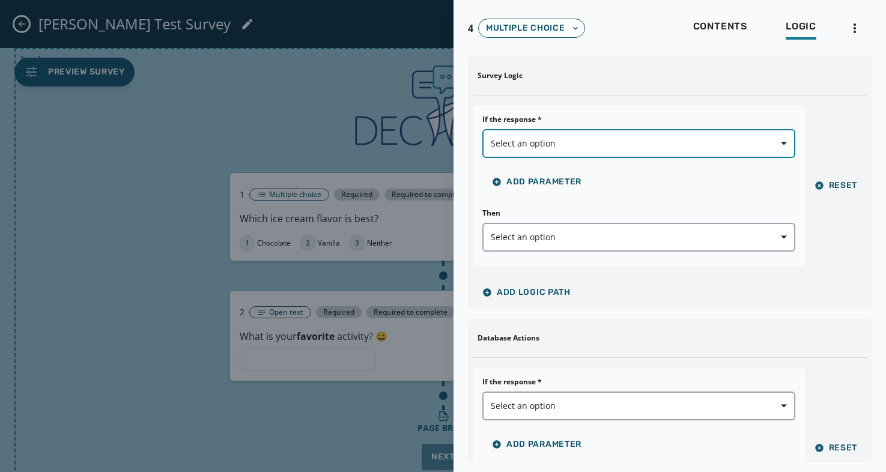
click at [554, 146] on span "Select an option" at bounding box center [639, 144] width 296 height 12
click at [683, 142] on span "Select an option" at bounding box center [639, 144] width 296 height 12
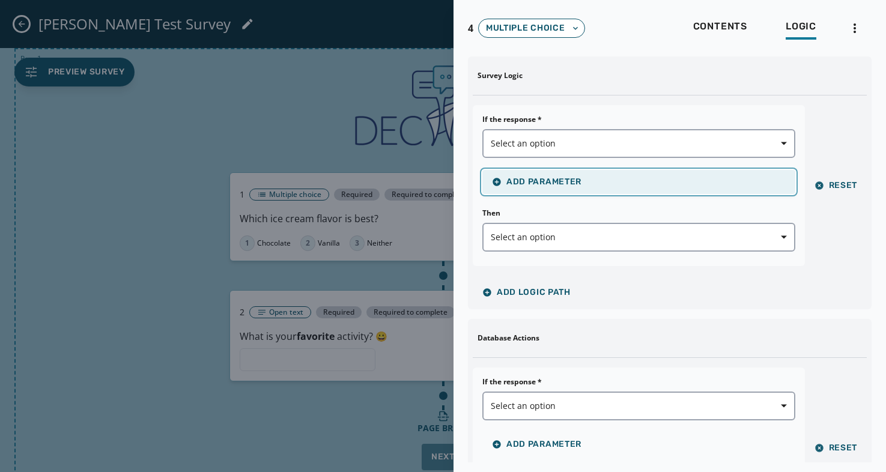
click at [557, 181] on span "Add Parameter" at bounding box center [536, 182] width 89 height 10
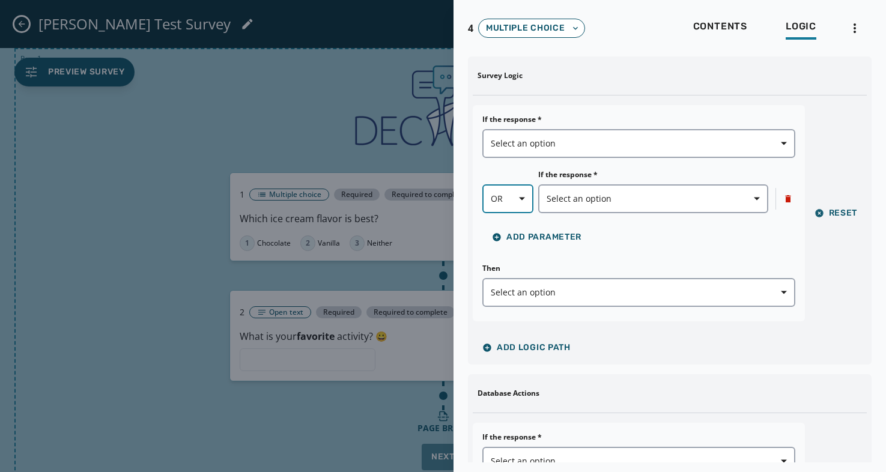
click at [521, 199] on icon "button" at bounding box center [522, 199] width 6 height 3
click at [637, 249] on div "If the response * Select an option OR AND OR If the response * Select an option…" at bounding box center [638, 182] width 313 height 135
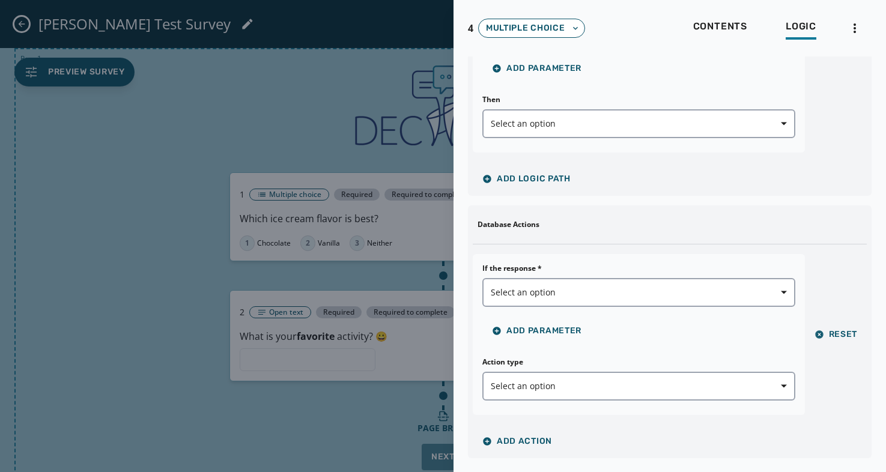
scroll to position [221, 0]
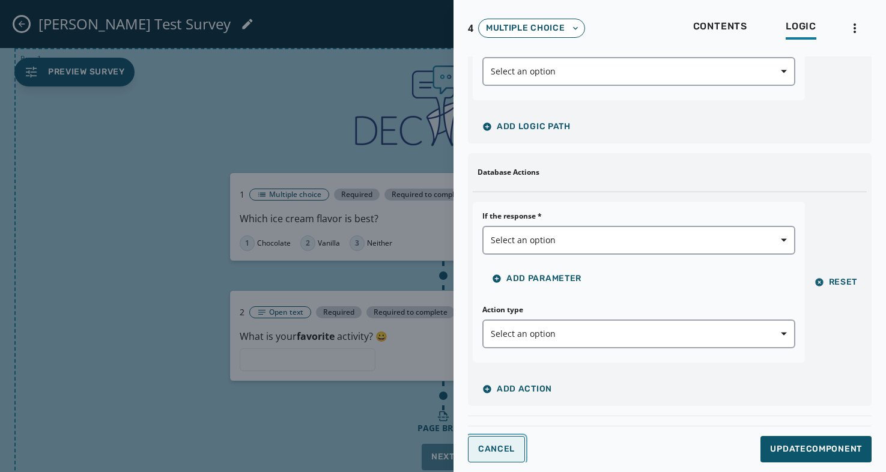
click at [500, 446] on span "Cancel" at bounding box center [496, 449] width 37 height 10
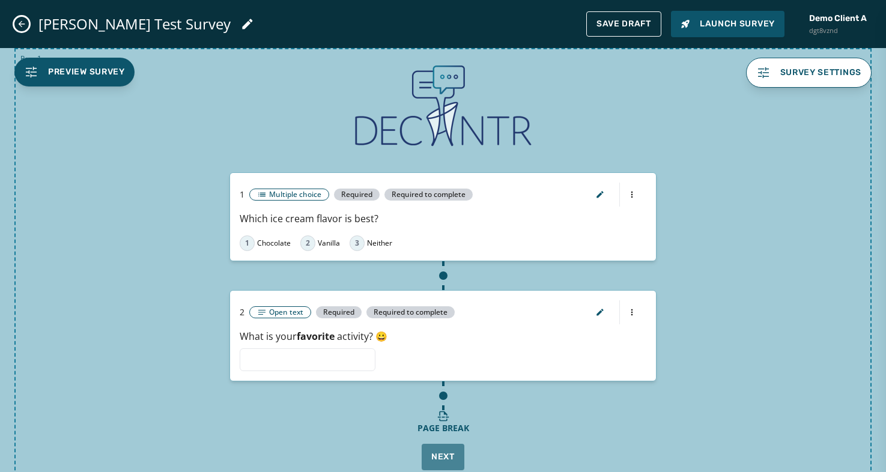
scroll to position [0, 0]
click at [599, 196] on icon "button" at bounding box center [600, 194] width 7 height 7
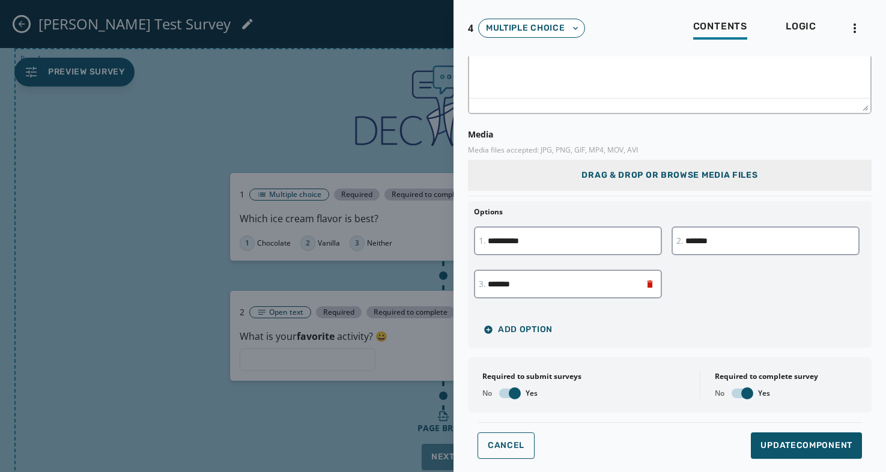
scroll to position [170, 0]
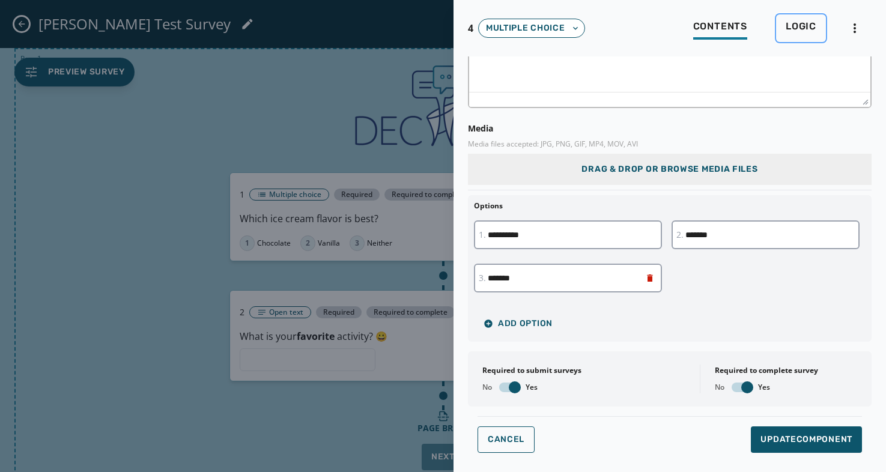
click at [805, 26] on span "Logic" at bounding box center [801, 26] width 31 height 12
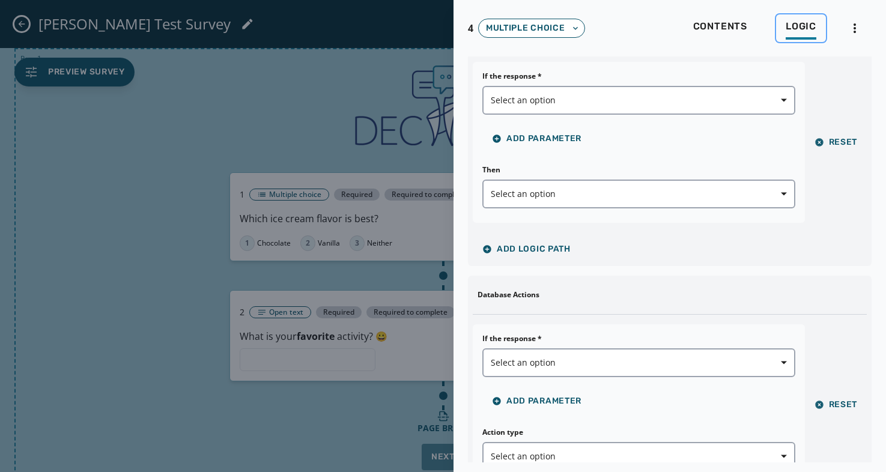
scroll to position [41, 0]
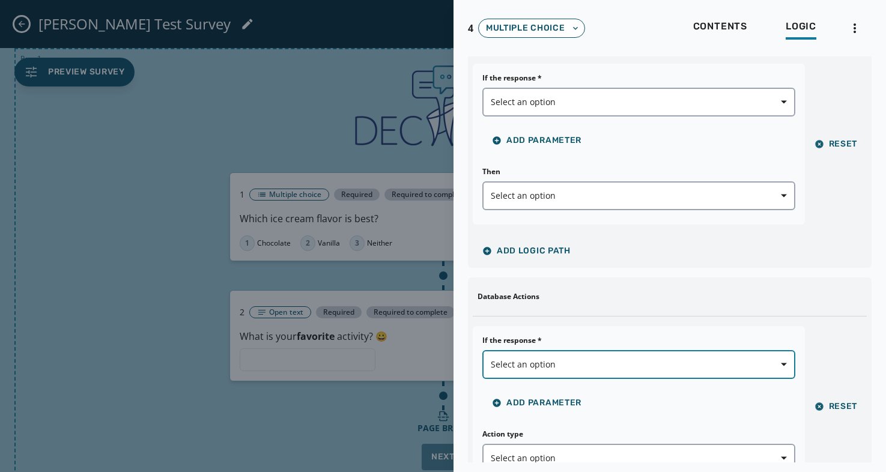
click at [541, 365] on span "Select an option" at bounding box center [639, 365] width 296 height 12
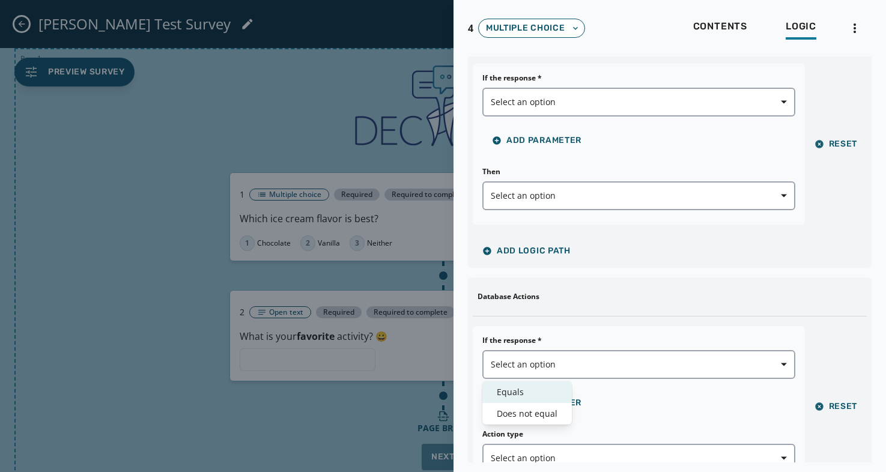
click at [515, 390] on span "Equals" at bounding box center [527, 392] width 61 height 12
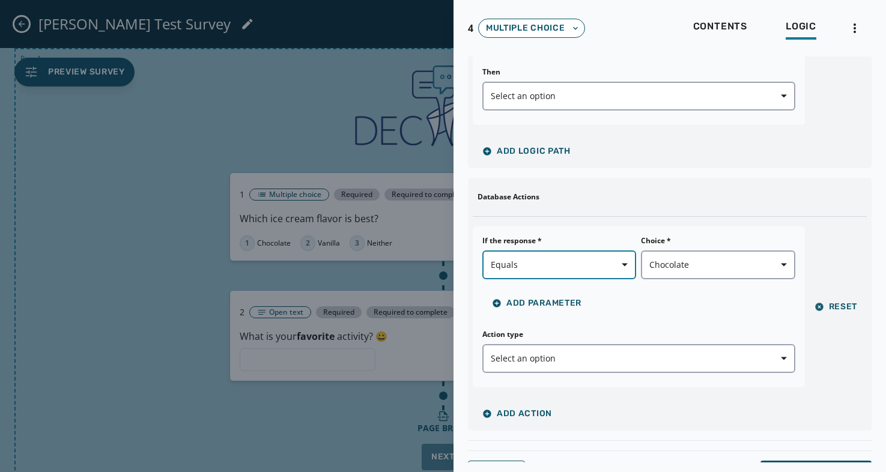
scroll to position [144, 0]
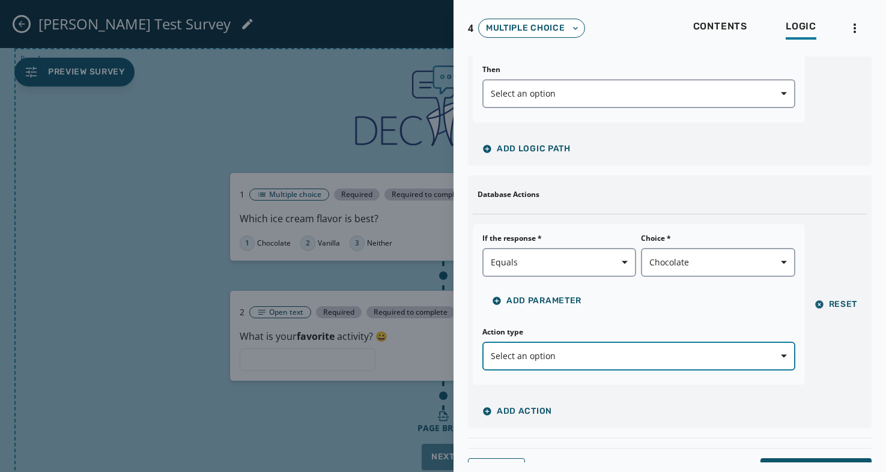
click at [558, 352] on span "Select an option" at bounding box center [639, 356] width 296 height 12
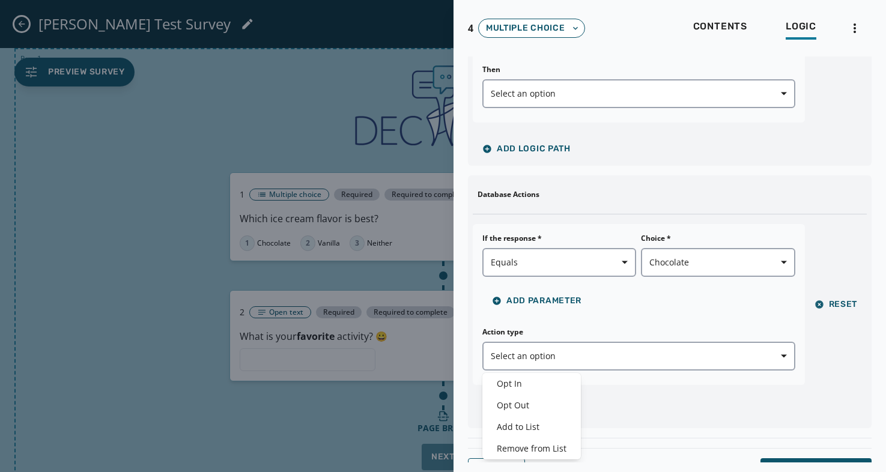
click at [602, 320] on div "If the response * Equals Choice * Chocolate Add Parameter Action type Select an…" at bounding box center [639, 304] width 332 height 161
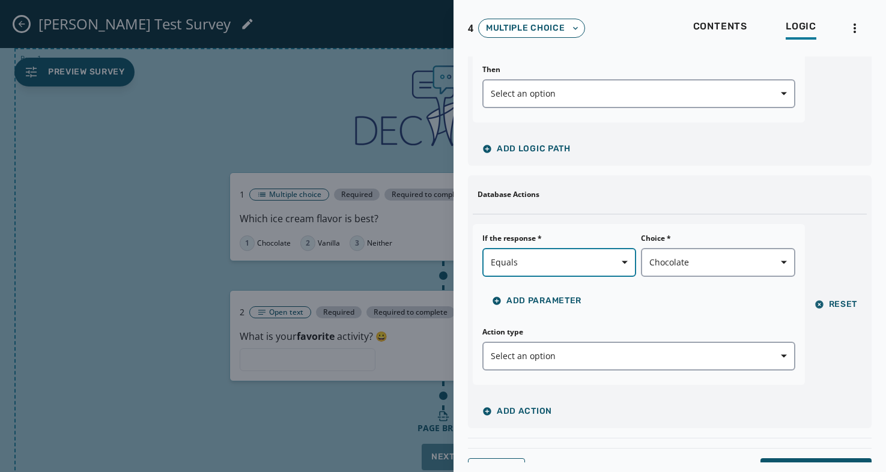
click at [626, 260] on icon "button" at bounding box center [625, 262] width 6 height 6
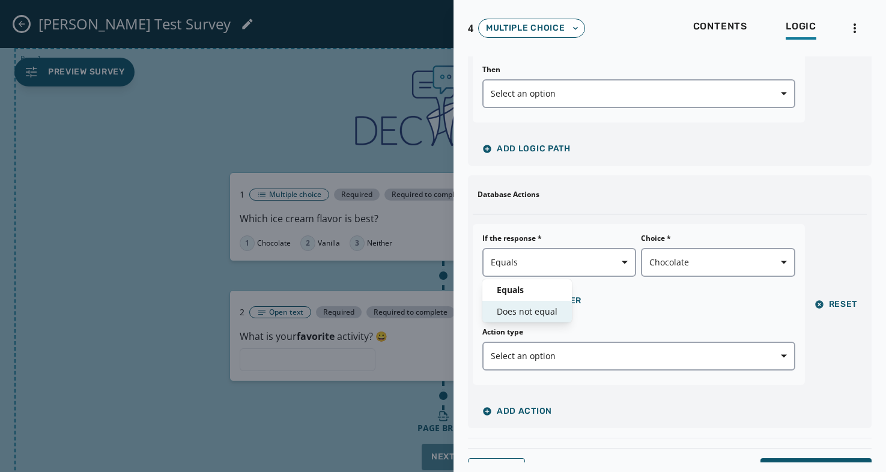
click at [546, 310] on span "Does not equal" at bounding box center [527, 312] width 61 height 12
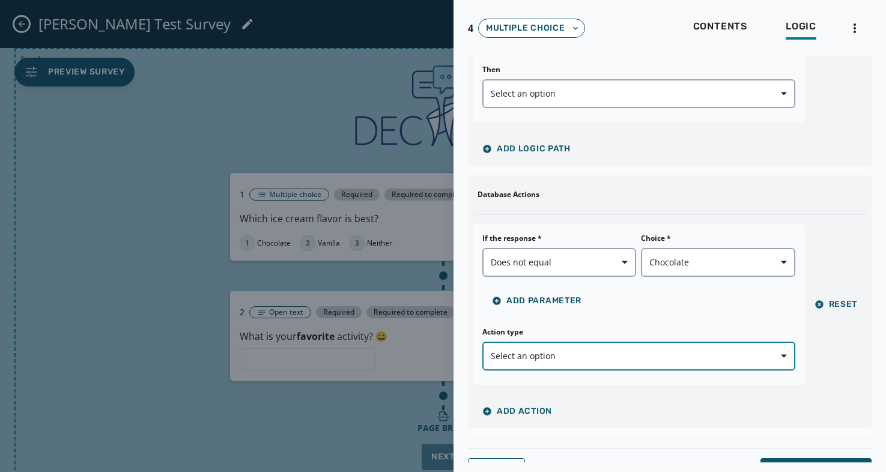
click at [536, 362] on button "Select an option" at bounding box center [638, 356] width 313 height 29
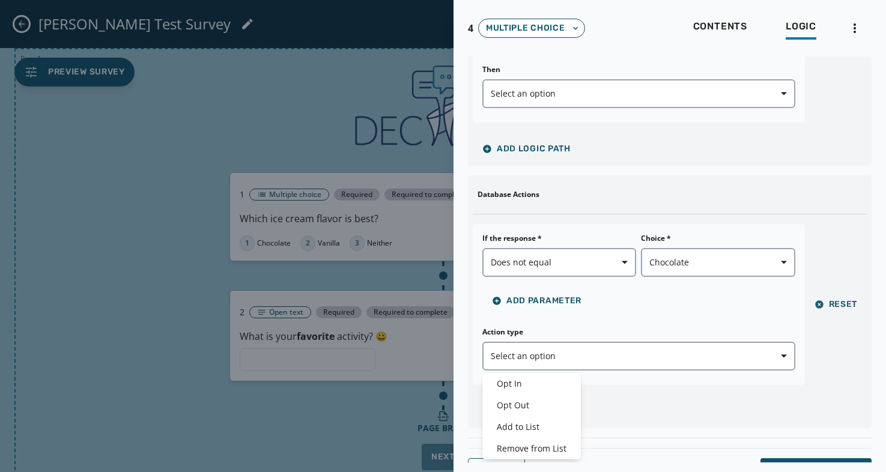
click at [601, 320] on div "If the response * Does not equal Choice * Chocolate Add Parameter Action type S…" at bounding box center [639, 304] width 332 height 161
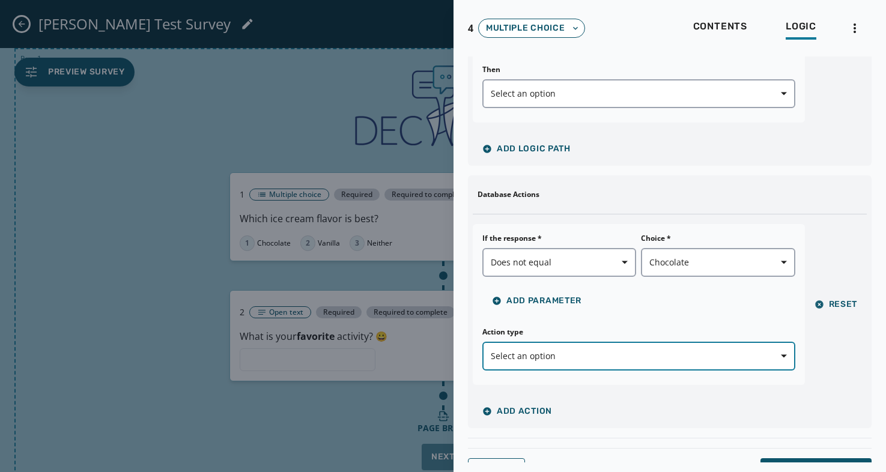
scroll to position [166, 0]
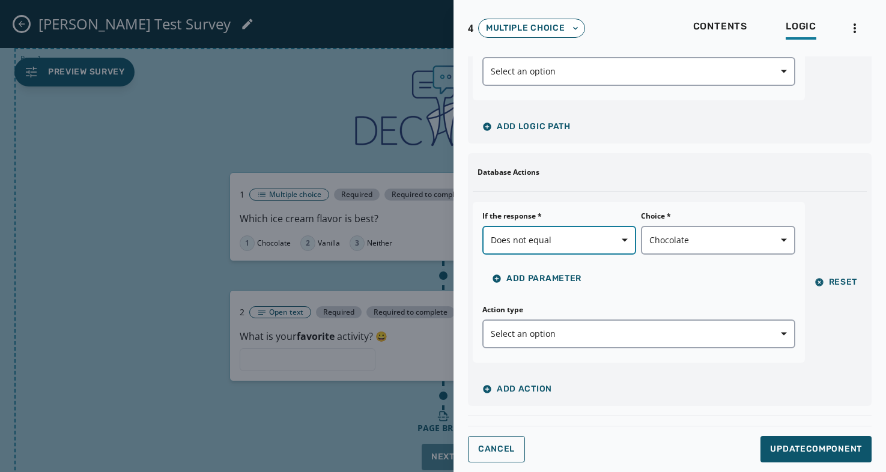
click at [623, 240] on icon "button" at bounding box center [625, 240] width 6 height 3
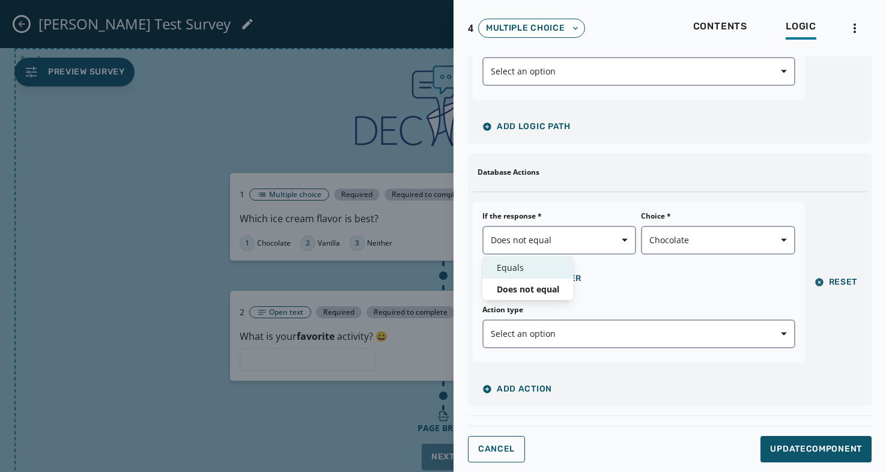
click at [522, 261] on div "Equals" at bounding box center [527, 268] width 91 height 22
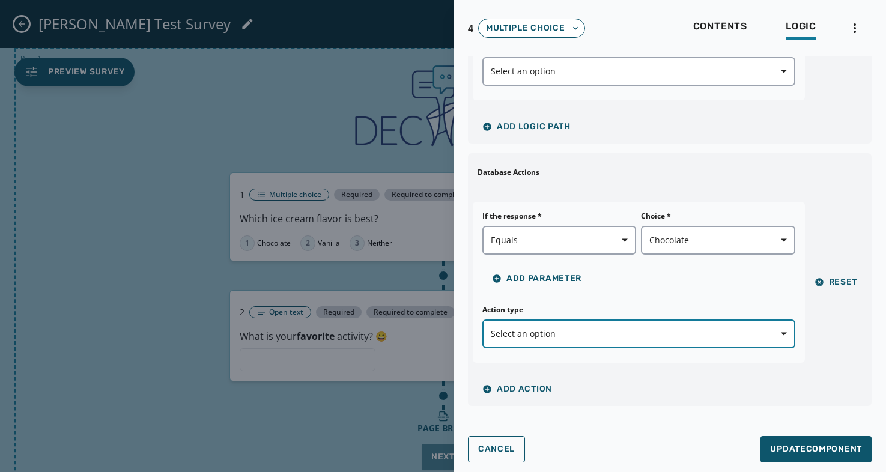
click at [611, 336] on span "Select an option" at bounding box center [639, 334] width 296 height 12
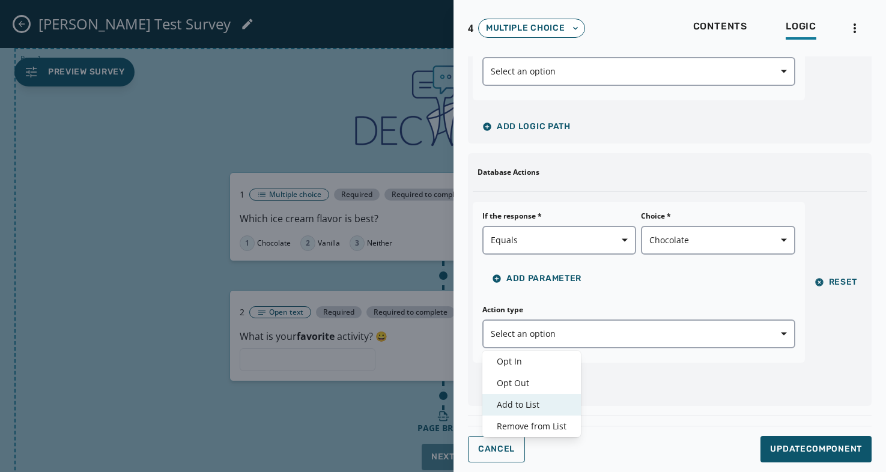
click at [523, 404] on span "Add to List" at bounding box center [532, 405] width 70 height 12
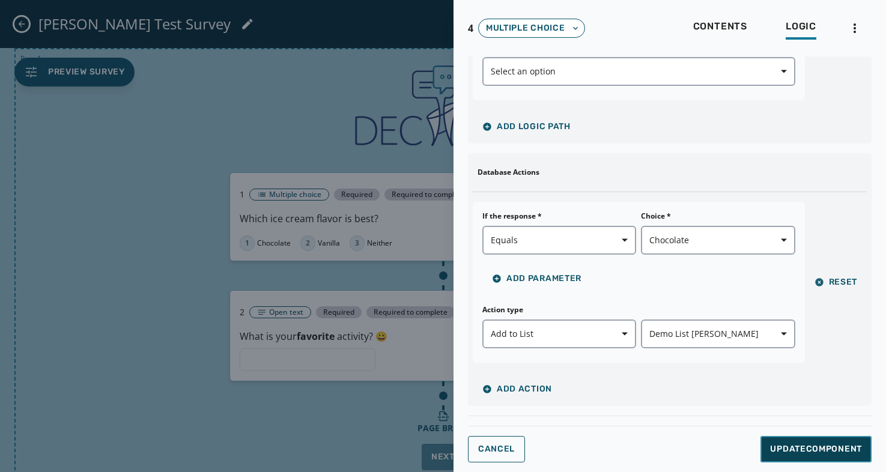
click at [808, 454] on span "Update Component" at bounding box center [816, 449] width 92 height 12
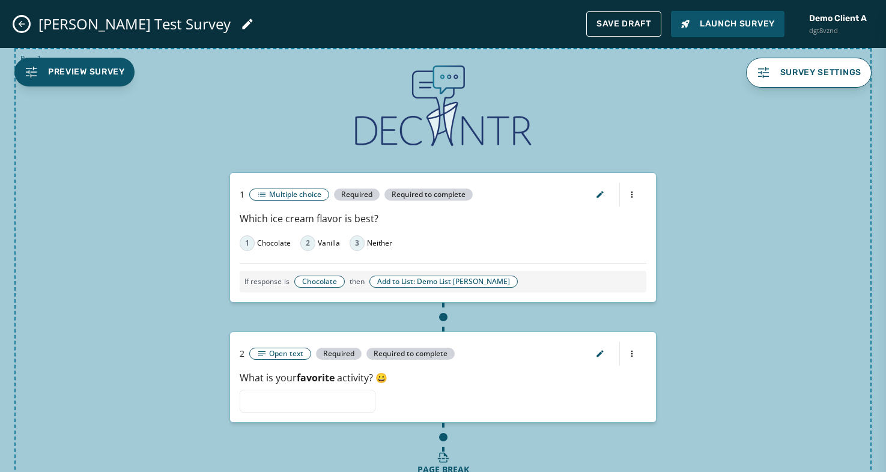
scroll to position [0, 0]
click at [634, 19] on span "Save Draft" at bounding box center [623, 24] width 55 height 10
click at [414, 280] on span "Add to List: Demo List [PERSON_NAME]" at bounding box center [443, 282] width 148 height 12
click at [309, 285] on span "Chocolate" at bounding box center [319, 282] width 50 height 12
